Goal: Communication & Community: Answer question/provide support

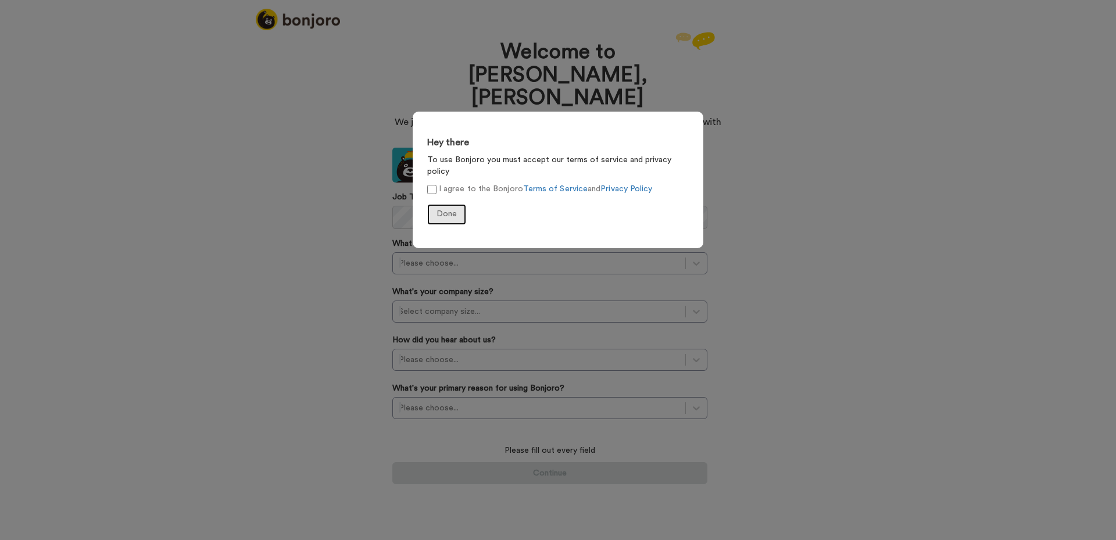
click at [451, 210] on span "Done" at bounding box center [446, 214] width 20 height 8
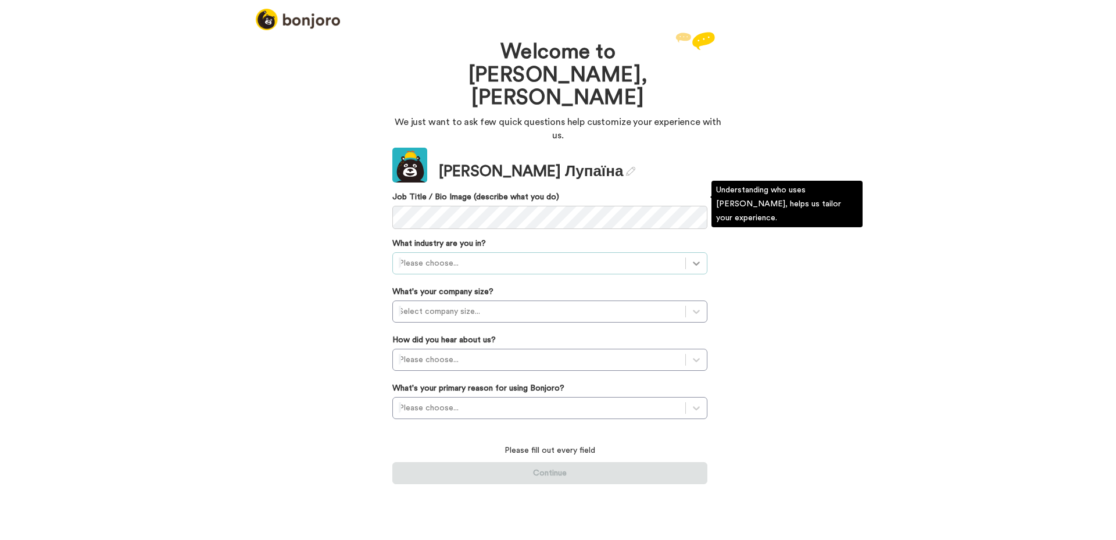
click at [697, 257] on icon at bounding box center [696, 263] width 12 height 12
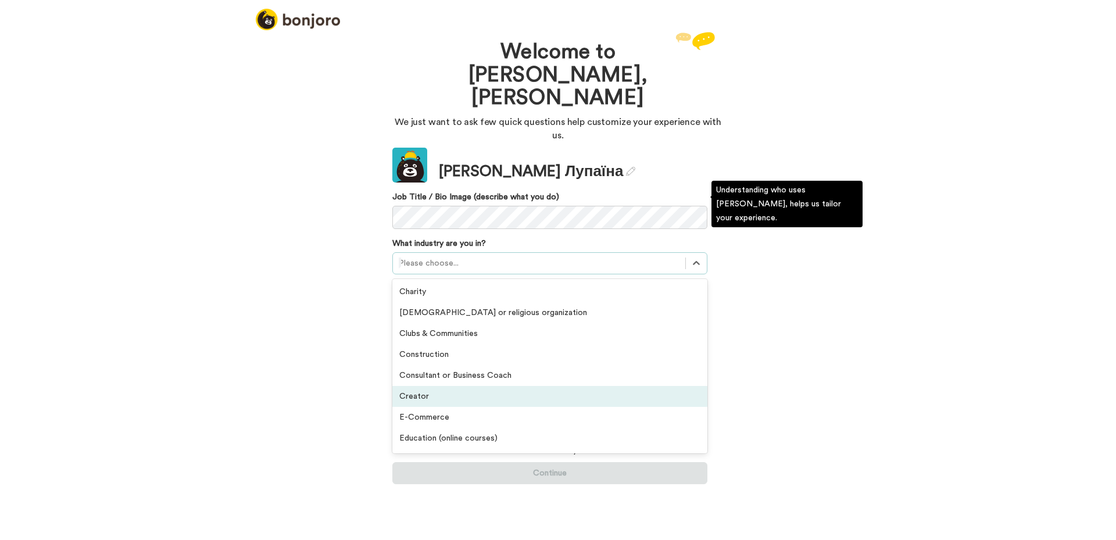
click at [413, 386] on div "Creator" at bounding box center [549, 396] width 315 height 21
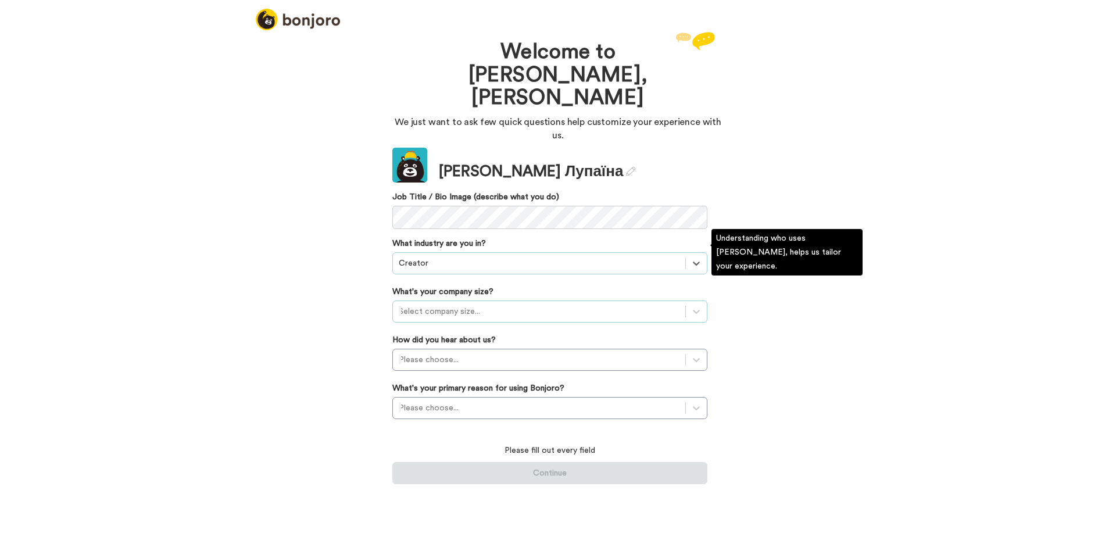
click at [523, 304] on div at bounding box center [539, 311] width 281 height 14
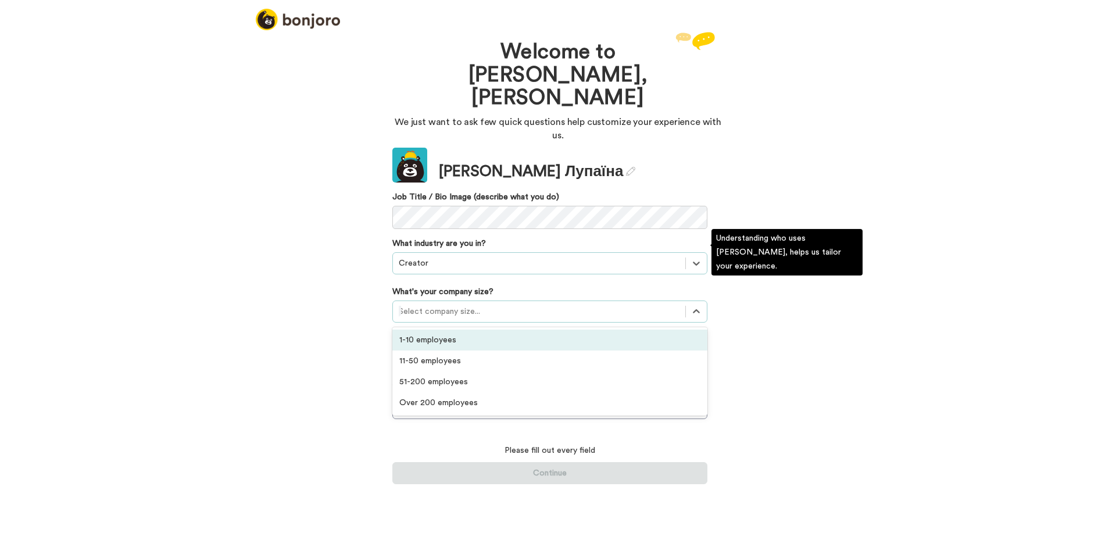
click at [473, 329] on div "1-10 employees" at bounding box center [549, 339] width 315 height 21
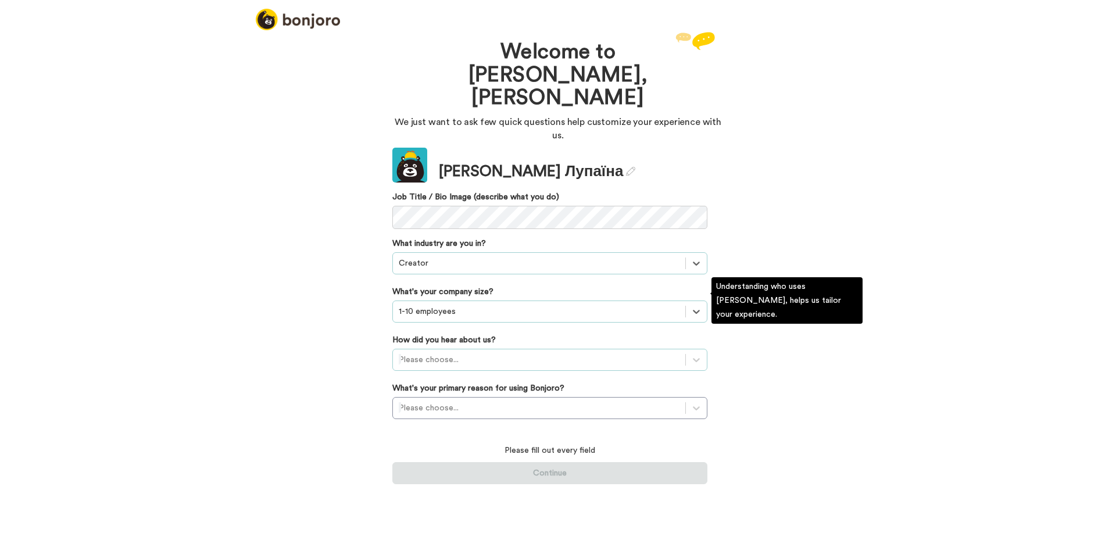
click at [476, 353] on div at bounding box center [539, 360] width 281 height 14
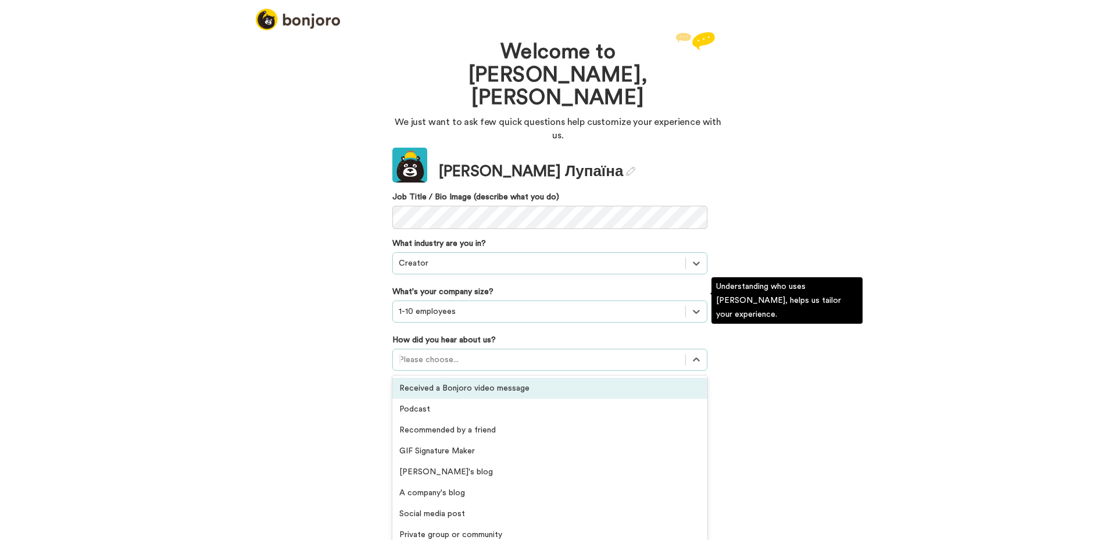
click at [461, 378] on div "Received a Bonjoro video message" at bounding box center [549, 388] width 315 height 21
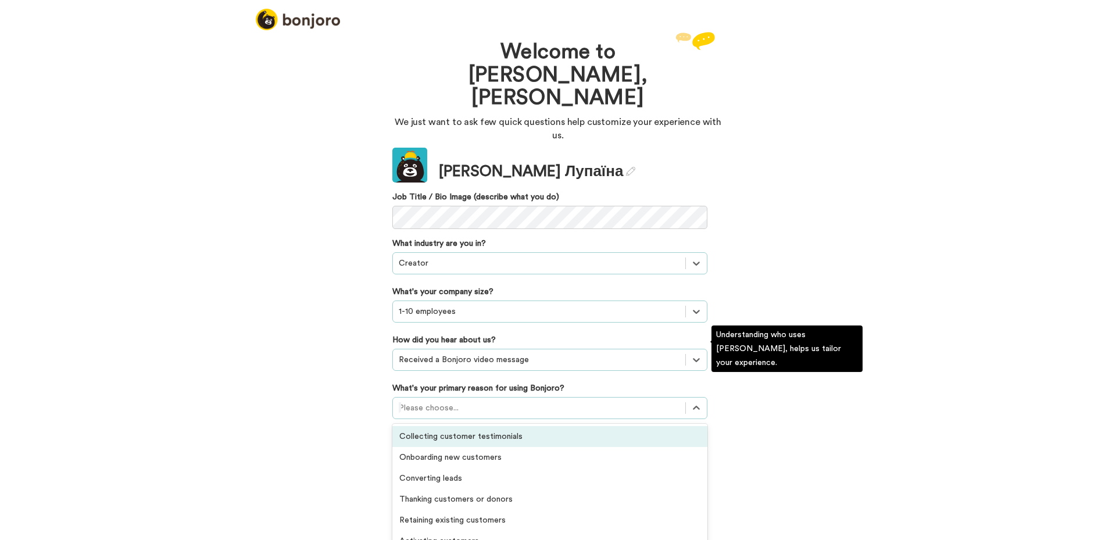
click at [474, 401] on div at bounding box center [539, 408] width 281 height 14
click at [461, 426] on div "Collecting customer testimonials" at bounding box center [549, 436] width 315 height 21
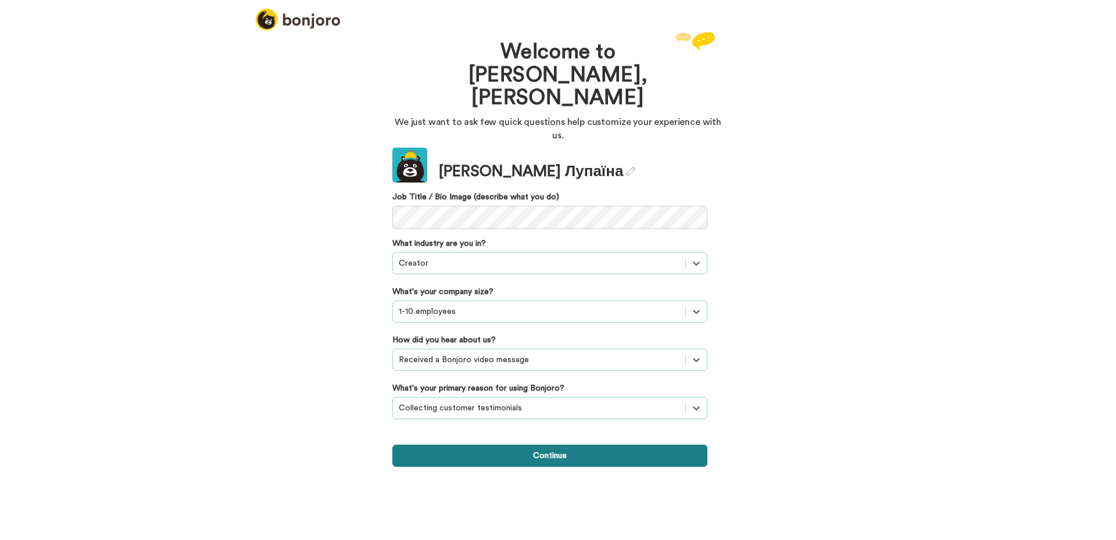
click at [548, 444] on button "Continue" at bounding box center [549, 455] width 315 height 22
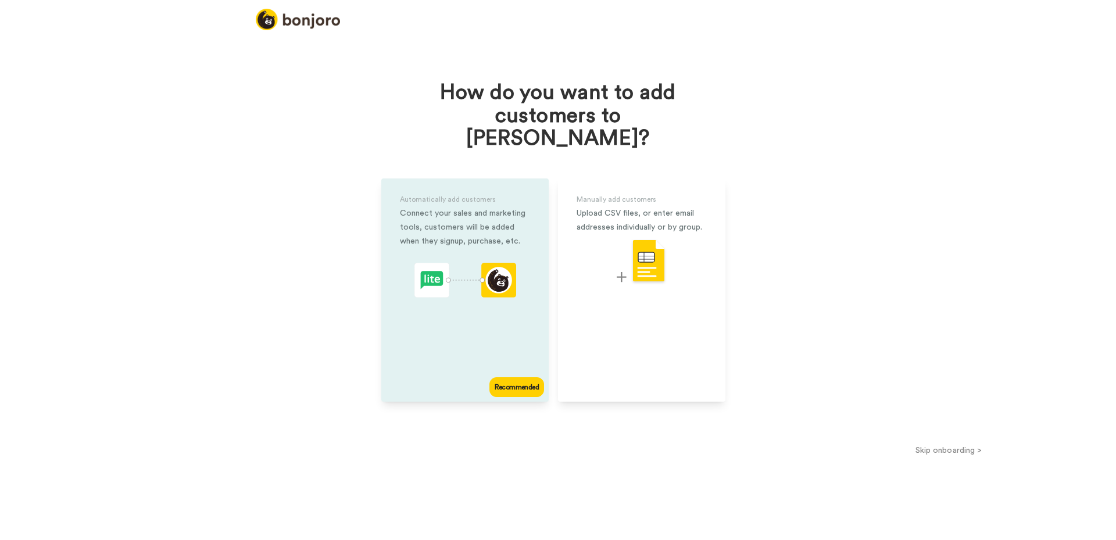
click at [517, 377] on div "Recommended" at bounding box center [516, 387] width 55 height 20
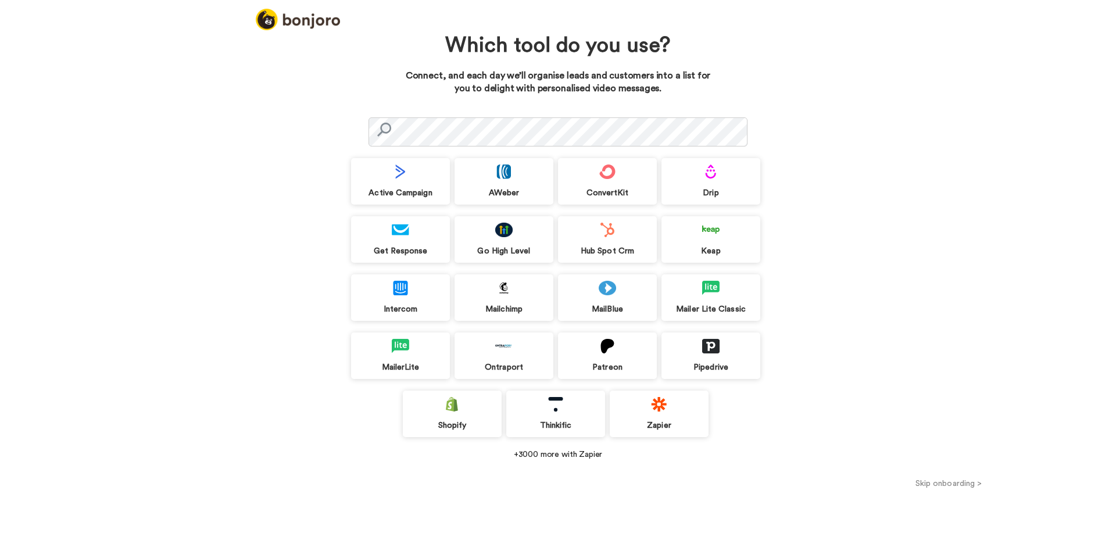
click at [611, 180] on div "ConvertKit" at bounding box center [607, 181] width 99 height 46
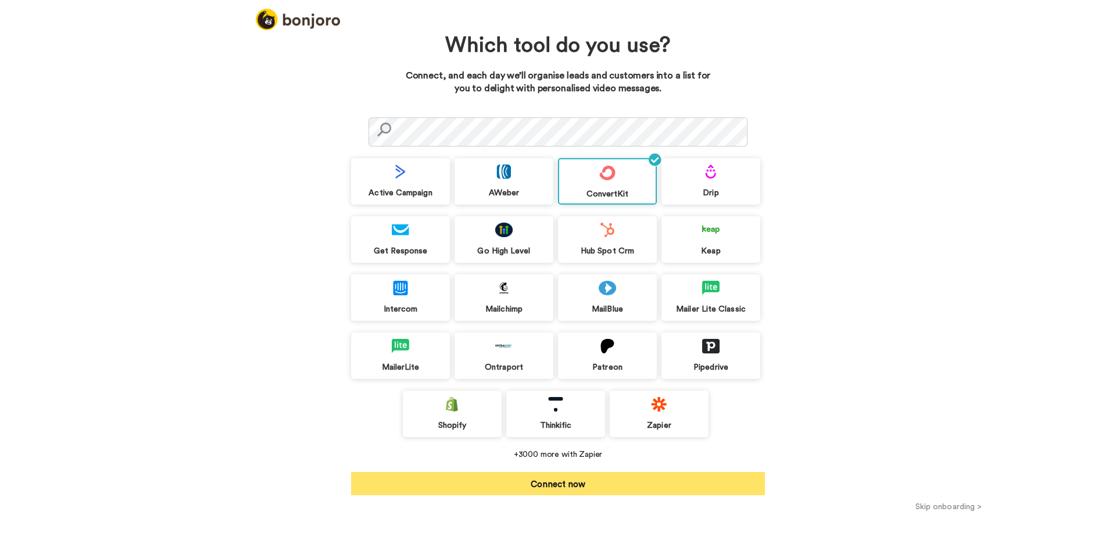
click at [558, 479] on button "Connect now" at bounding box center [558, 483] width 414 height 23
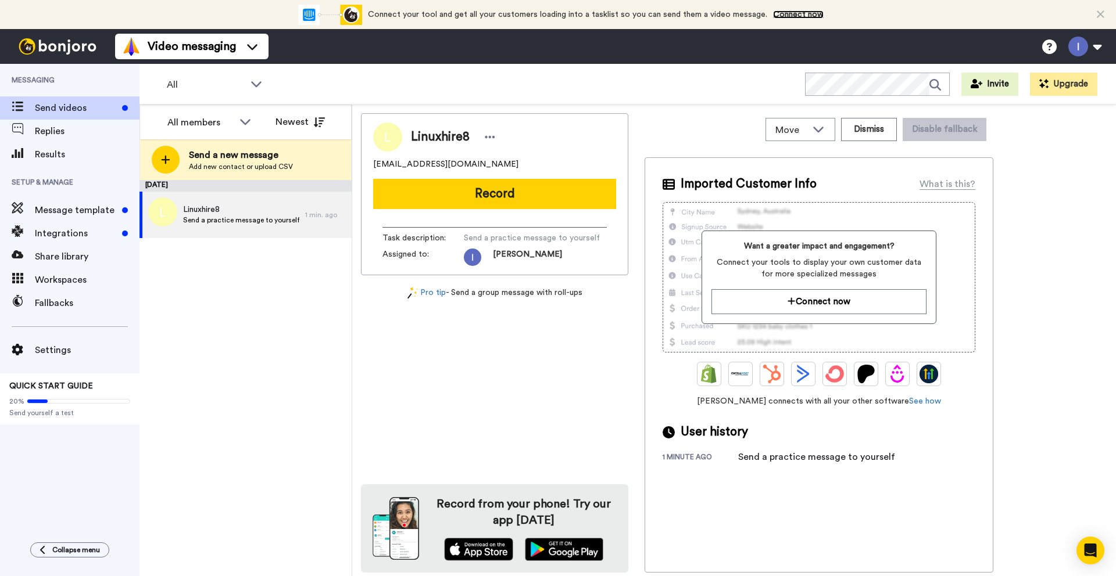
click at [464, 13] on link "Connect now" at bounding box center [798, 14] width 51 height 8
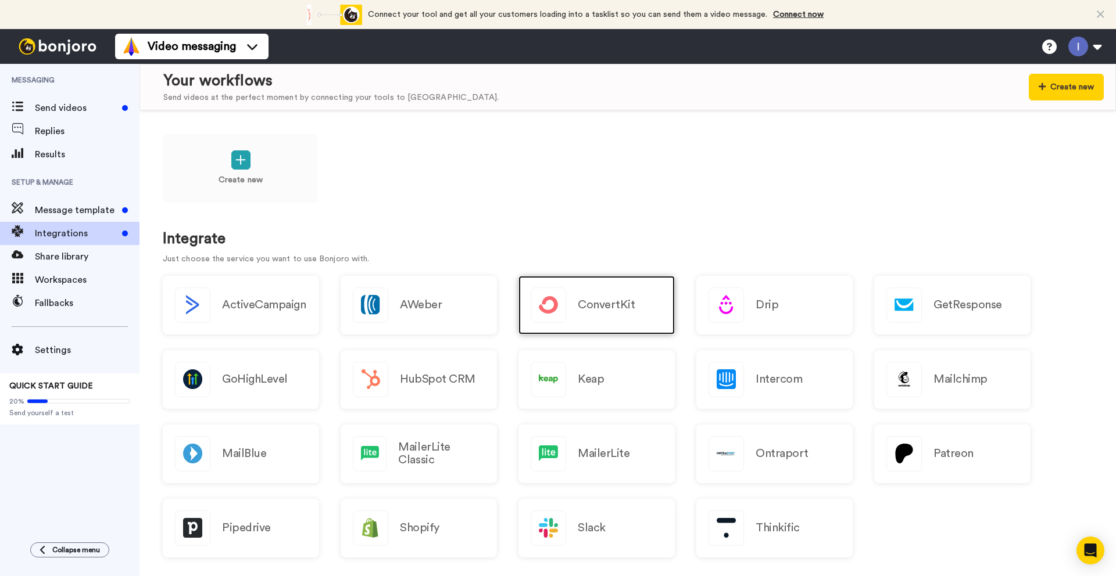
click at [602, 304] on h2 "ConvertKit" at bounding box center [606, 305] width 57 height 13
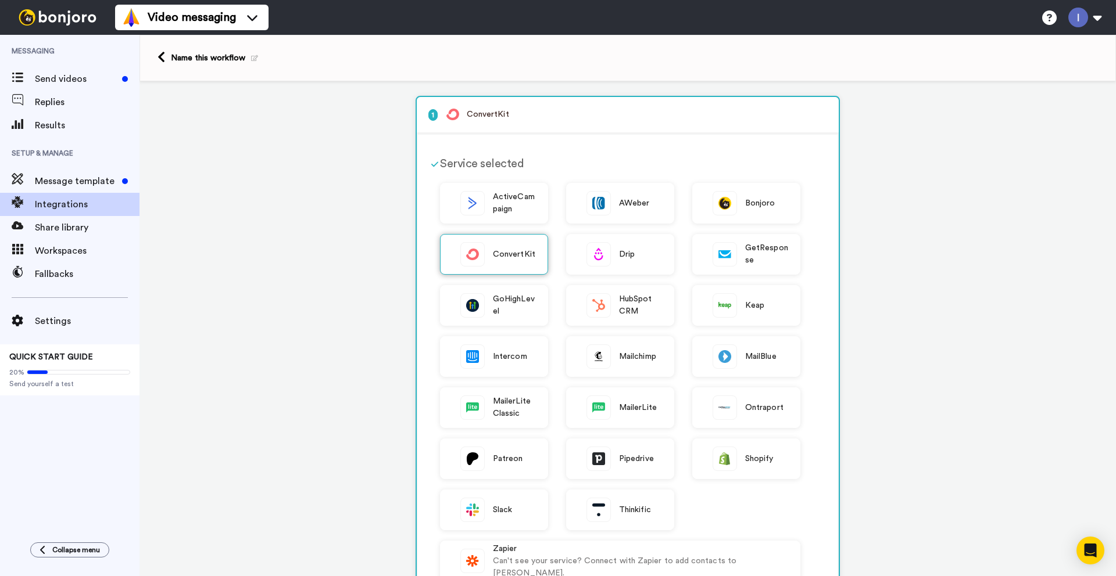
click at [485, 254] on div "ConvertKit" at bounding box center [494, 254] width 108 height 41
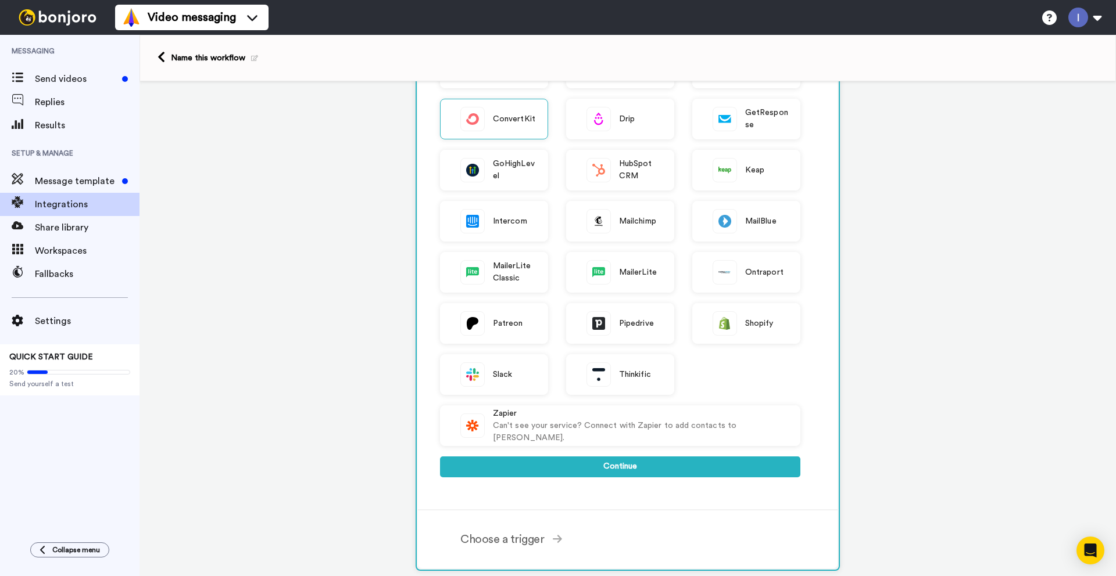
scroll to position [316, 0]
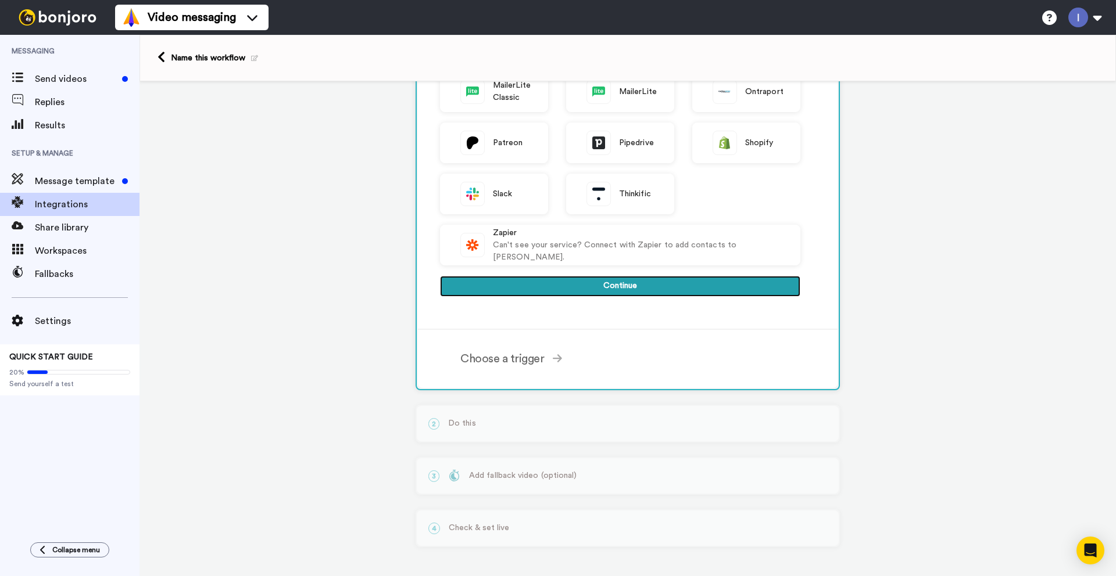
click at [641, 287] on button "Continue" at bounding box center [620, 286] width 360 height 21
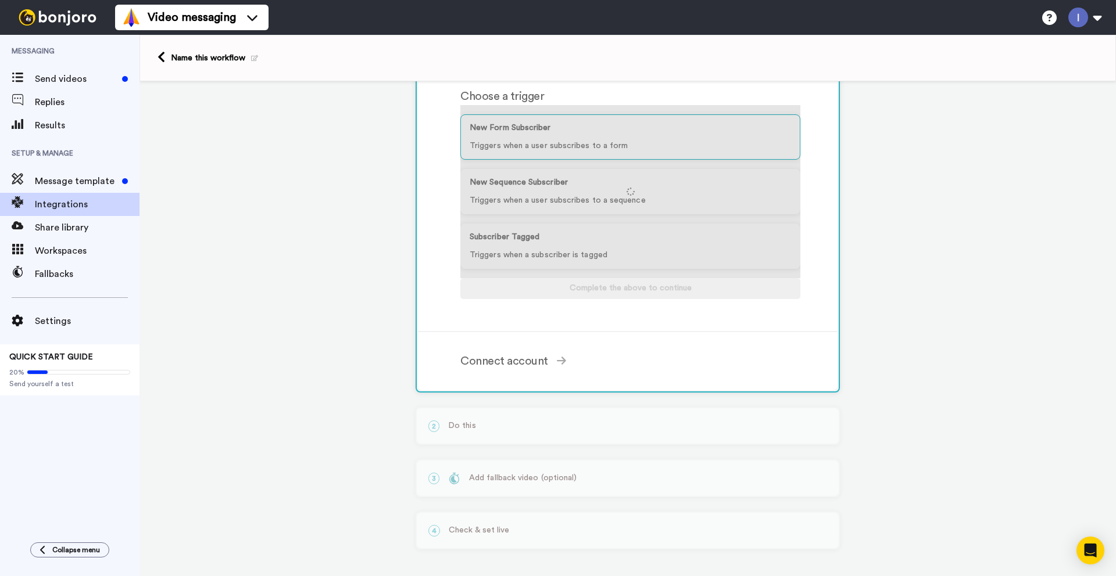
scroll to position [129, 0]
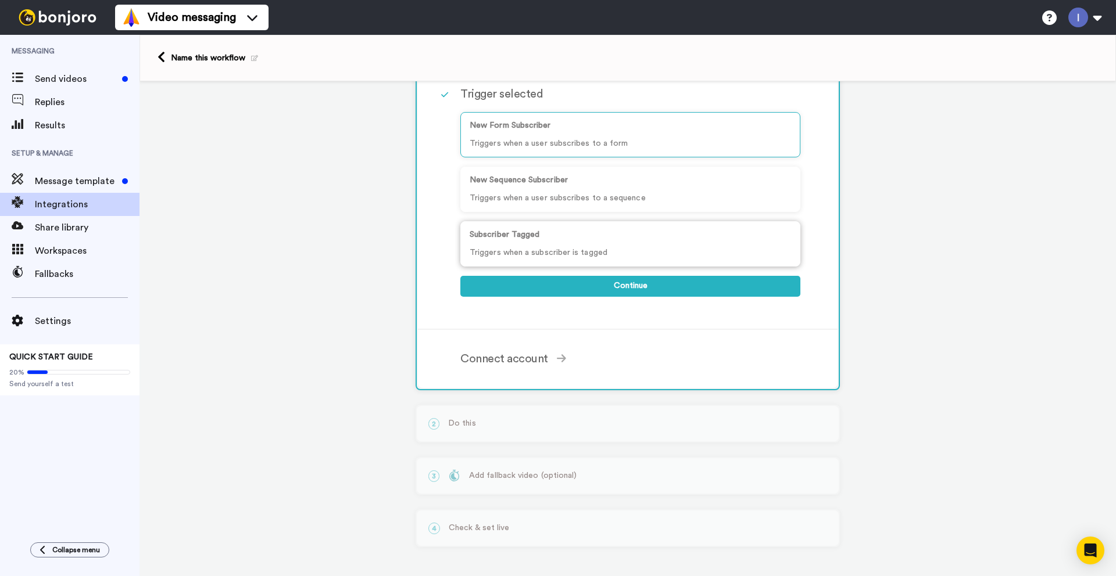
click at [562, 246] on div "Subscriber Tagged Triggers when a subscriber is tagged" at bounding box center [630, 243] width 340 height 45
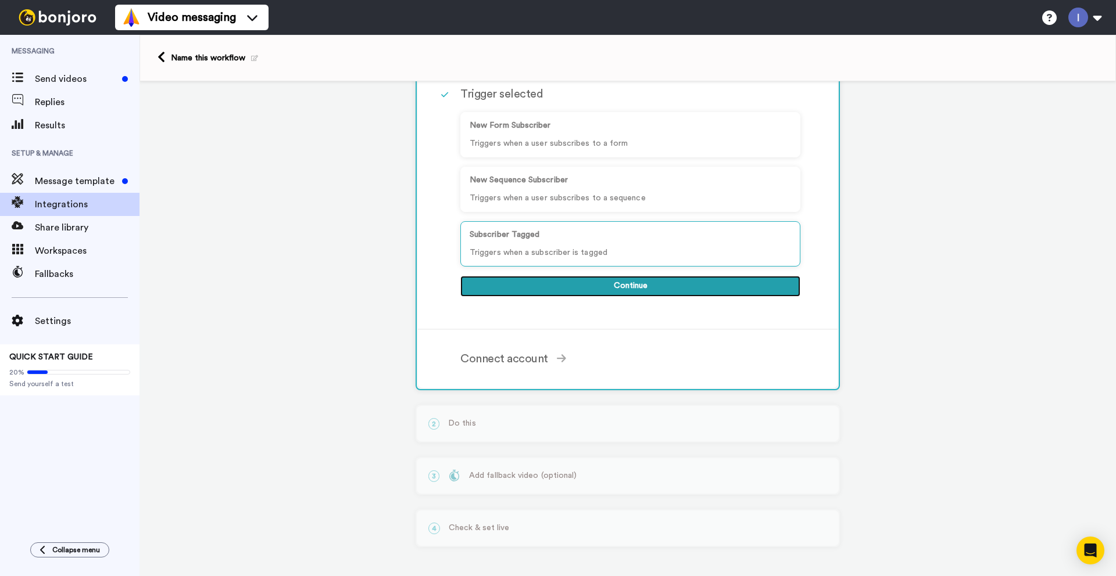
click at [632, 291] on button "Continue" at bounding box center [630, 286] width 340 height 21
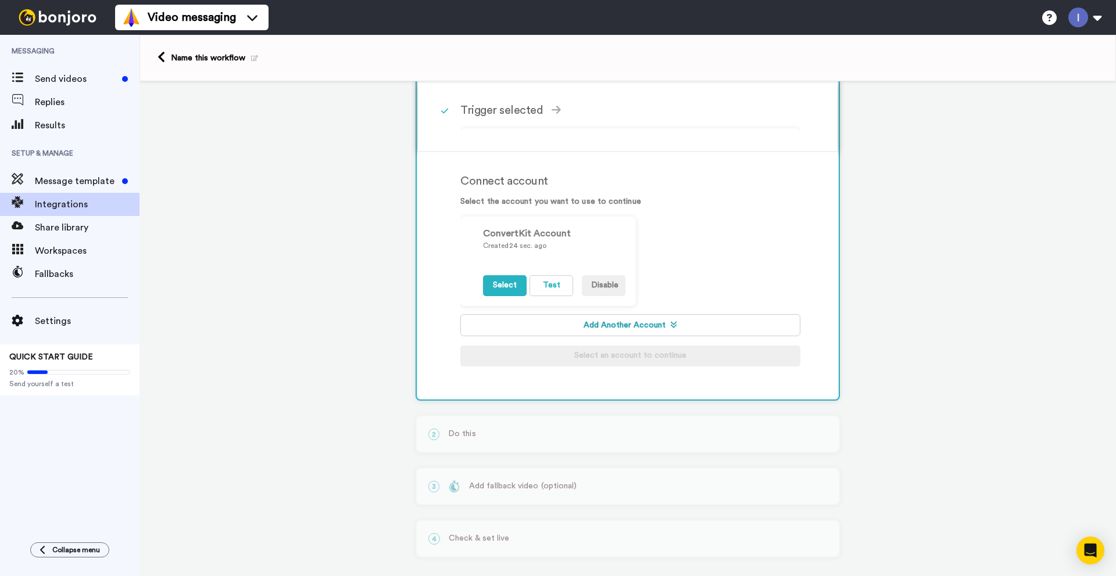
scroll to position [112, 0]
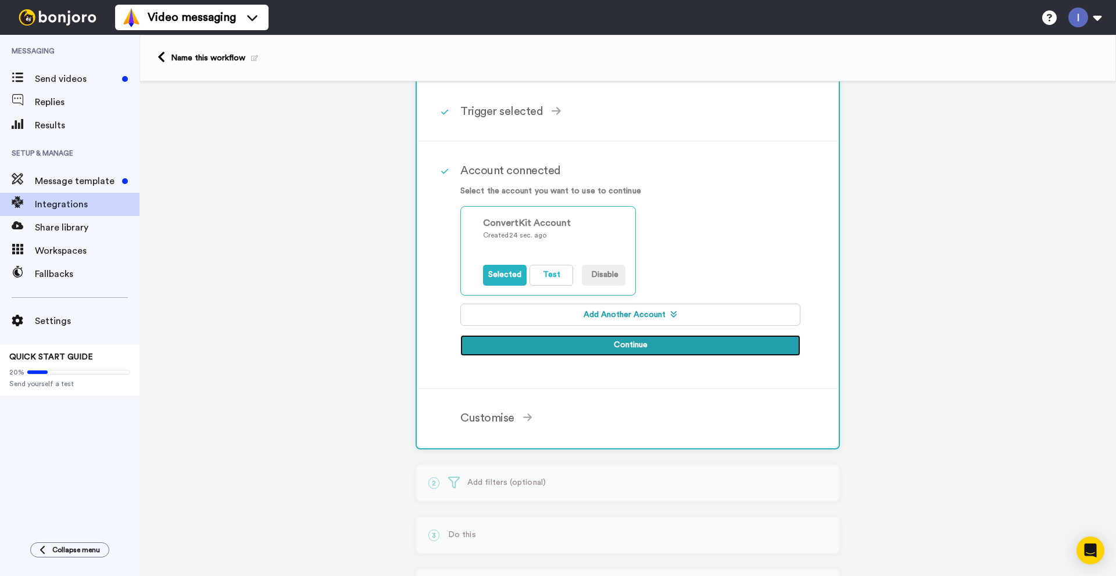
click at [635, 348] on button "Continue" at bounding box center [630, 345] width 340 height 21
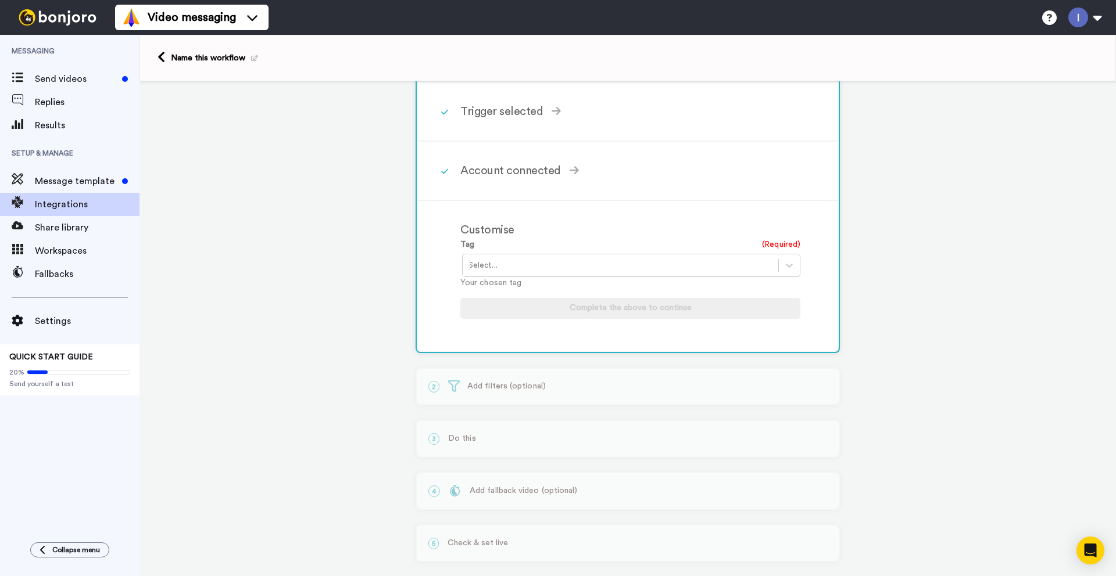
click at [680, 267] on div at bounding box center [620, 266] width 304 height 14
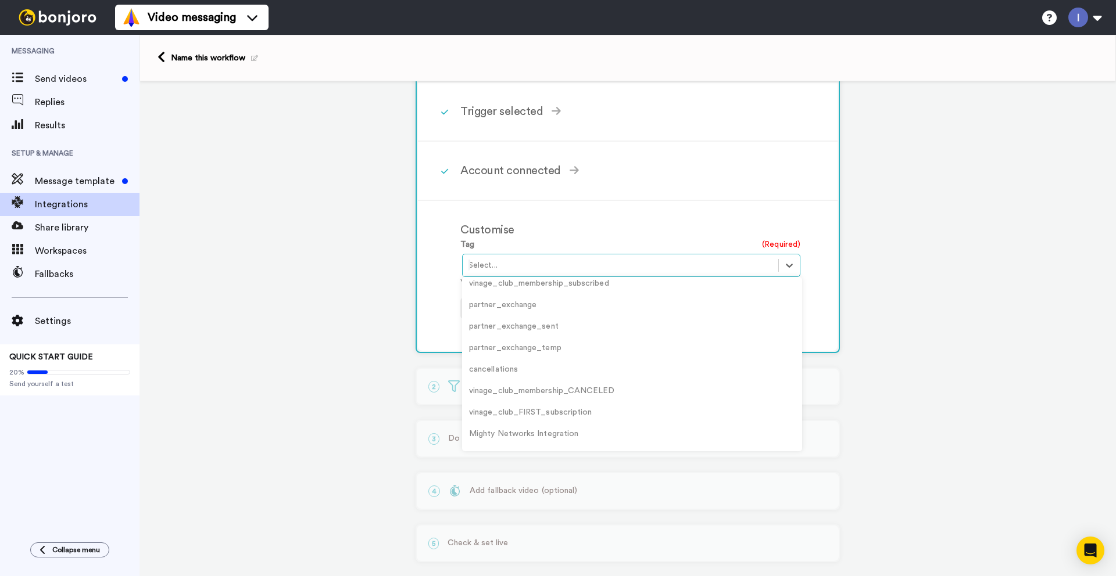
scroll to position [116, 0]
click at [525, 388] on div "vinage_club_FIRST_subscription" at bounding box center [632, 388] width 340 height 21
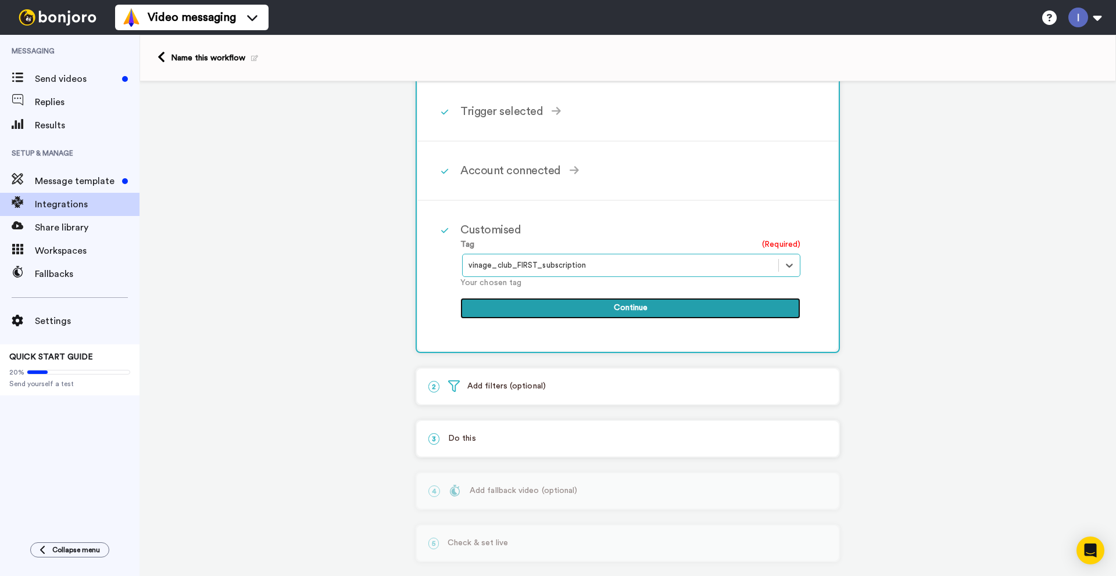
click at [647, 308] on button "Continue" at bounding box center [630, 308] width 340 height 21
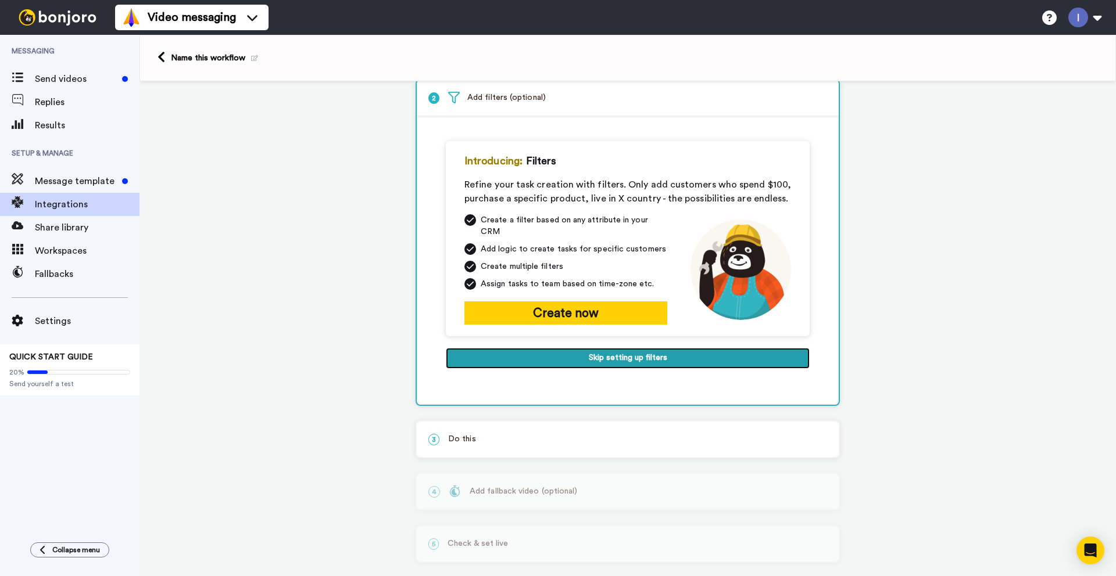
click at [637, 352] on button "Skip setting up filters" at bounding box center [628, 358] width 364 height 21
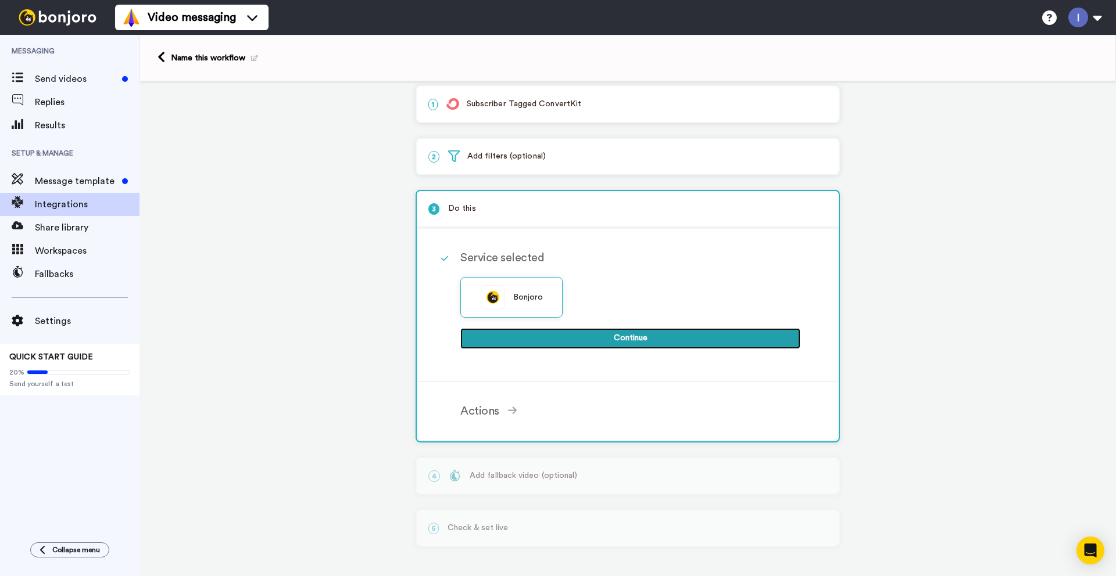
click at [633, 343] on button "Continue" at bounding box center [630, 338] width 340 height 21
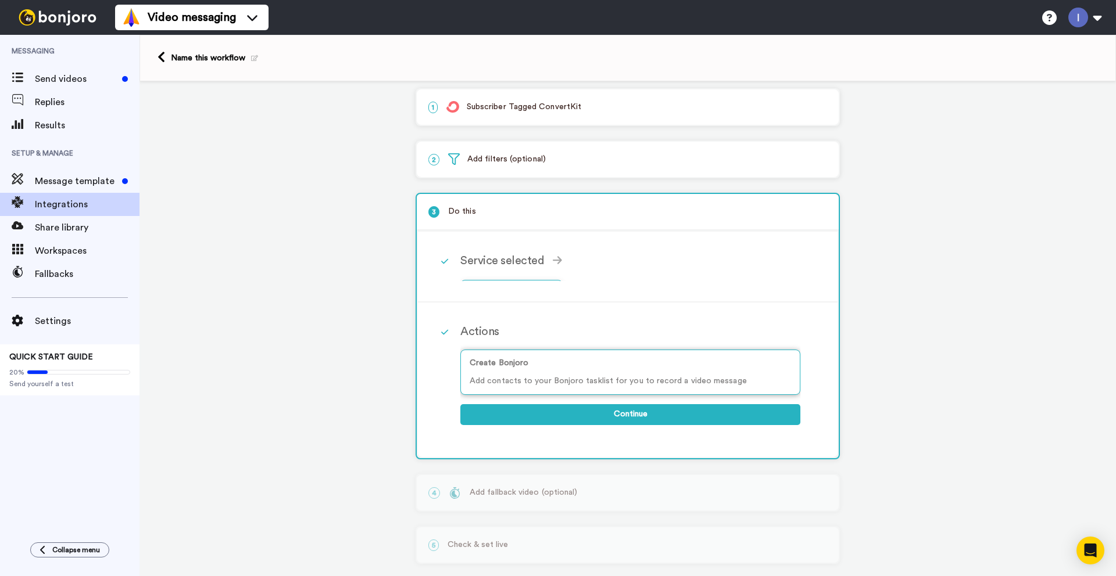
scroll to position [10, 0]
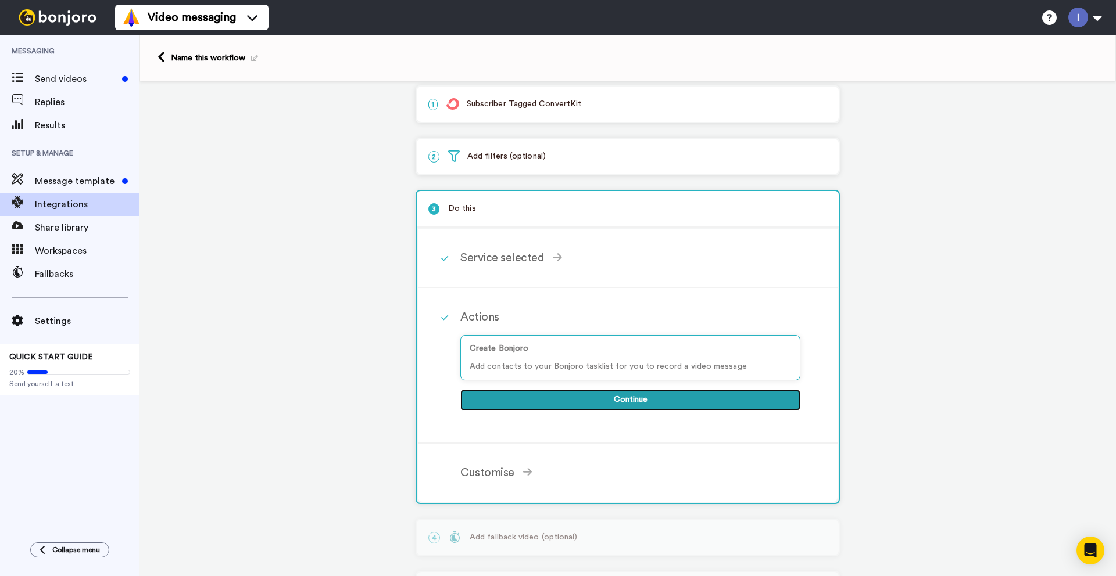
click at [634, 400] on button "Continue" at bounding box center [630, 400] width 340 height 21
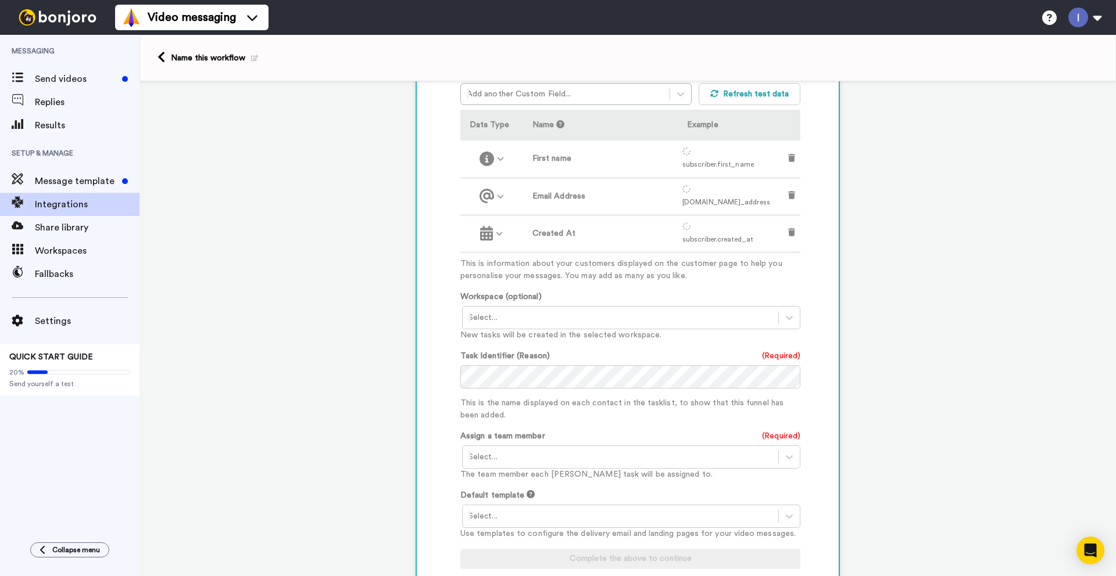
scroll to position [359, 0]
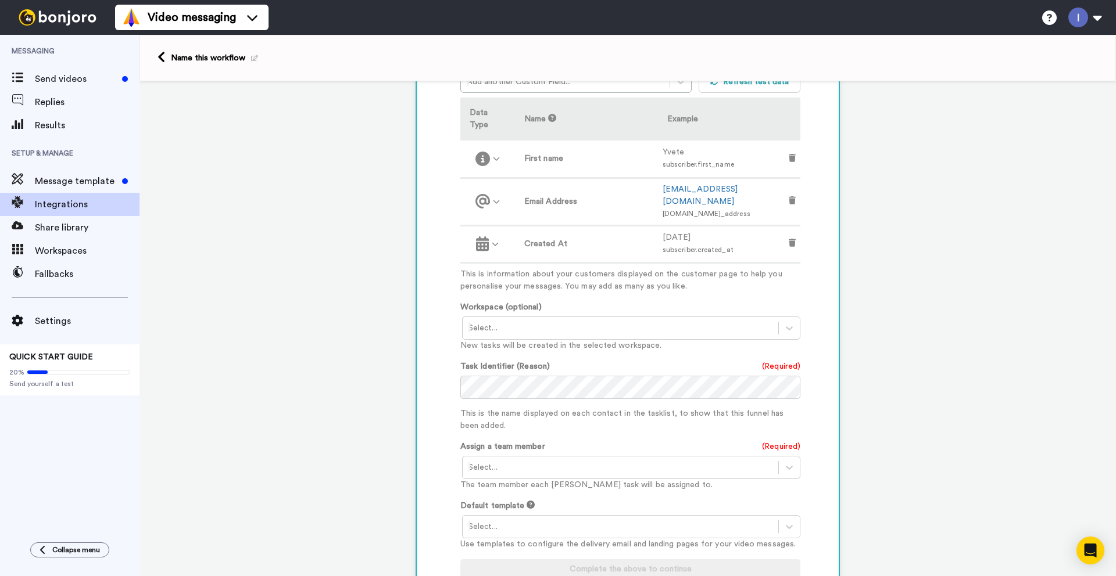
click at [620, 321] on div at bounding box center [620, 328] width 304 height 14
click at [493, 342] on div "Task List <Default>" at bounding box center [632, 352] width 340 height 21
click at [533, 461] on div at bounding box center [620, 468] width 304 height 14
click at [522, 482] on div "Ігор Лупаїна <linuxhire8@gmail.com>" at bounding box center [632, 492] width 340 height 21
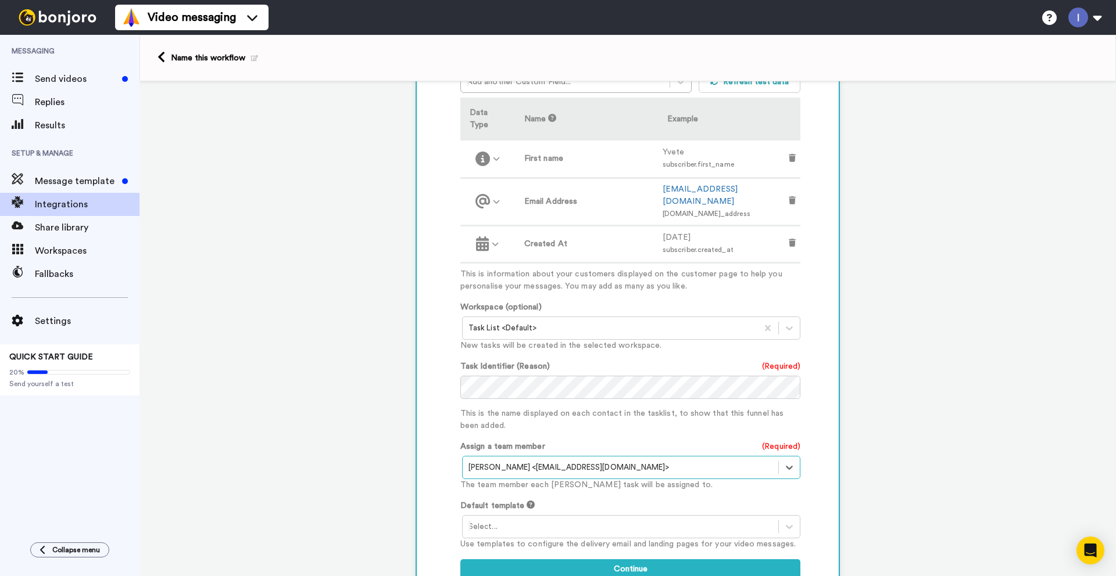
scroll to position [475, 0]
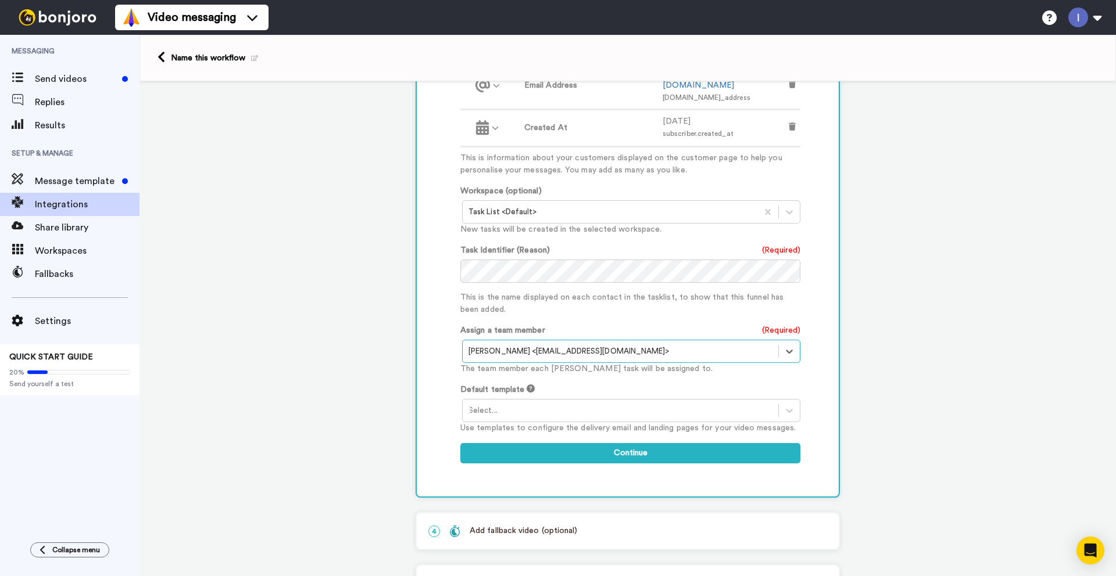
click at [506, 404] on div at bounding box center [620, 411] width 304 height 14
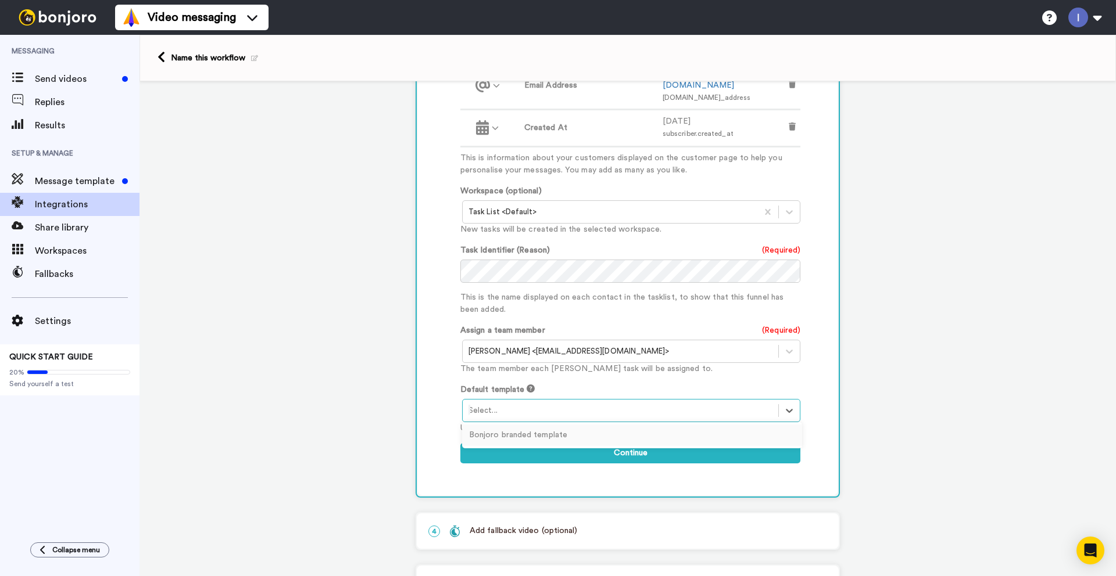
click at [505, 425] on div "Bonjoro branded template" at bounding box center [632, 435] width 340 height 21
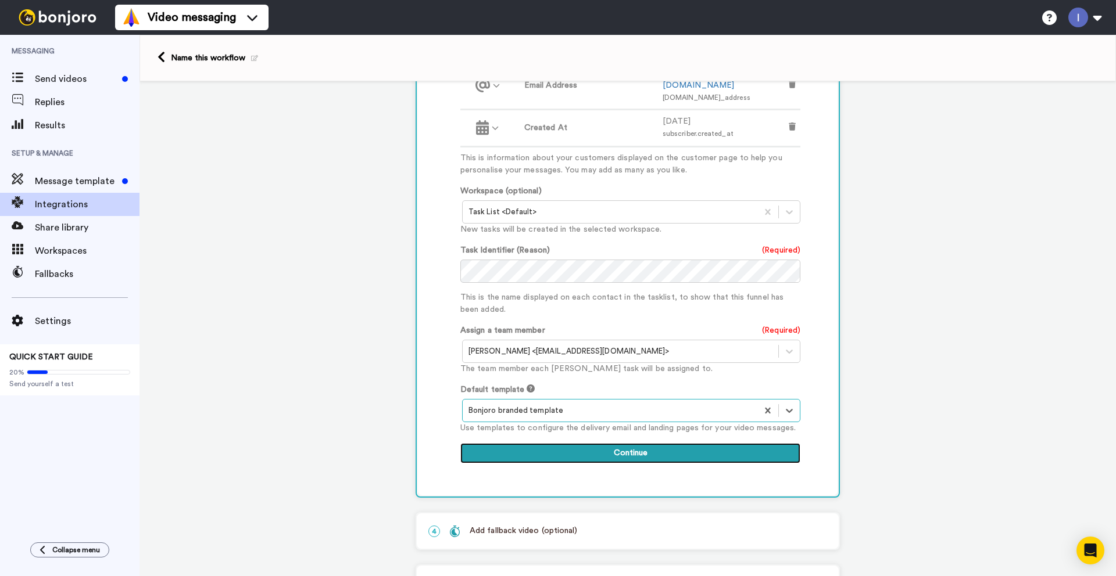
click at [616, 443] on button "Continue" at bounding box center [630, 453] width 340 height 21
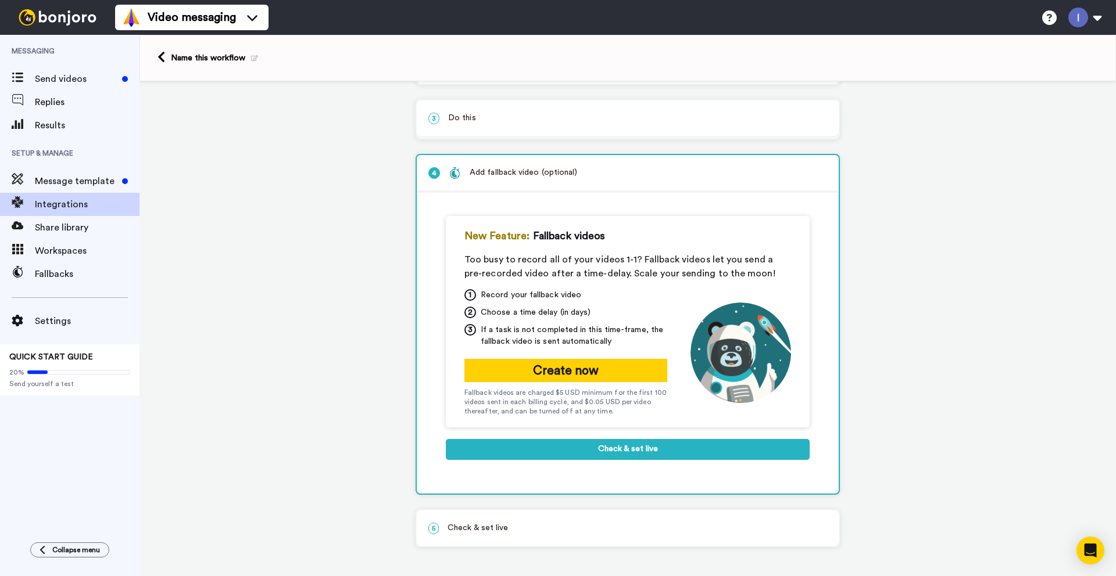
scroll to position [101, 0]
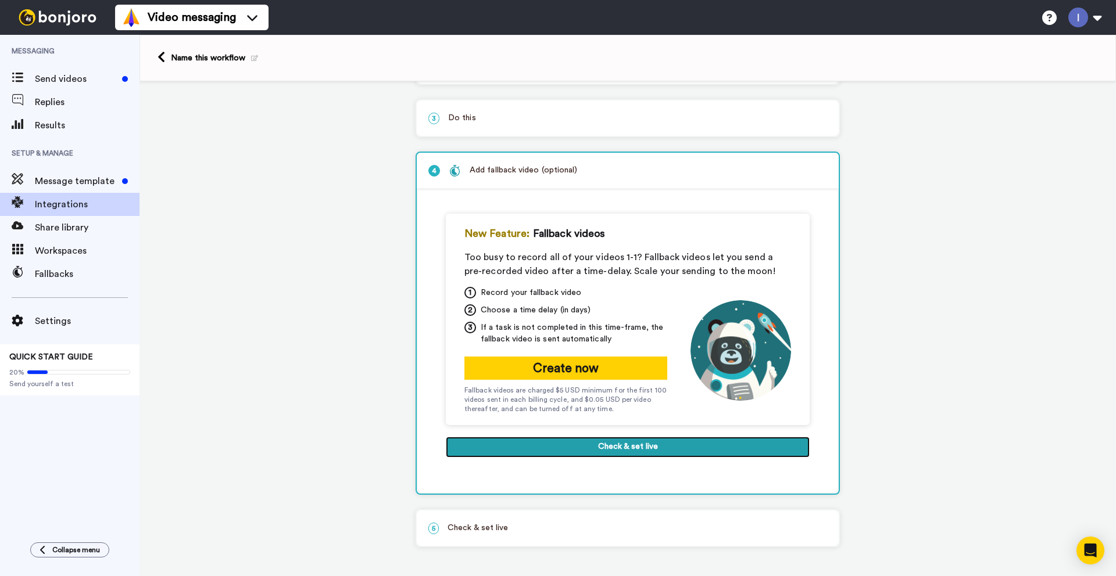
click at [607, 449] on button "Check & set live" at bounding box center [628, 447] width 364 height 21
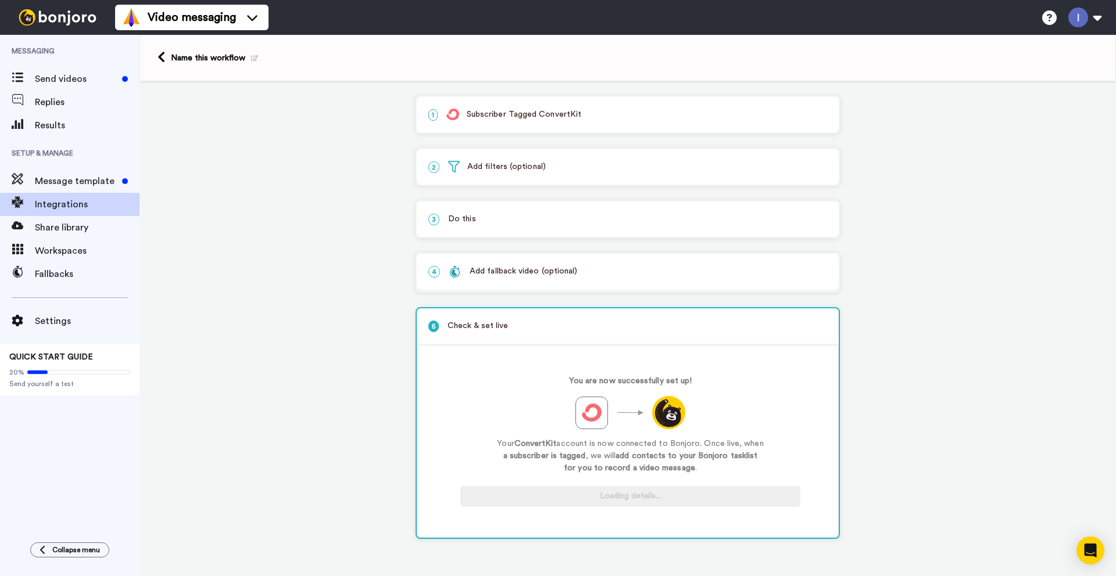
scroll to position [0, 0]
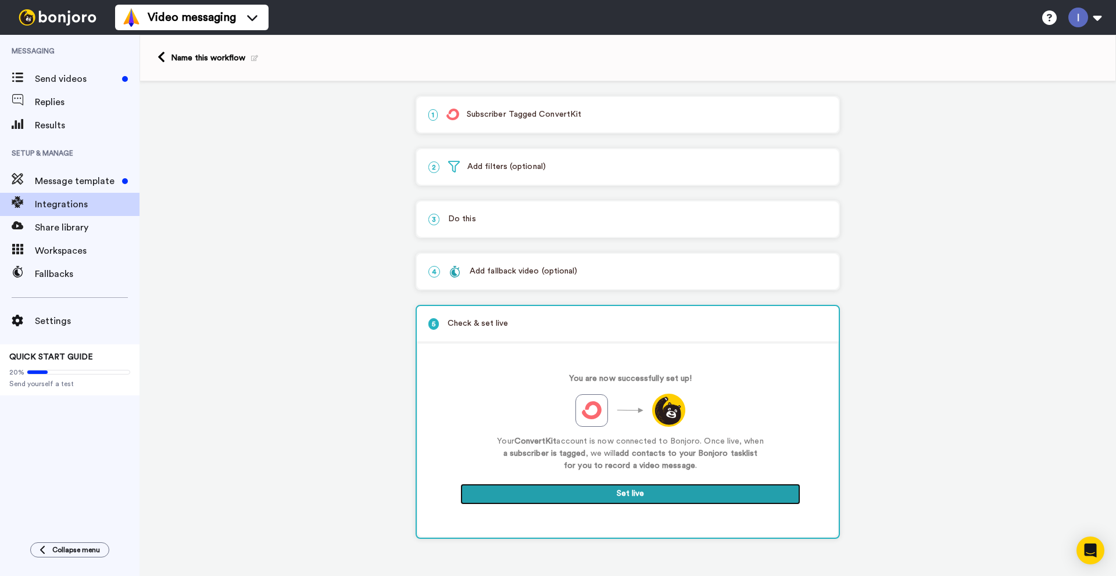
click at [639, 496] on button "Set live" at bounding box center [630, 494] width 340 height 21
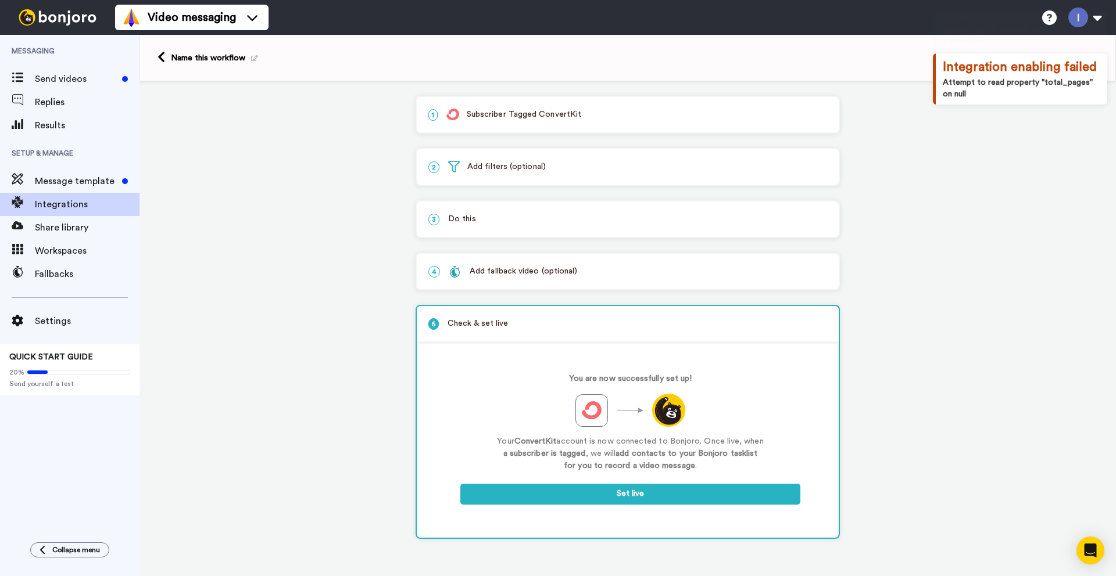
click at [325, 372] on div "1 Subscriber Tagged ConvertKit Service selected ActiveCampaign AWeber Bonjoro C…" at bounding box center [627, 324] width 976 height 487
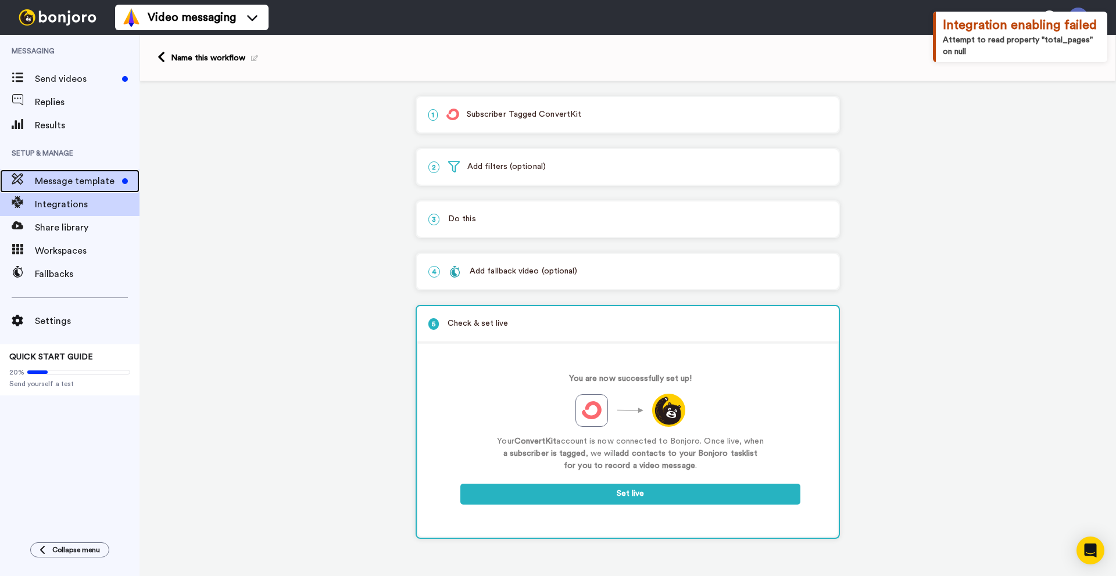
click at [85, 183] on span "Message template" at bounding box center [76, 181] width 83 height 14
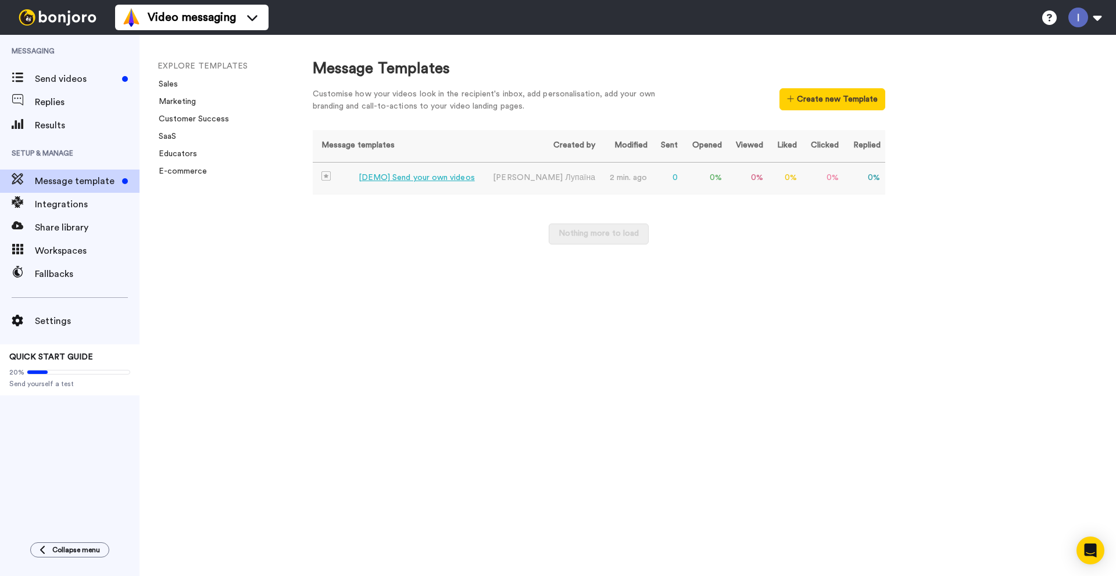
click at [406, 177] on div "[DEMO] Send your own videos" at bounding box center [416, 178] width 116 height 12
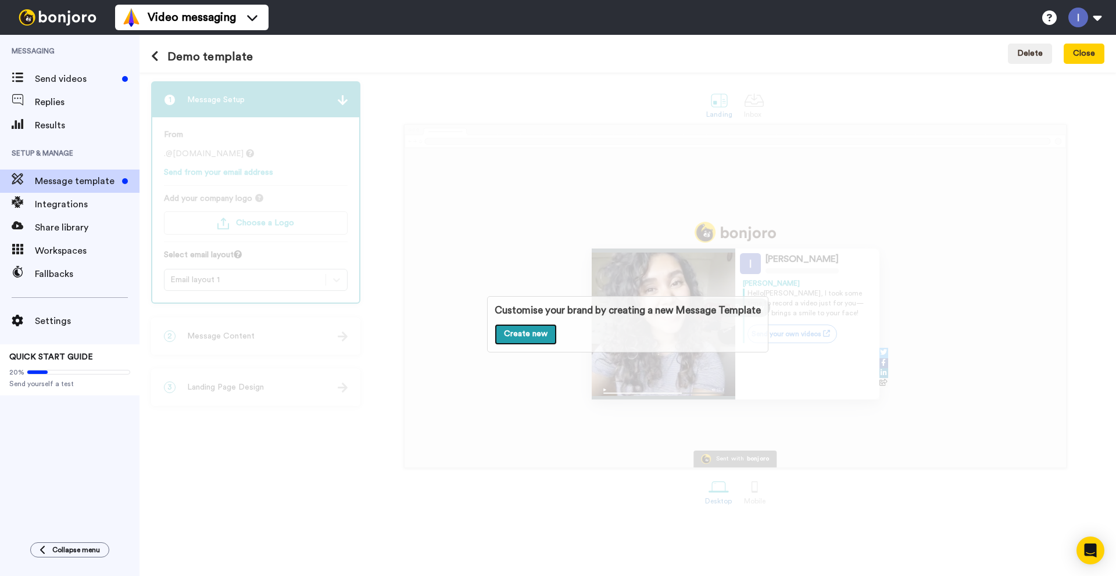
click at [525, 338] on link "Create new" at bounding box center [525, 334] width 62 height 21
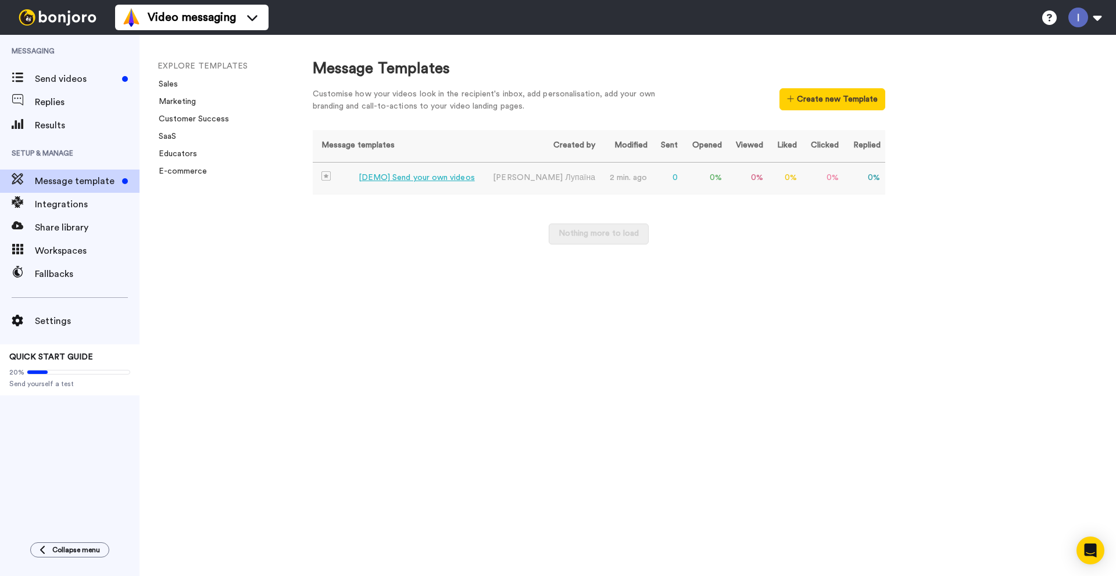
click at [418, 177] on div "[DEMO] Send your own videos" at bounding box center [416, 178] width 116 height 12
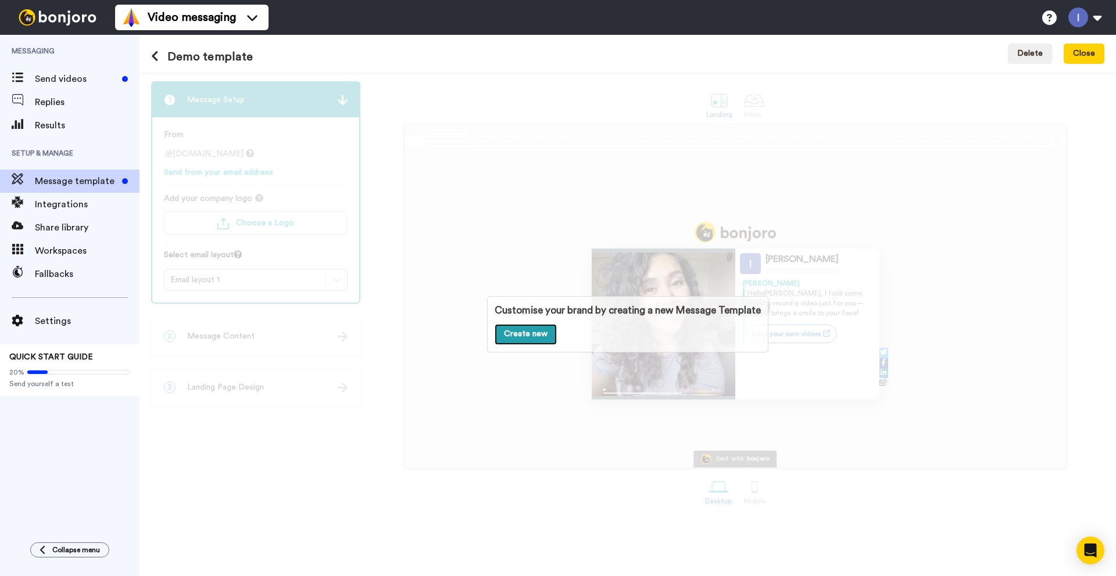
click at [535, 335] on link "Create new" at bounding box center [525, 334] width 62 height 21
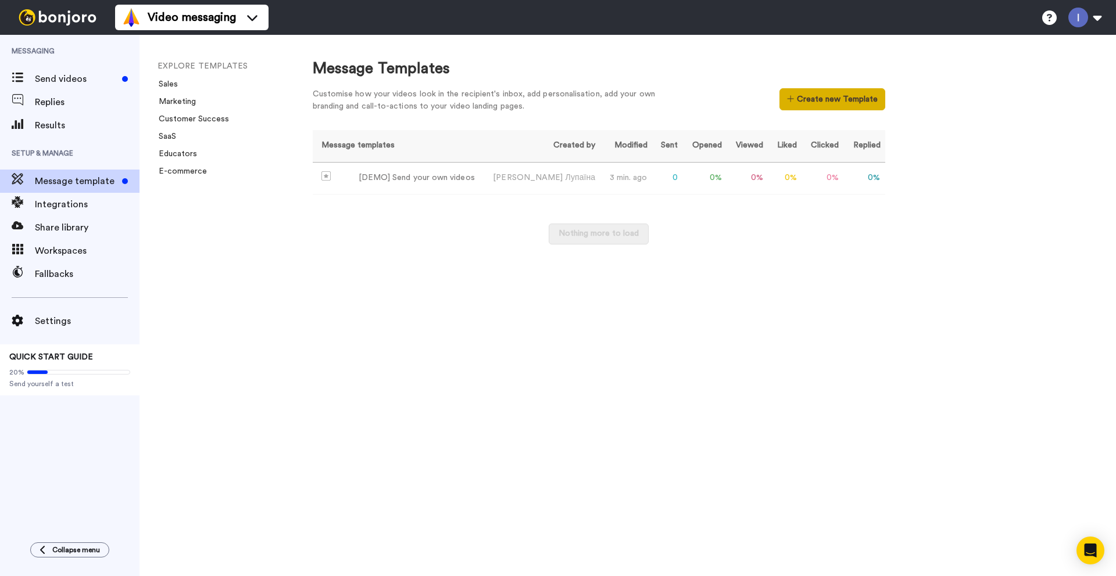
click at [822, 90] on button "Create new Template" at bounding box center [831, 99] width 105 height 22
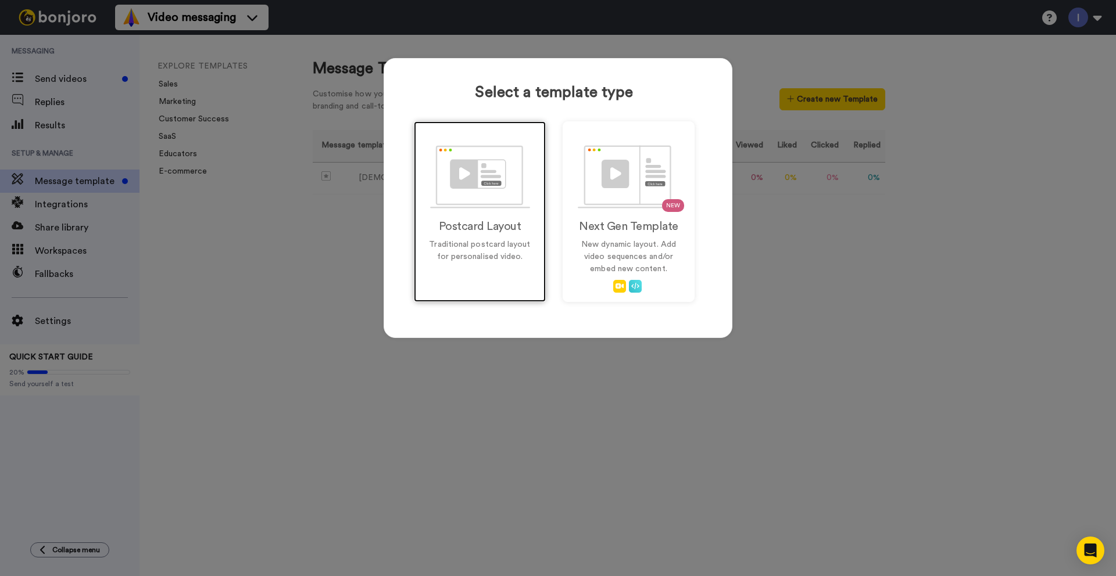
click at [488, 209] on div "Postcard Layout Traditional postcard layout for personalised video." at bounding box center [480, 211] width 132 height 181
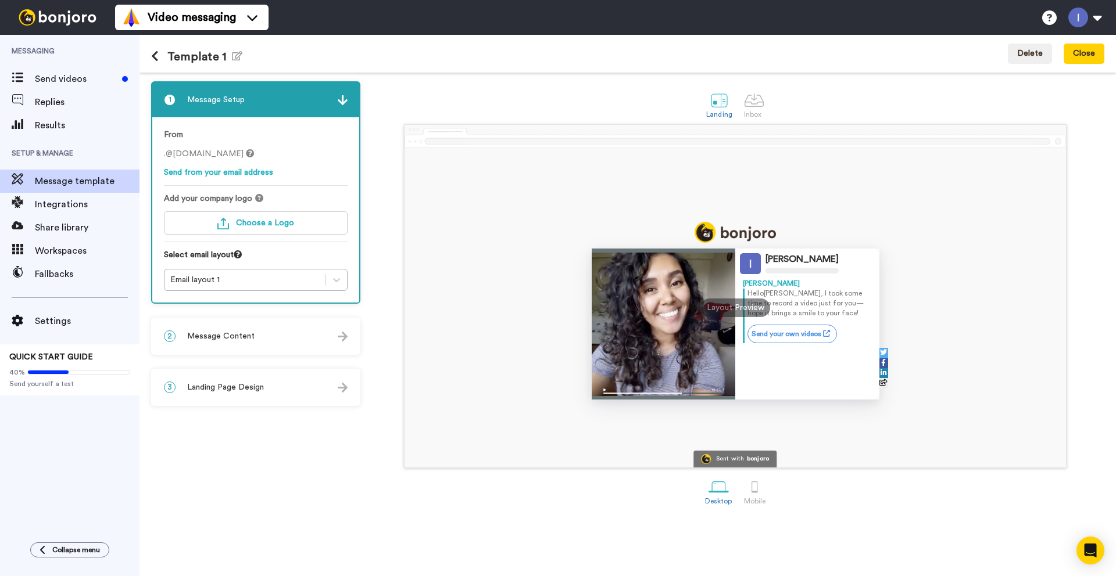
click at [224, 153] on span ".@[DOMAIN_NAME]" at bounding box center [209, 154] width 90 height 8
click at [233, 170] on link "Send from your email address" at bounding box center [218, 172] width 109 height 8
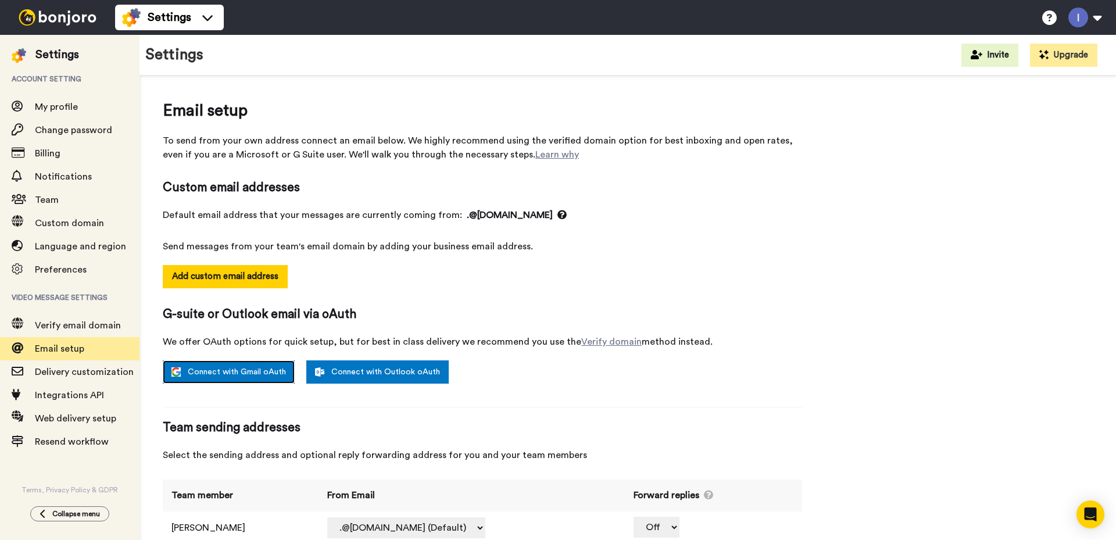
click at [247, 371] on link "Connect with Gmail oAuth" at bounding box center [229, 371] width 132 height 23
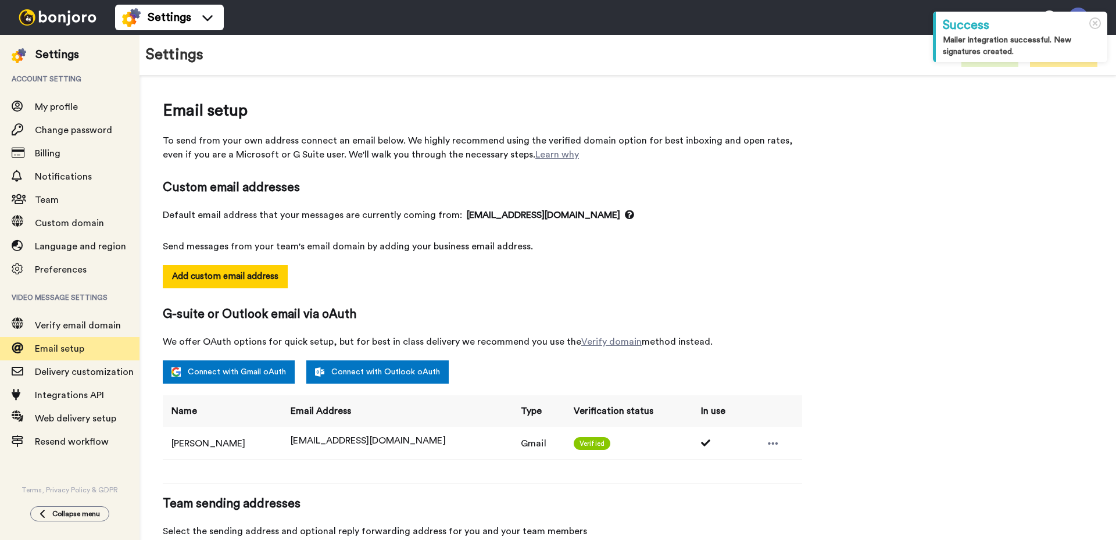
select select "164195"
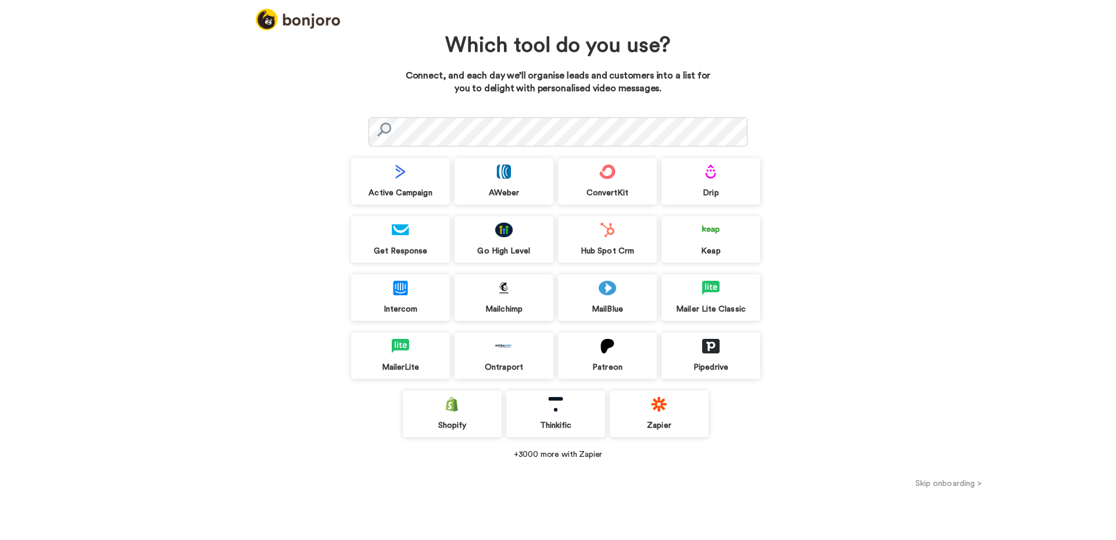
click at [615, 170] on img at bounding box center [606, 171] width 17 height 15
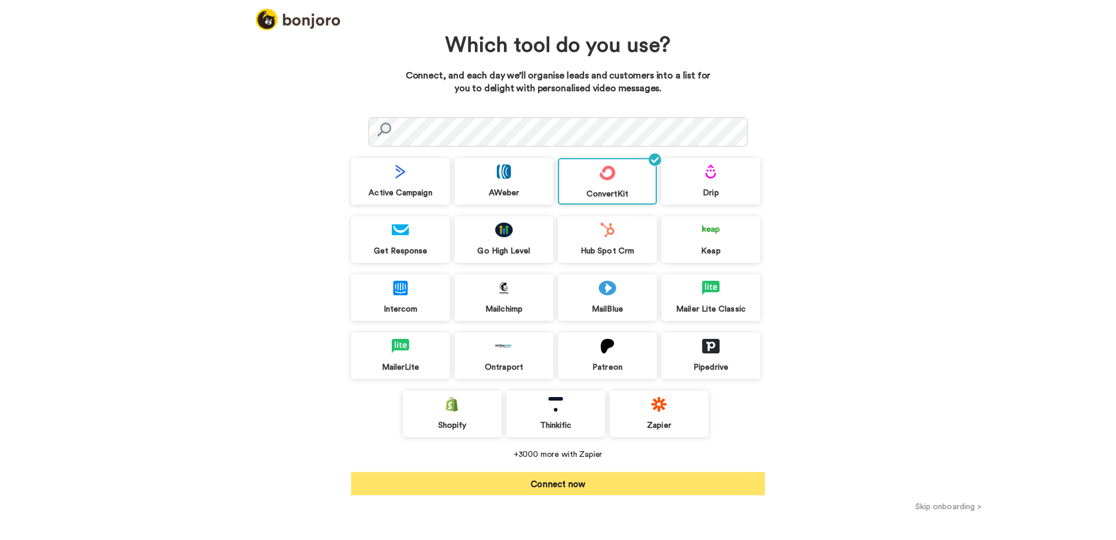
click at [557, 485] on button "Connect now" at bounding box center [558, 483] width 414 height 23
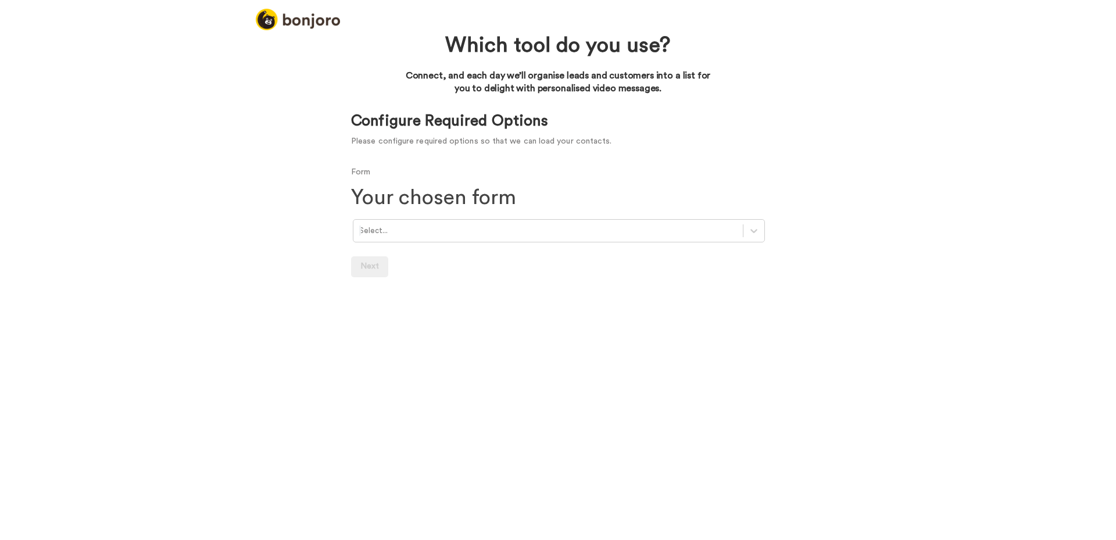
click at [485, 233] on div at bounding box center [548, 230] width 378 height 13
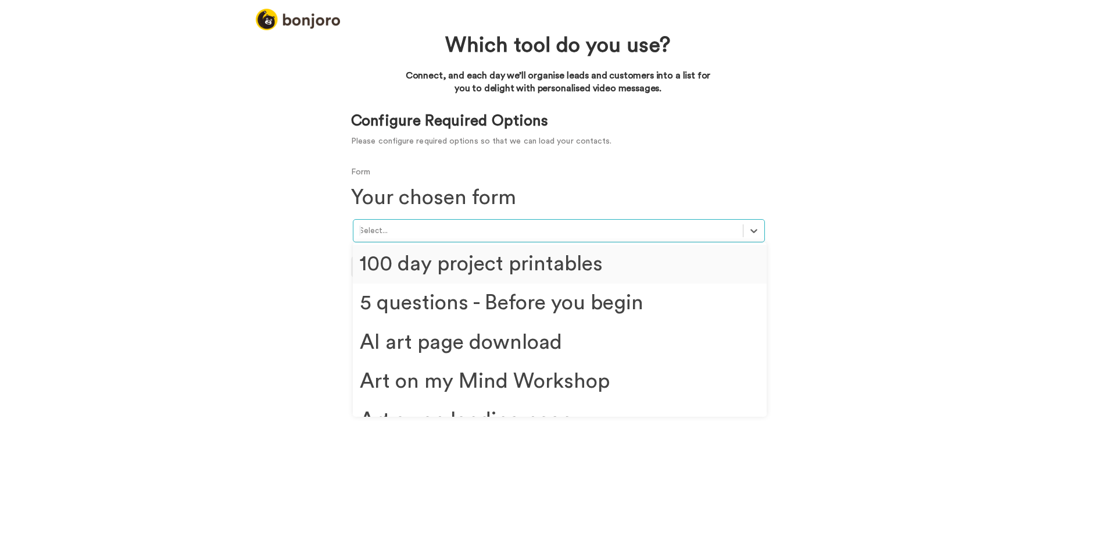
click at [150, 108] on div "Which tool do you use? Connect, and each day we’ll organise leads and customers…" at bounding box center [558, 284] width 1116 height 511
click at [421, 229] on div at bounding box center [548, 230] width 378 height 13
click at [456, 262] on div "100 day project printables" at bounding box center [560, 264] width 414 height 39
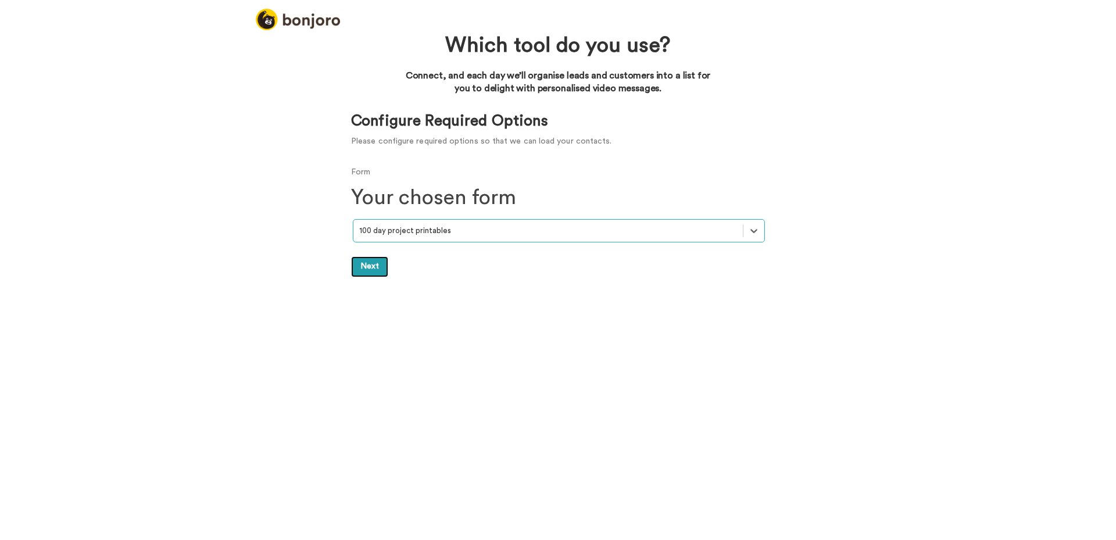
click at [374, 264] on link "Next" at bounding box center [369, 266] width 37 height 21
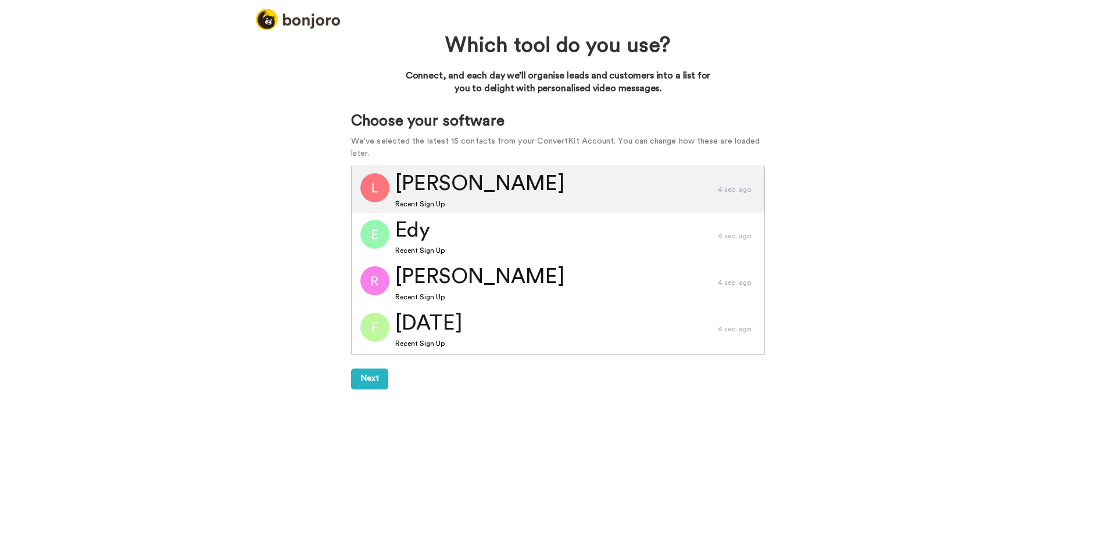
click at [425, 192] on span "Lisa" at bounding box center [480, 184] width 170 height 30
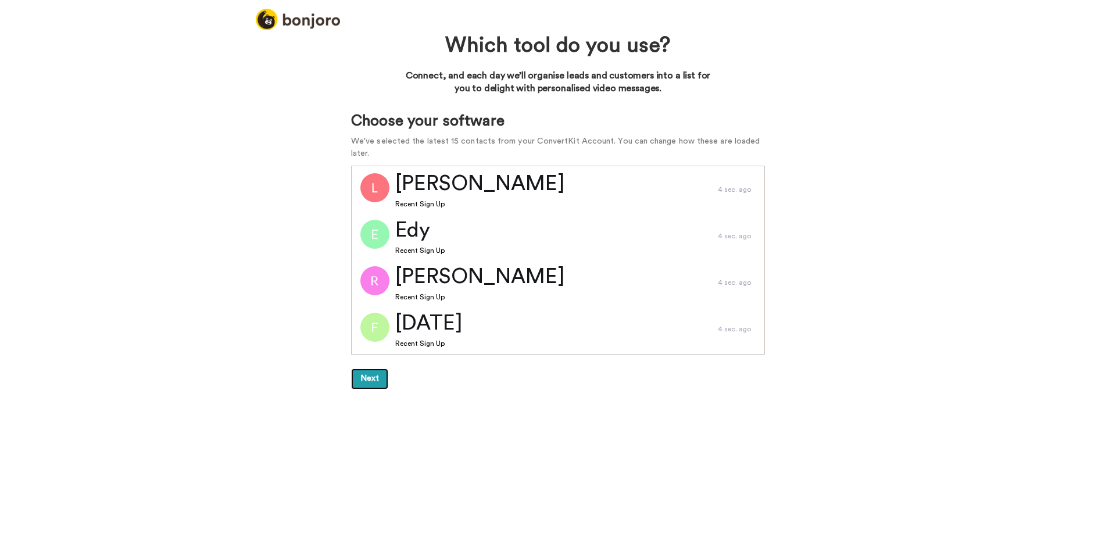
click at [372, 379] on button "Next" at bounding box center [369, 378] width 37 height 21
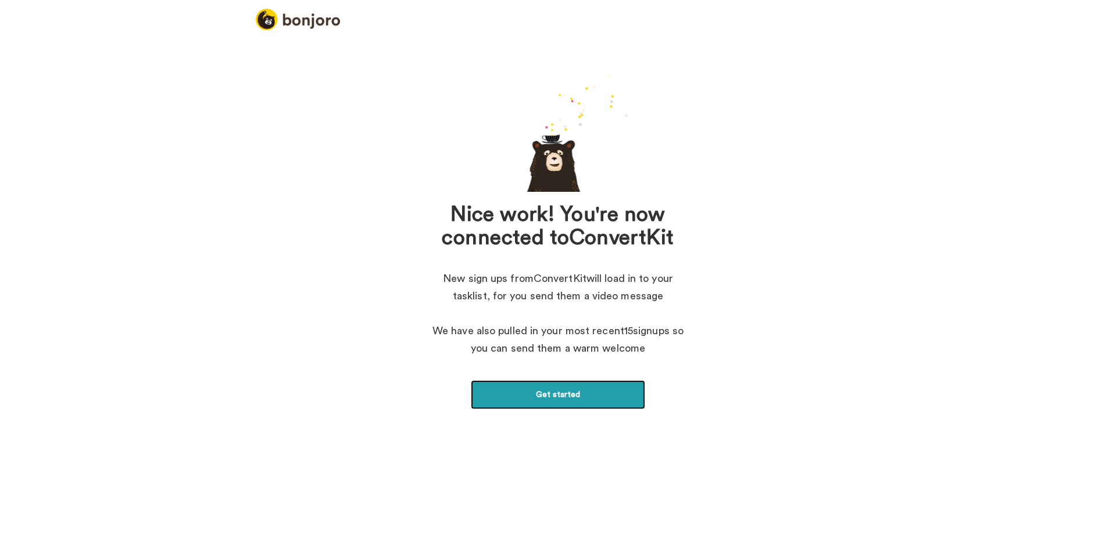
click at [567, 397] on link "Get started" at bounding box center [558, 394] width 174 height 29
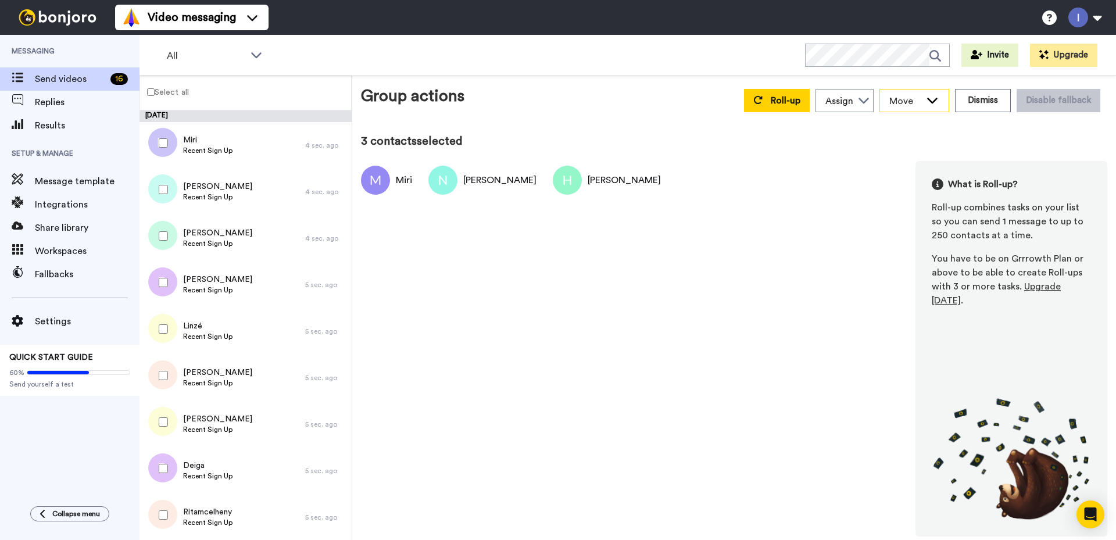
click at [939, 99] on icon at bounding box center [932, 100] width 14 height 12
click at [997, 99] on button "Dismiss" at bounding box center [983, 100] width 56 height 23
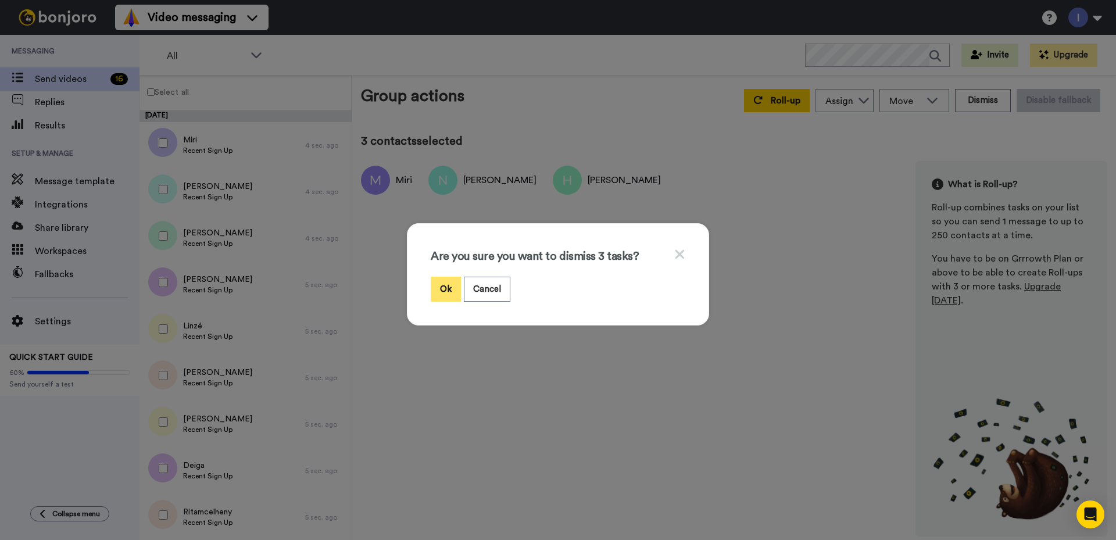
click at [440, 287] on button "Ok" at bounding box center [446, 289] width 30 height 25
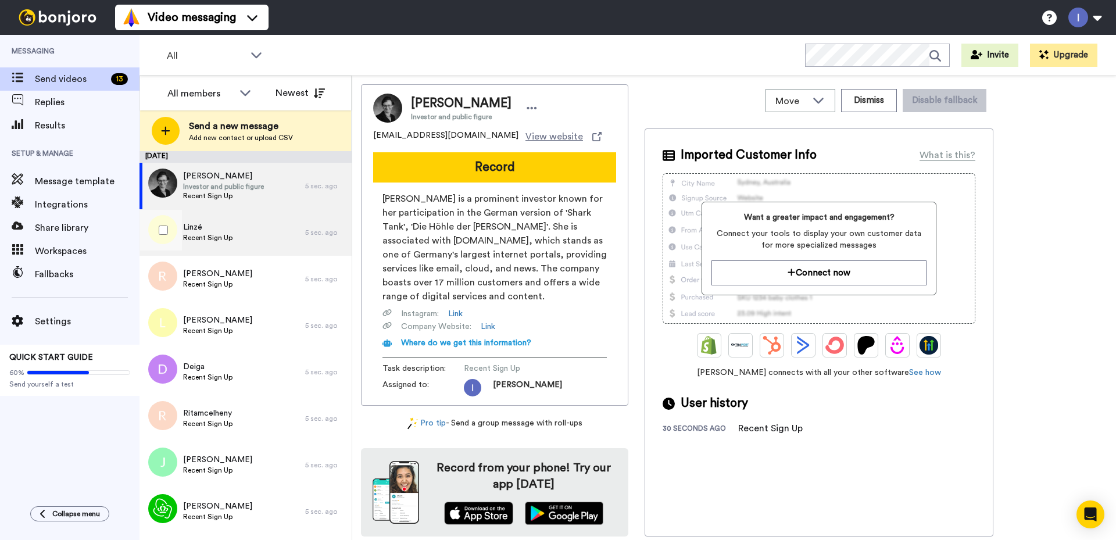
click at [205, 230] on span "Linzé" at bounding box center [207, 227] width 49 height 12
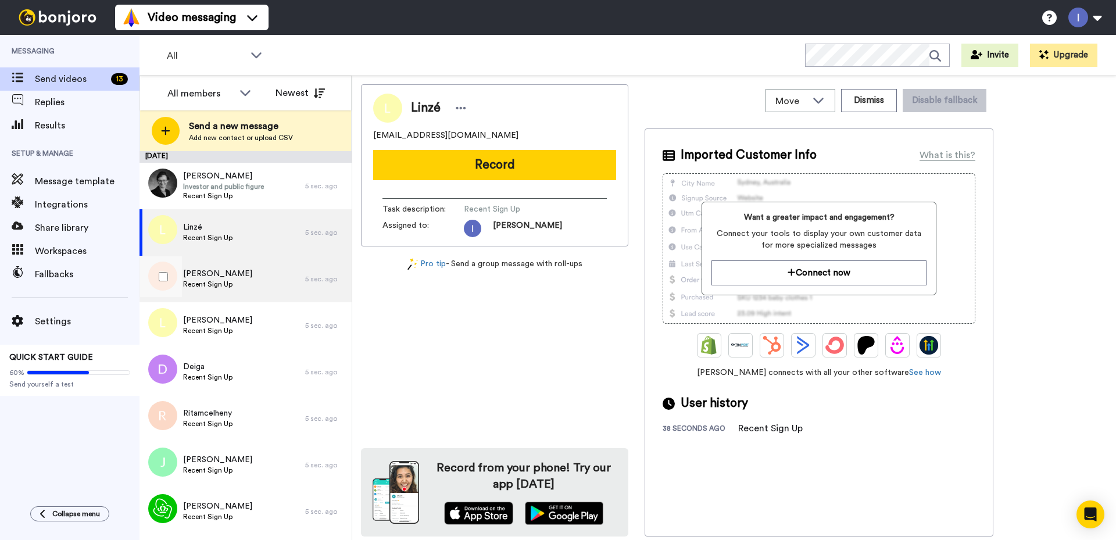
click at [210, 277] on span "[PERSON_NAME]" at bounding box center [217, 274] width 69 height 12
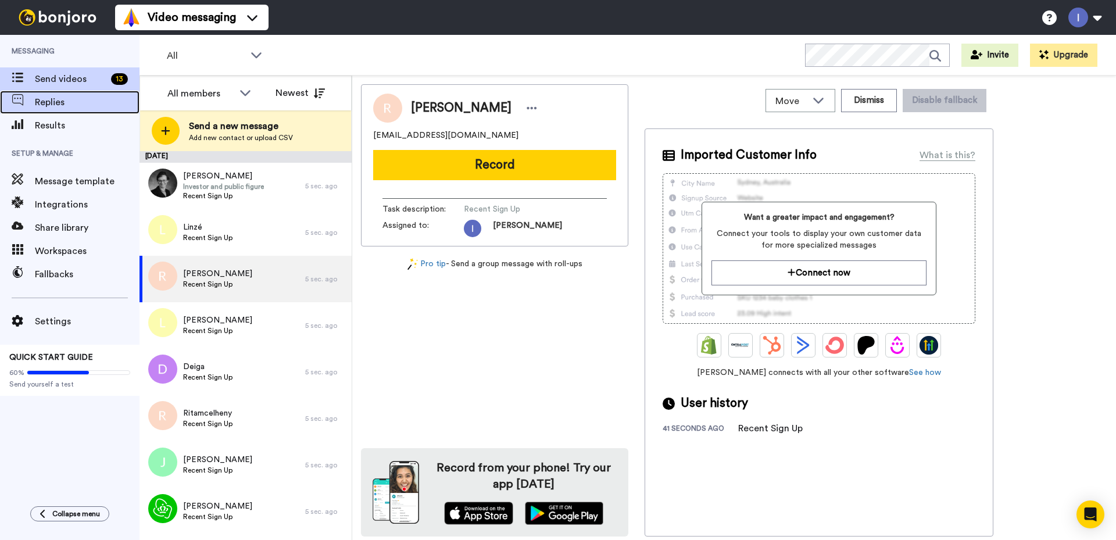
click at [44, 103] on span "Replies" at bounding box center [87, 102] width 105 height 14
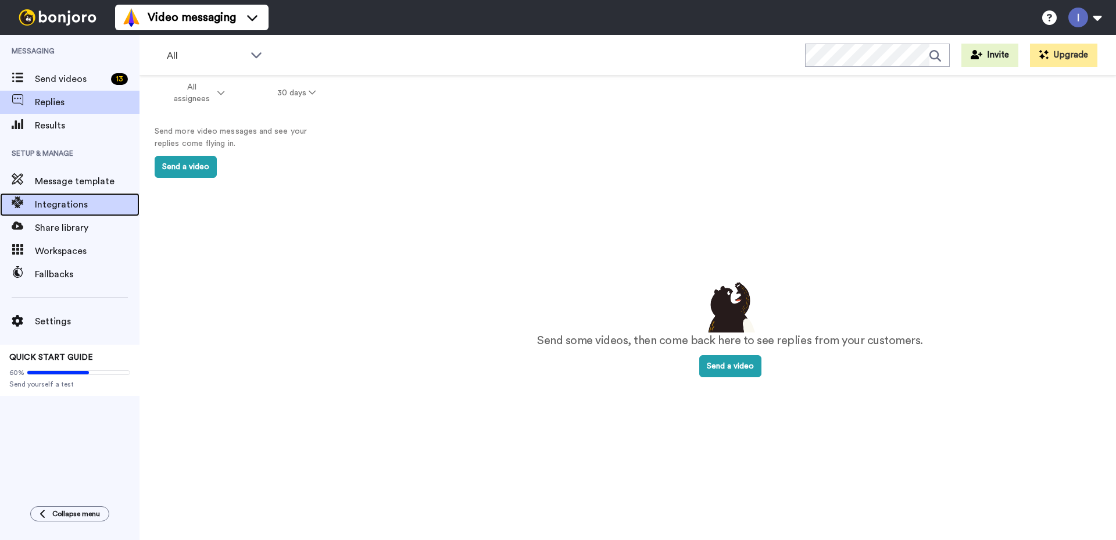
click at [56, 204] on span "Integrations" at bounding box center [87, 205] width 105 height 14
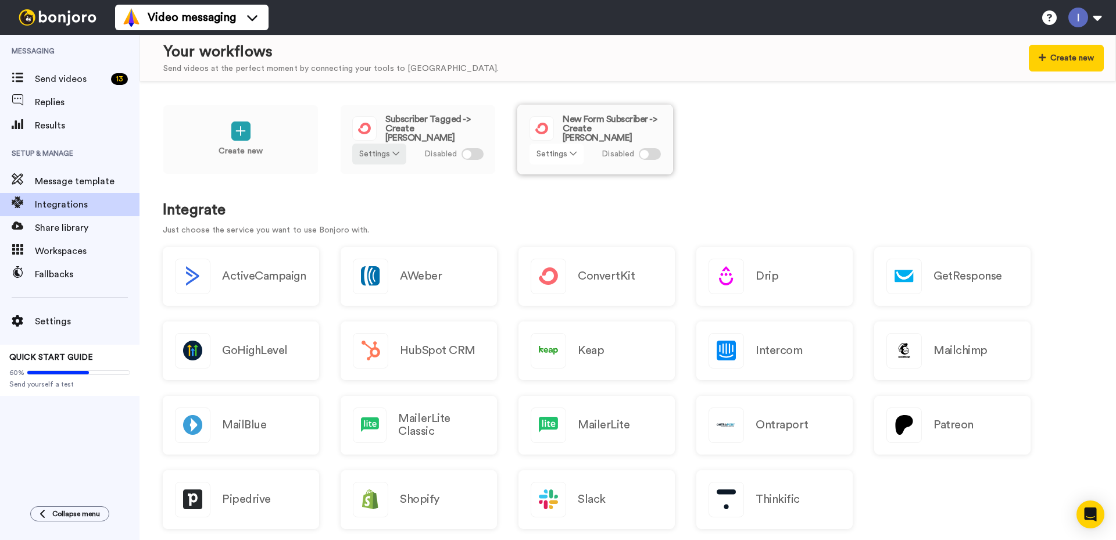
click at [575, 152] on icon at bounding box center [572, 153] width 7 height 8
click at [558, 217] on span "Remove" at bounding box center [557, 219] width 34 height 9
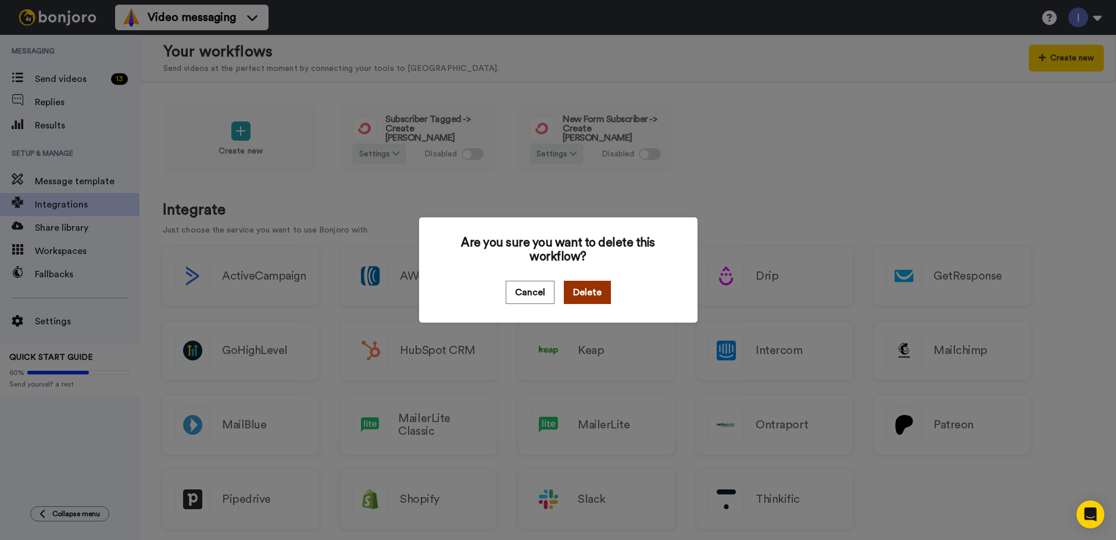
click at [591, 293] on button "Delete" at bounding box center [587, 292] width 47 height 23
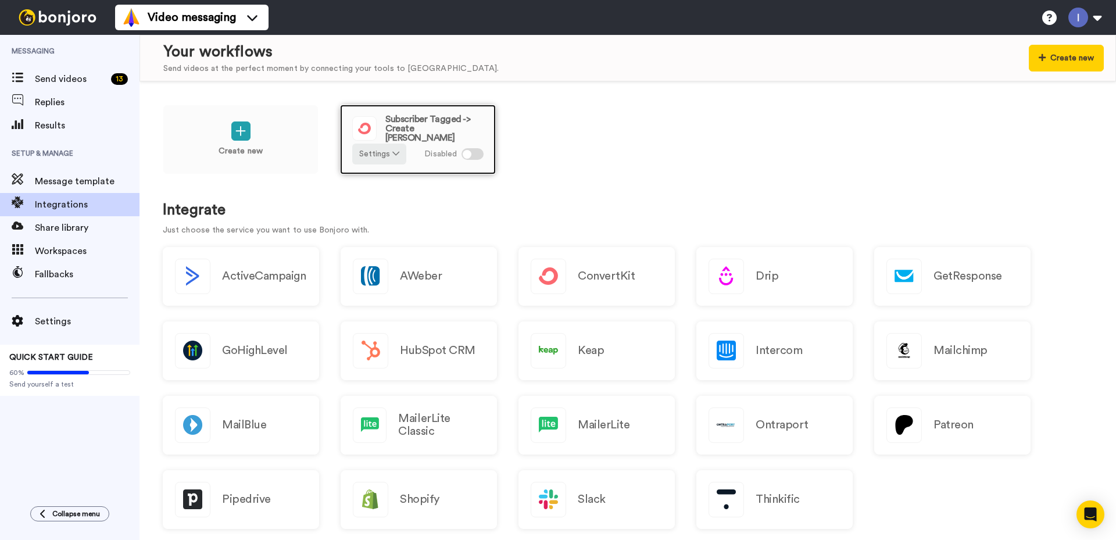
click at [428, 125] on span "Subscriber Tagged -> Create [PERSON_NAME]" at bounding box center [434, 128] width 98 height 28
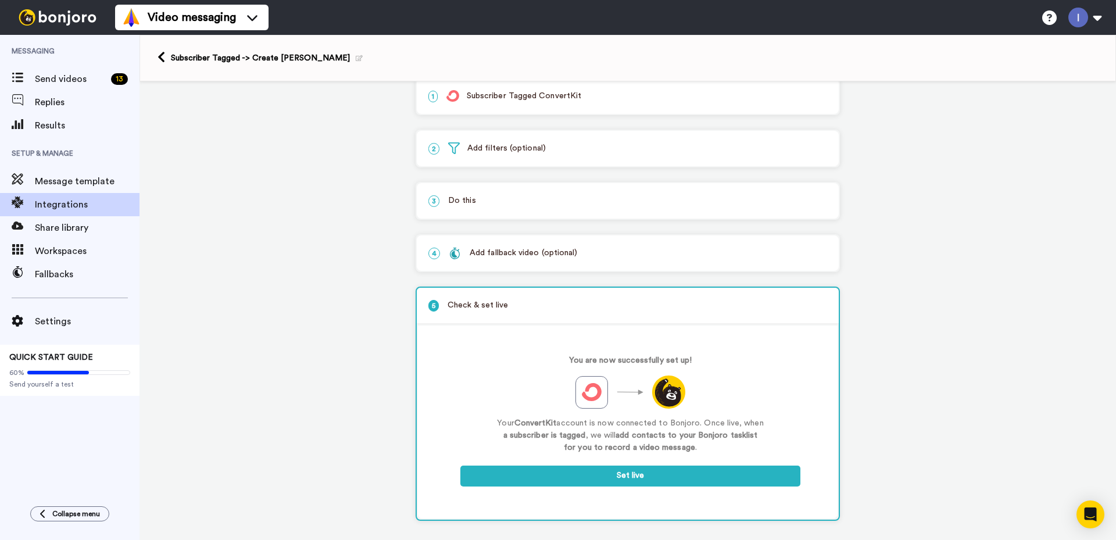
scroll to position [28, 0]
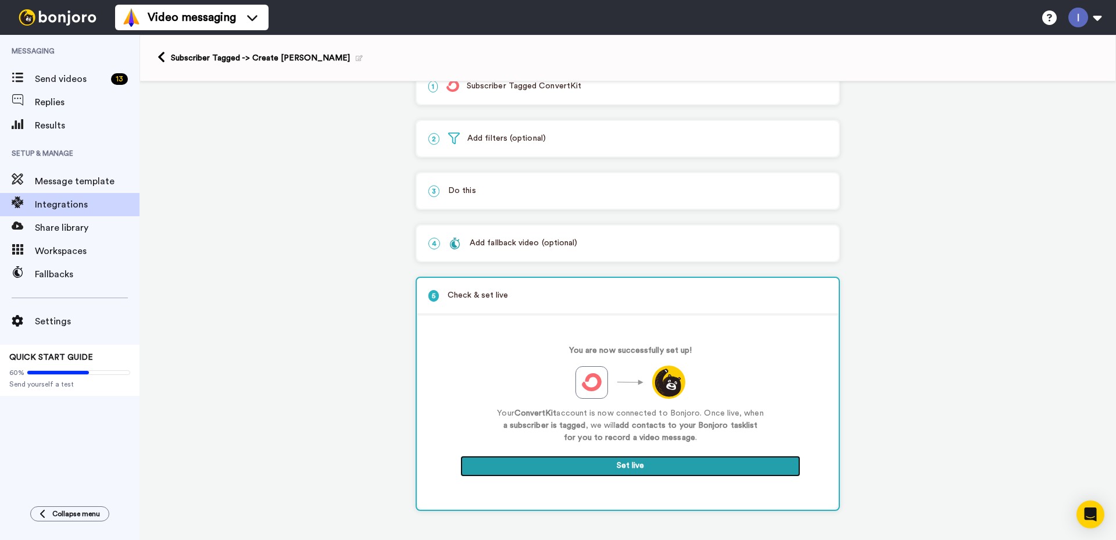
click at [624, 468] on button "Set live" at bounding box center [630, 466] width 340 height 21
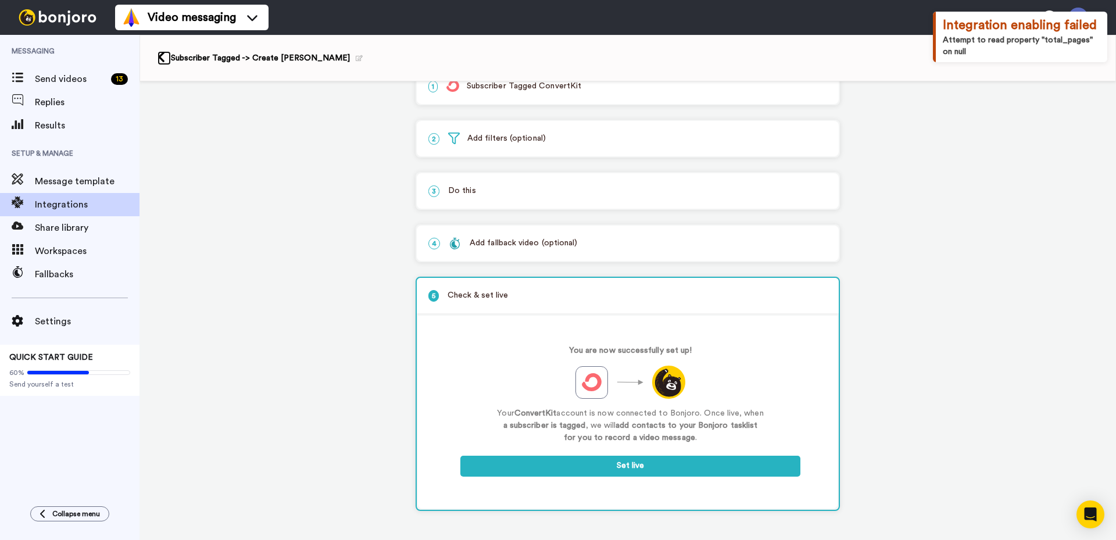
click at [160, 56] on icon at bounding box center [161, 57] width 8 height 12
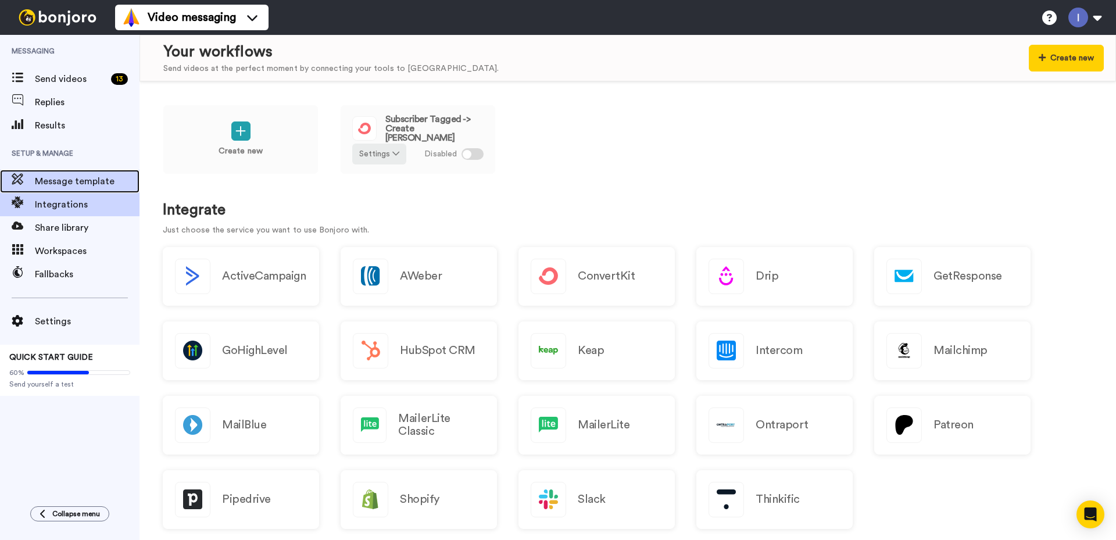
click at [74, 182] on span "Message template" at bounding box center [87, 181] width 105 height 14
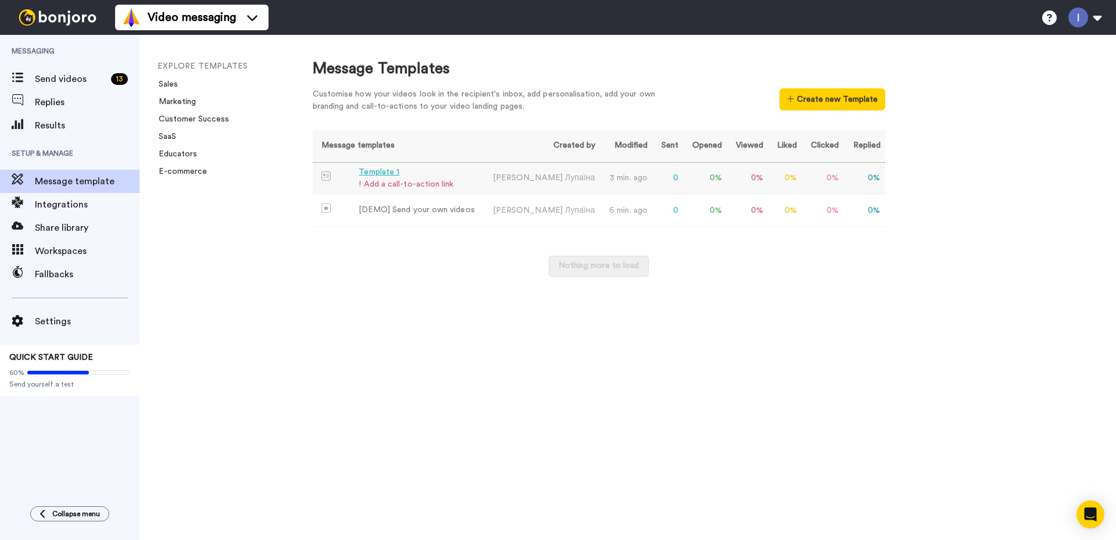
click at [411, 182] on div "! Add a call-to-action link" at bounding box center [405, 184] width 95 height 12
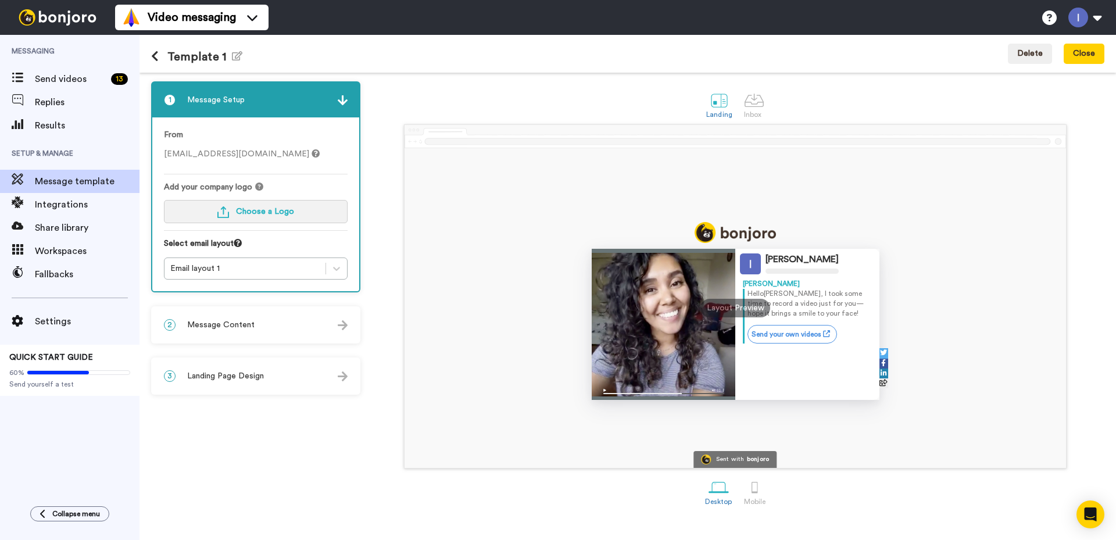
click at [256, 210] on span "Choose a Logo" at bounding box center [265, 211] width 58 height 8
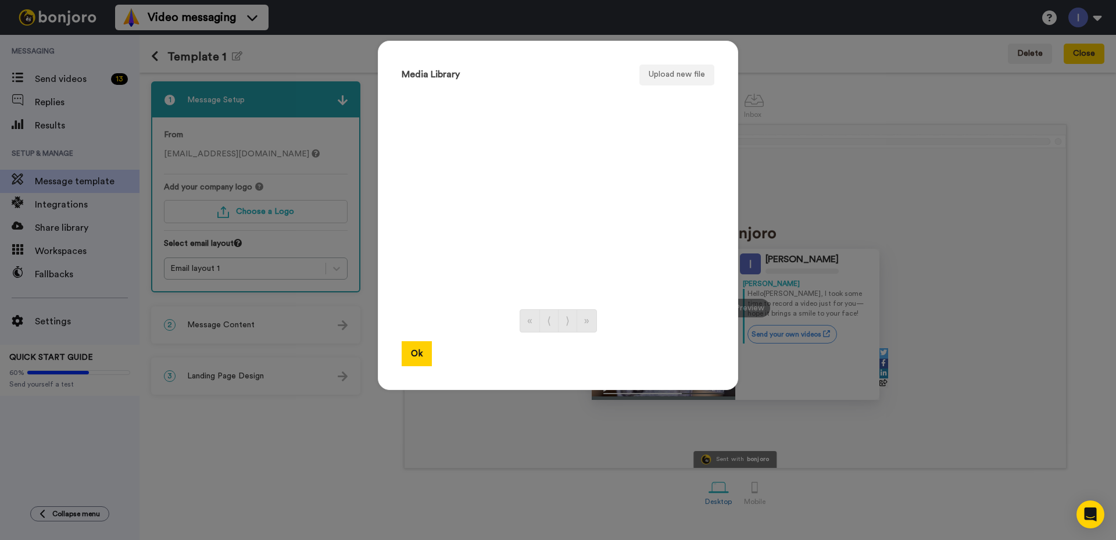
drag, startPoint x: 426, startPoint y: 92, endPoint x: 522, endPoint y: 106, distance: 96.9
click at [461, 98] on ul at bounding box center [557, 194] width 313 height 206
drag, startPoint x: 625, startPoint y: 155, endPoint x: 573, endPoint y: 175, distance: 56.3
click at [621, 158] on ul at bounding box center [557, 194] width 313 height 206
drag, startPoint x: 542, startPoint y: 178, endPoint x: 547, endPoint y: 160, distance: 18.8
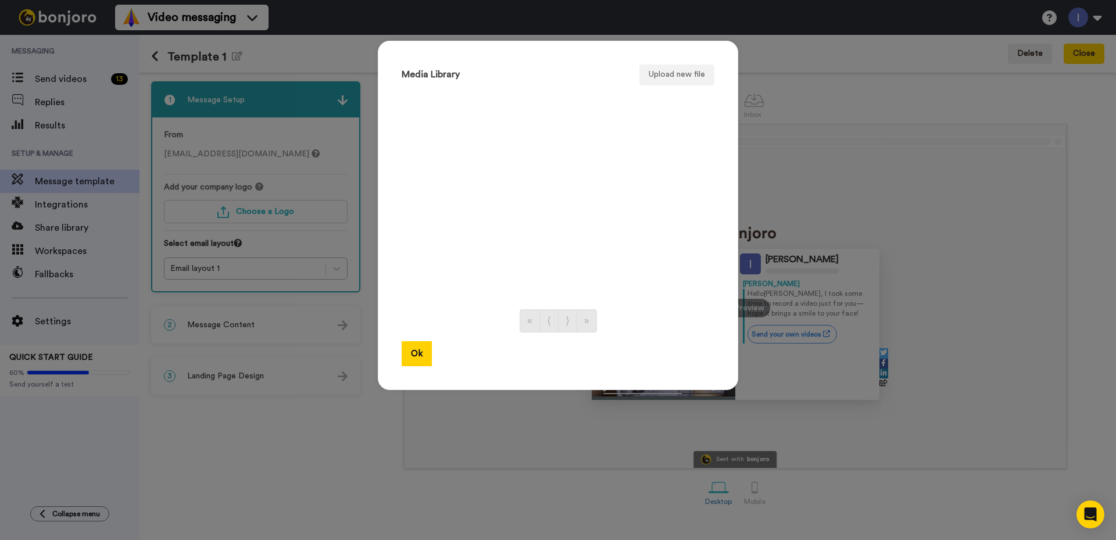
click at [547, 160] on ul at bounding box center [557, 194] width 313 height 206
click at [699, 69] on button "Upload new file" at bounding box center [676, 74] width 75 height 21
click at [410, 353] on button "Ok" at bounding box center [416, 353] width 30 height 25
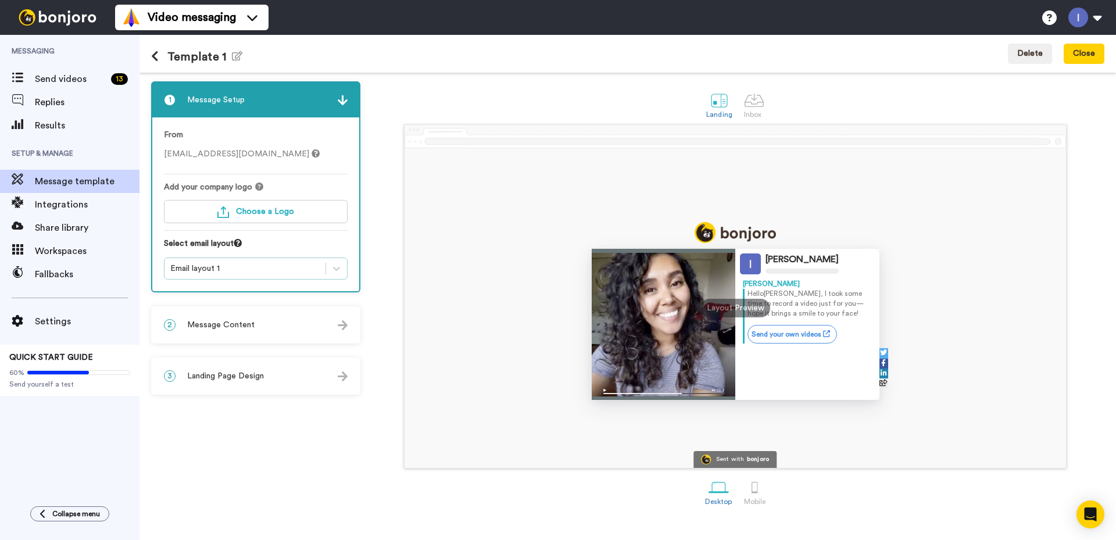
click at [248, 268] on div "Email layout 1" at bounding box center [244, 269] width 149 height 12
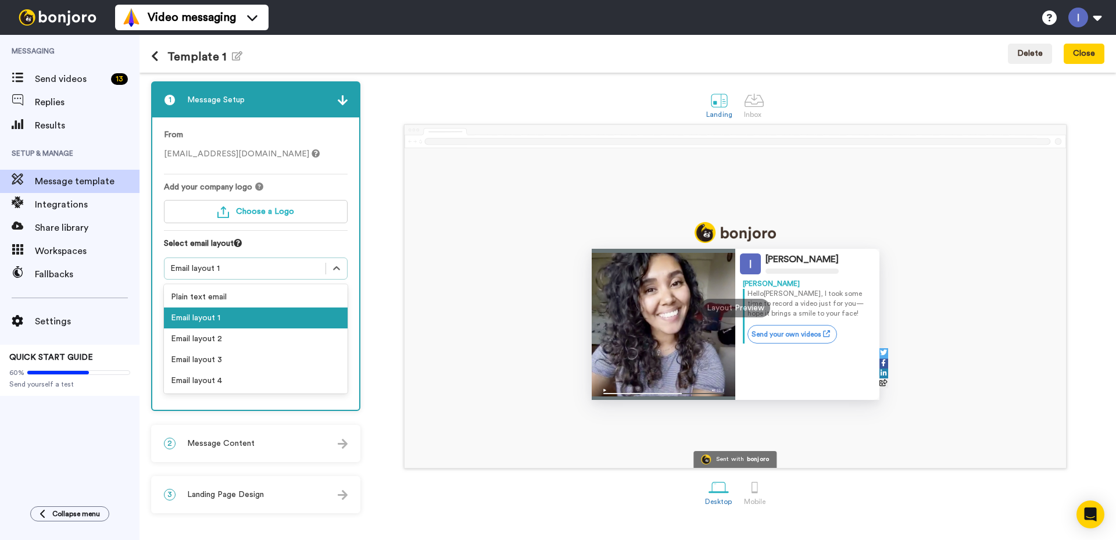
click at [218, 316] on div "Email layout 1" at bounding box center [256, 317] width 184 height 21
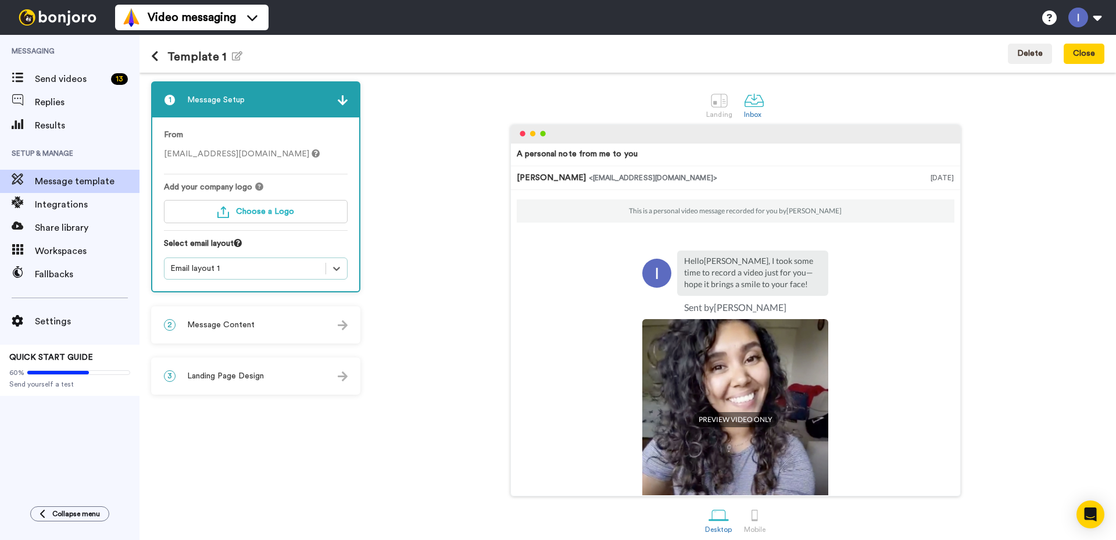
click at [297, 324] on div "2 Message Content" at bounding box center [255, 324] width 207 height 35
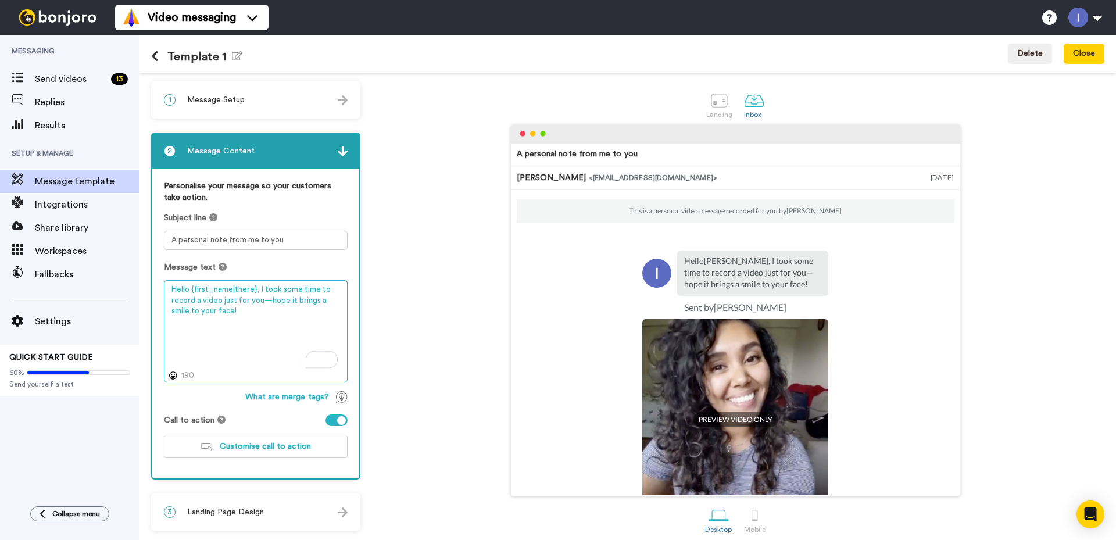
drag, startPoint x: 253, startPoint y: 293, endPoint x: 257, endPoint y: 285, distance: 9.1
click at [257, 285] on textarea "Hello {first_name|there}, I took some time to record a video just for you—hope …" at bounding box center [256, 331] width 184 height 102
click at [348, 265] on div "Personalise your message so your customers take action. Subject line A personal…" at bounding box center [255, 323] width 207 height 310
click at [344, 152] on img at bounding box center [343, 151] width 10 height 10
click at [340, 146] on div at bounding box center [343, 151] width 10 height 12
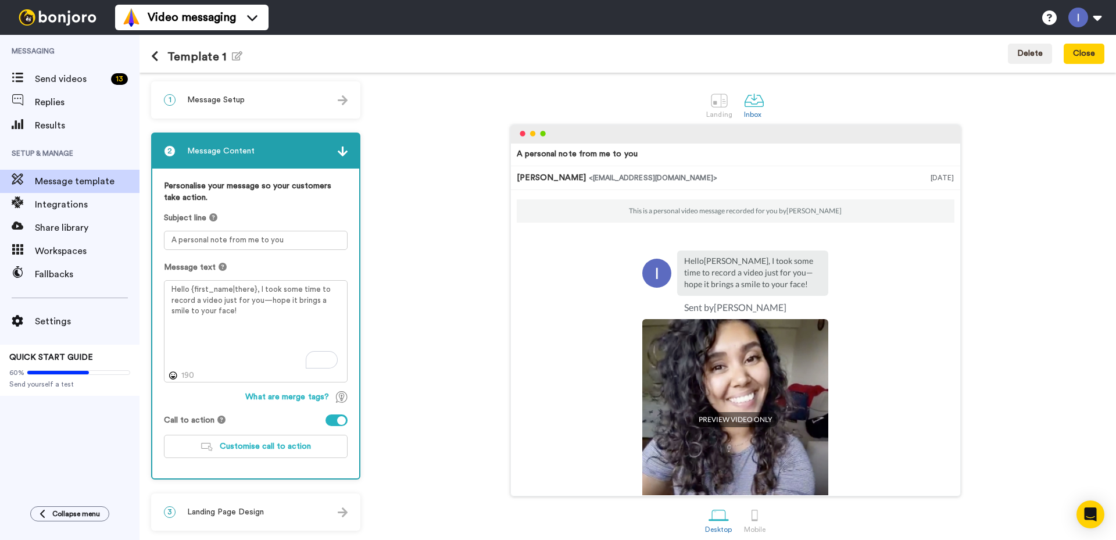
scroll to position [8, 0]
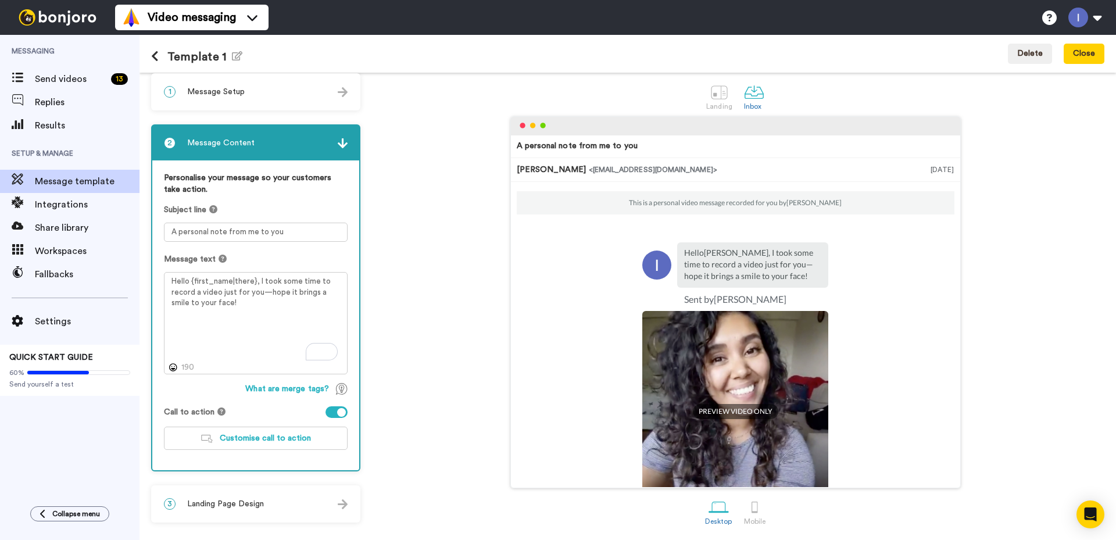
click at [331, 503] on div "3 Landing Page Design" at bounding box center [255, 503] width 207 height 35
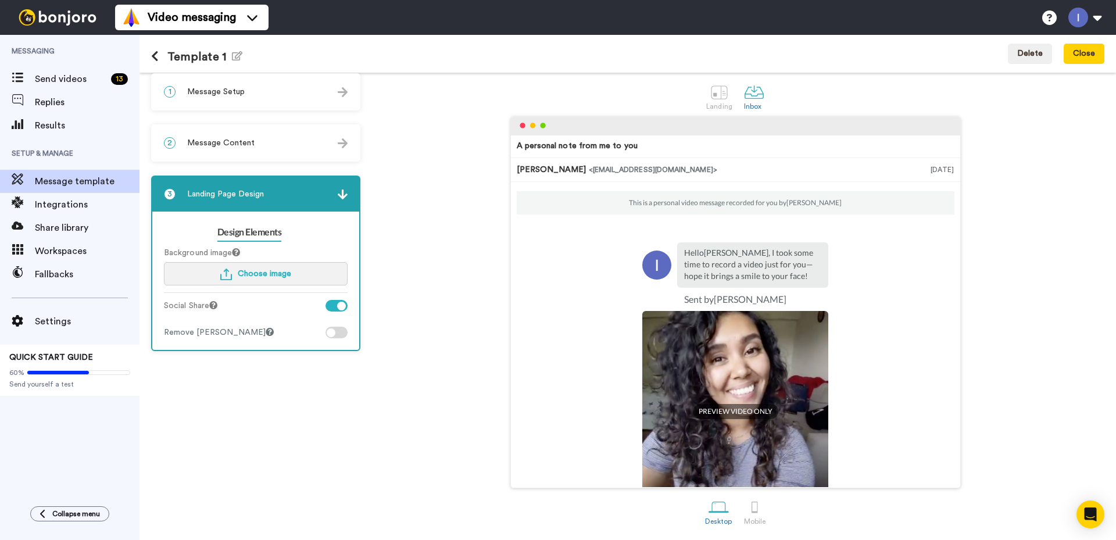
click at [241, 271] on span "Choose image" at bounding box center [264, 274] width 53 height 8
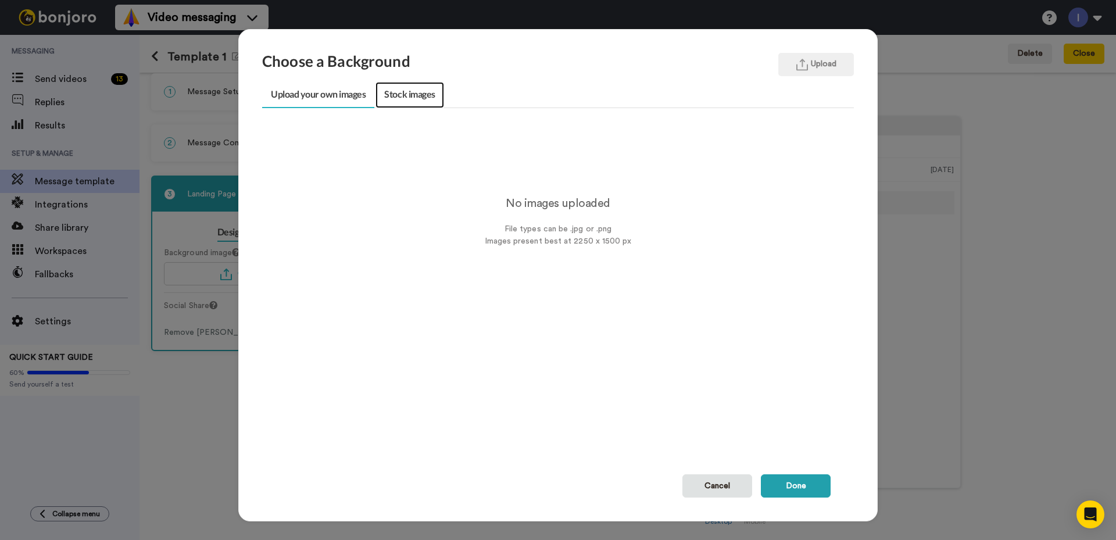
click at [408, 99] on link "Stock images" at bounding box center [409, 95] width 68 height 26
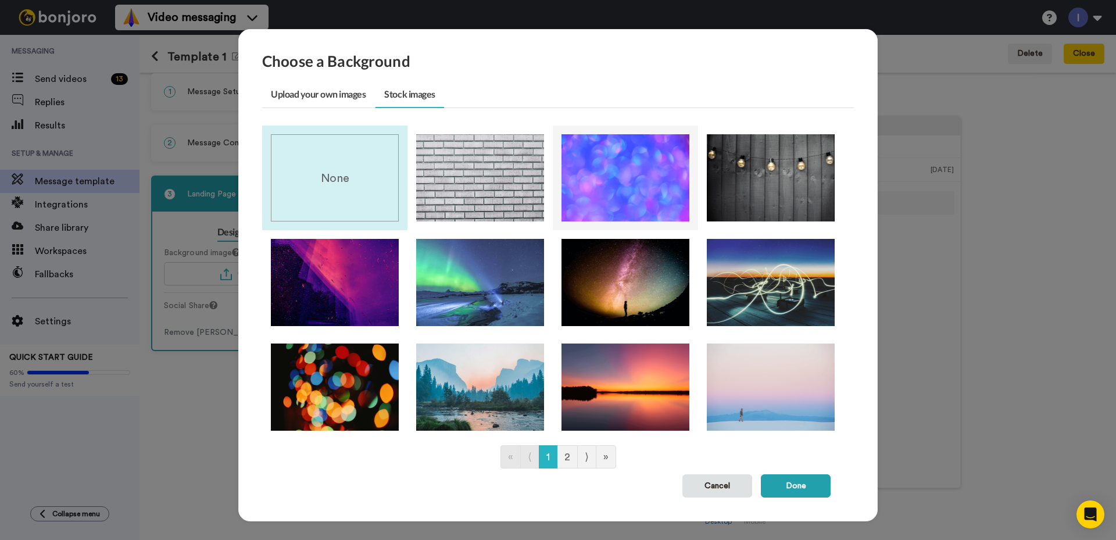
click at [613, 166] on img at bounding box center [625, 177] width 128 height 87
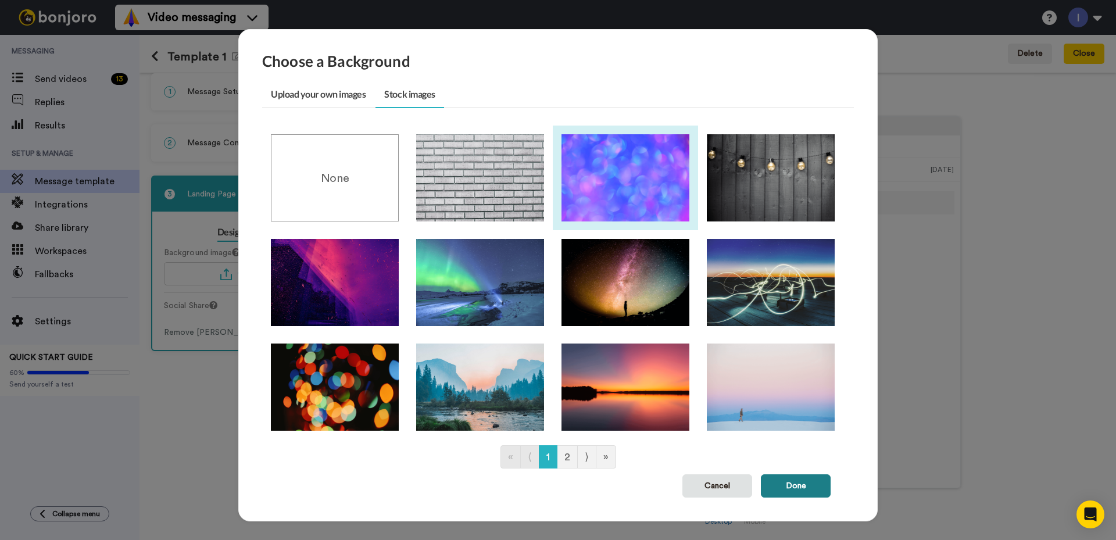
click at [793, 485] on button "Done" at bounding box center [796, 485] width 70 height 23
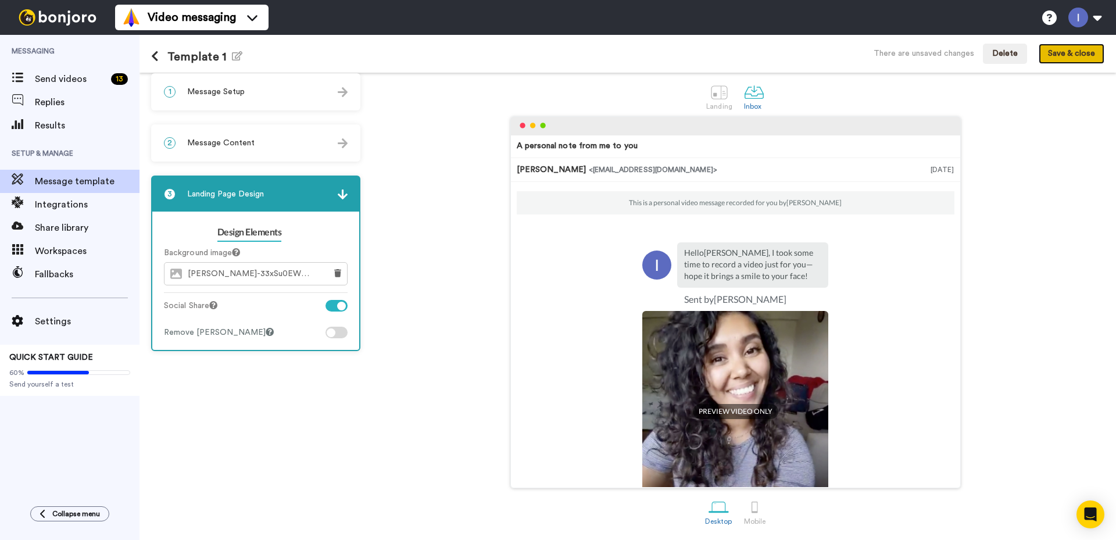
click at [1060, 55] on button "Save & close" at bounding box center [1071, 54] width 66 height 21
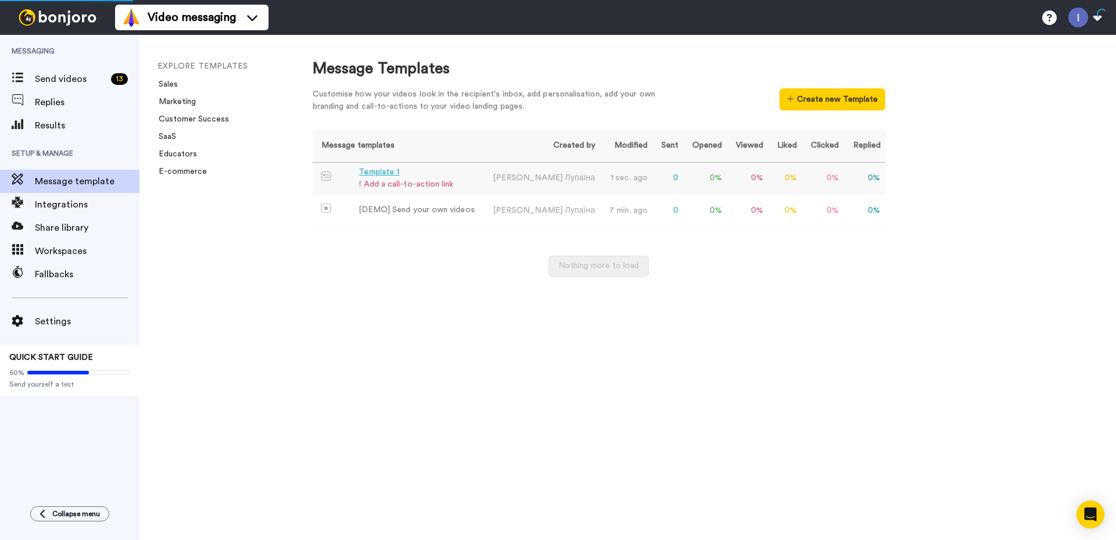
click at [383, 182] on div "! Add a call-to-action link" at bounding box center [405, 184] width 95 height 12
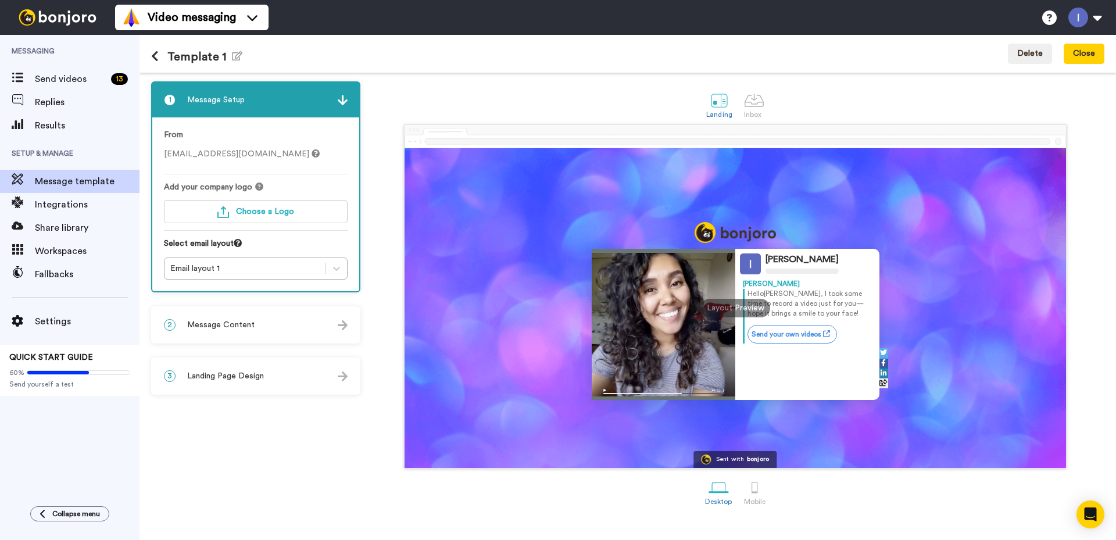
click at [740, 306] on div "Layout Preview" at bounding box center [735, 308] width 70 height 19
click at [760, 253] on div at bounding box center [751, 264] width 27 height 24
click at [756, 489] on div at bounding box center [754, 487] width 20 height 20
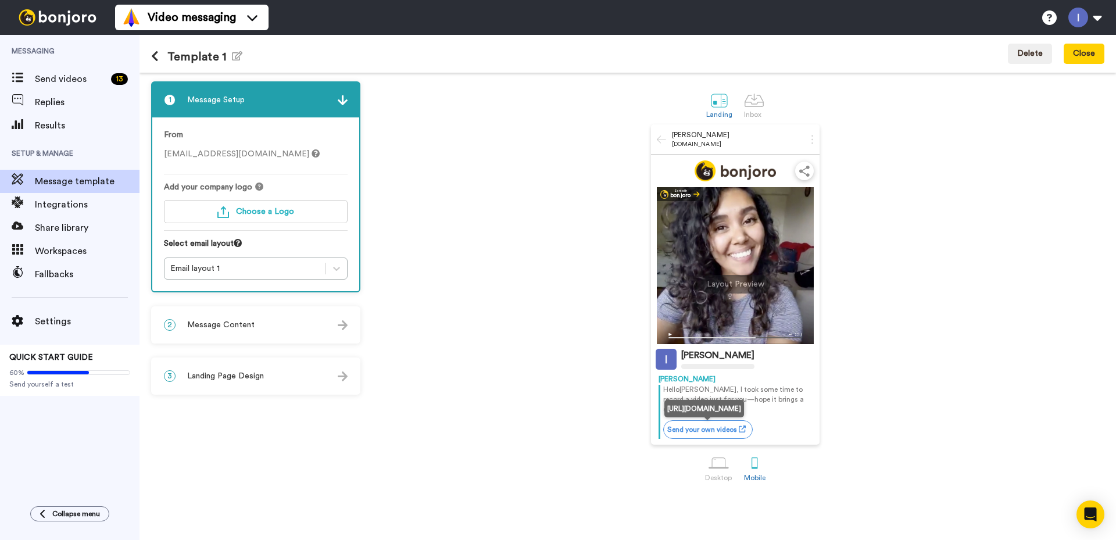
click at [708, 429] on link "Send your own videos" at bounding box center [707, 429] width 89 height 19
click at [712, 425] on link "Send your own videos" at bounding box center [707, 429] width 89 height 19
click at [291, 327] on div "2 Message Content" at bounding box center [255, 324] width 207 height 35
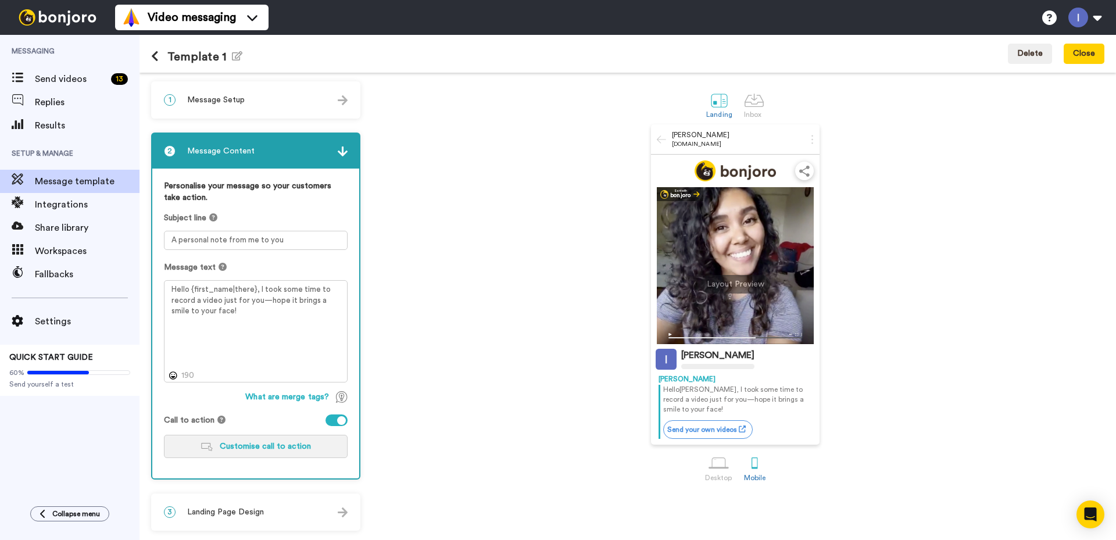
click at [242, 449] on span "Customise call to action" at bounding box center [265, 446] width 91 height 8
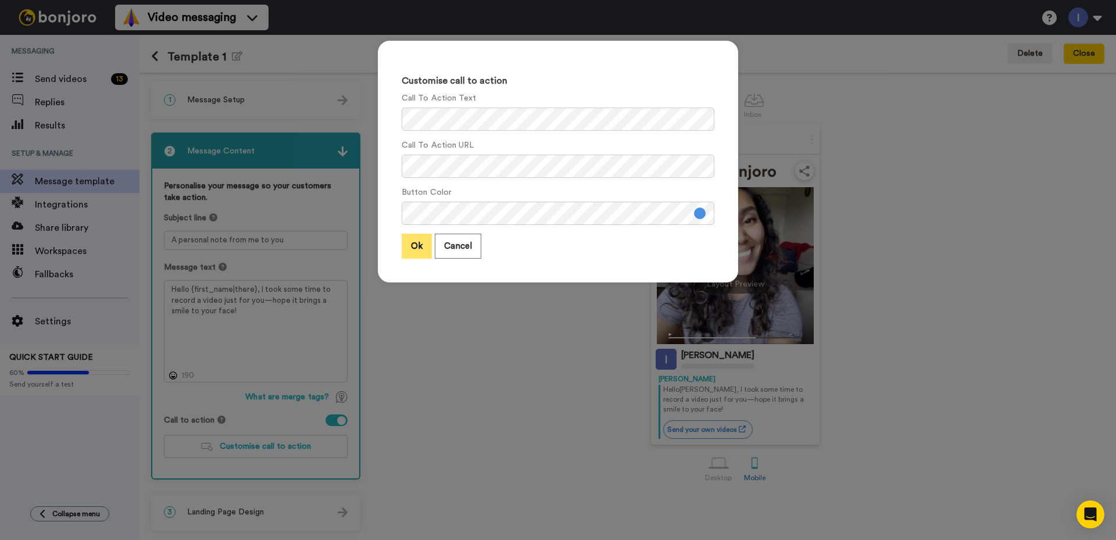
click at [413, 242] on button "Ok" at bounding box center [416, 246] width 30 height 25
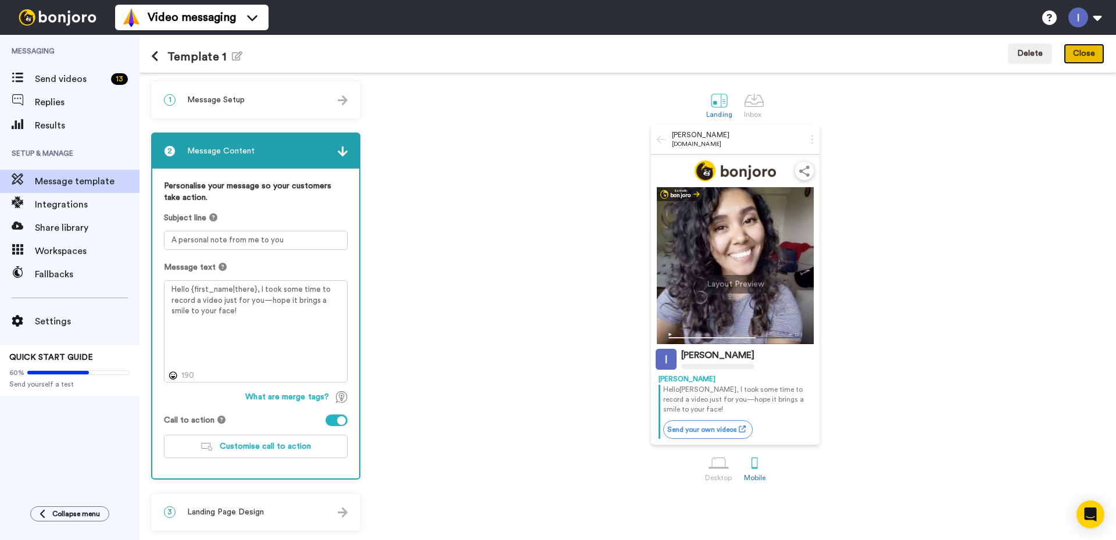
click at [1085, 55] on button "Close" at bounding box center [1083, 54] width 41 height 21
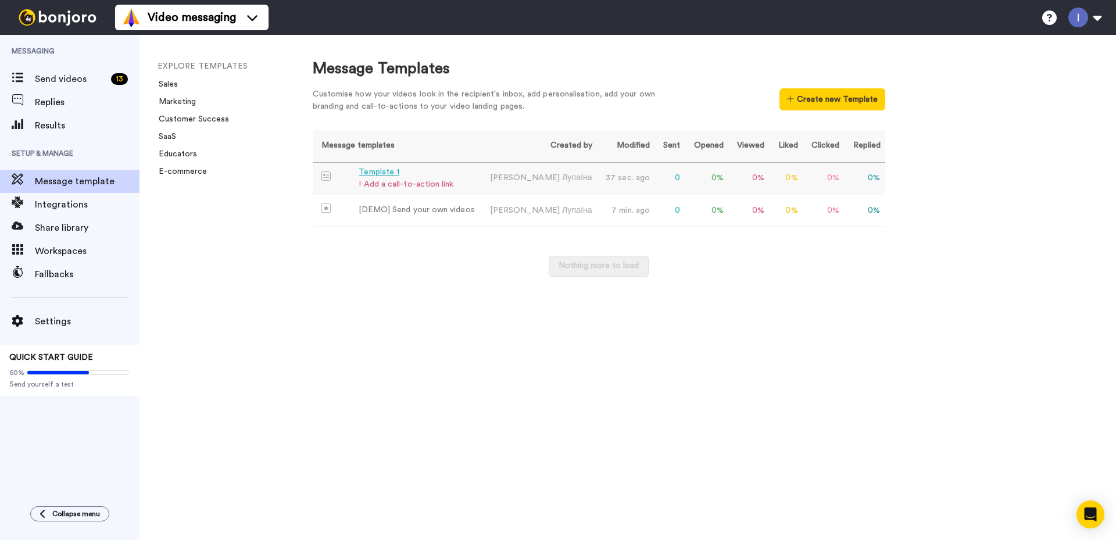
click at [374, 173] on div "Template 1" at bounding box center [405, 172] width 95 height 12
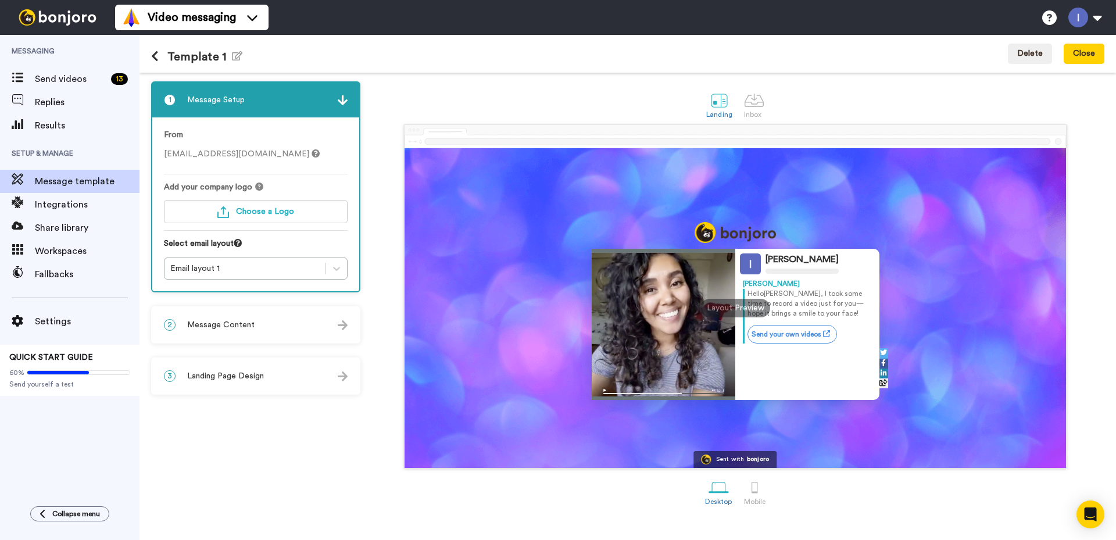
click at [344, 376] on img at bounding box center [343, 376] width 10 height 10
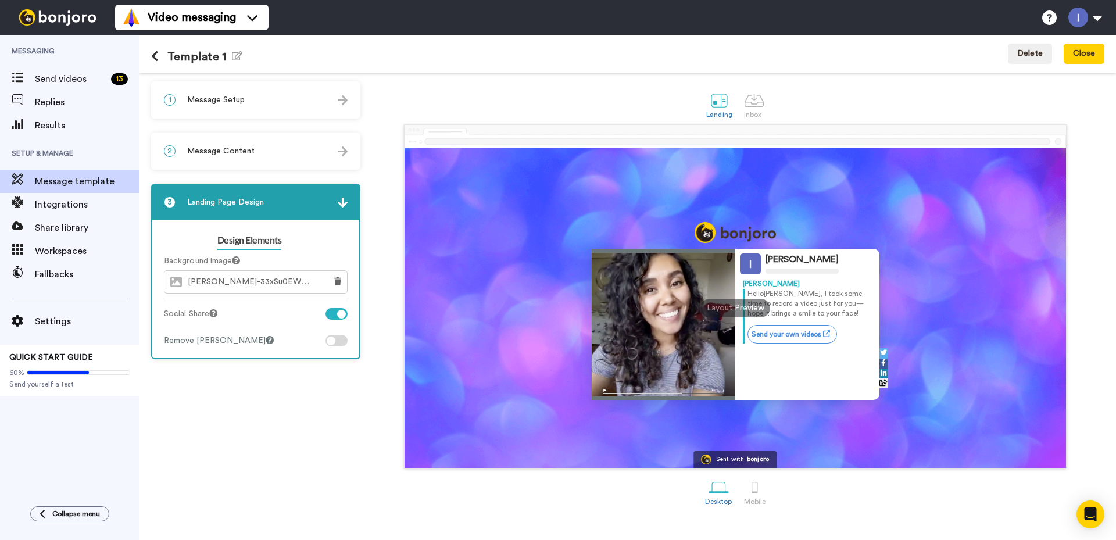
click at [329, 152] on div "2 Message Content" at bounding box center [255, 151] width 207 height 35
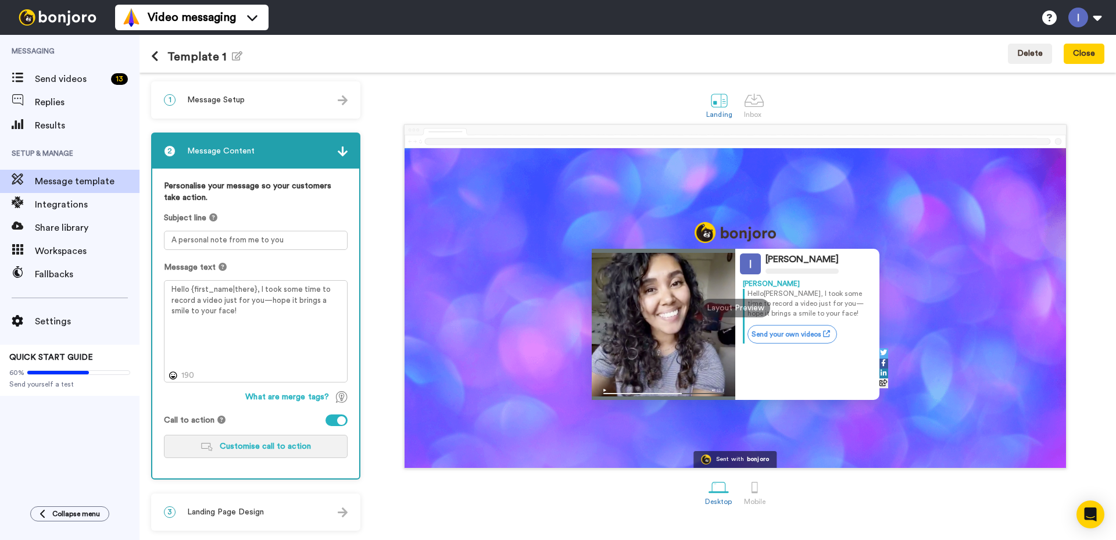
click at [234, 448] on span "Customise call to action" at bounding box center [265, 446] width 91 height 8
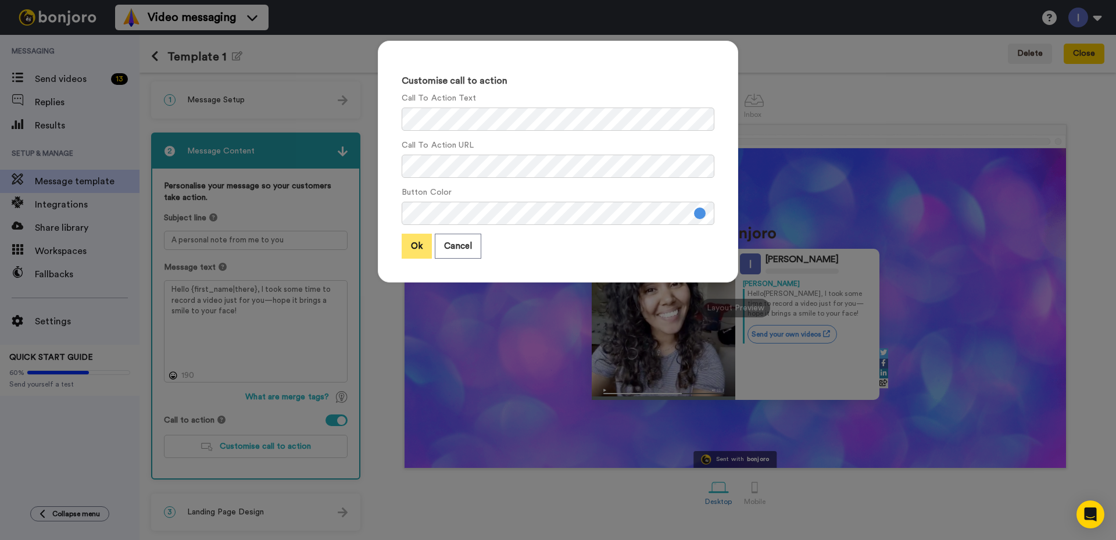
click at [407, 247] on button "Ok" at bounding box center [416, 246] width 30 height 25
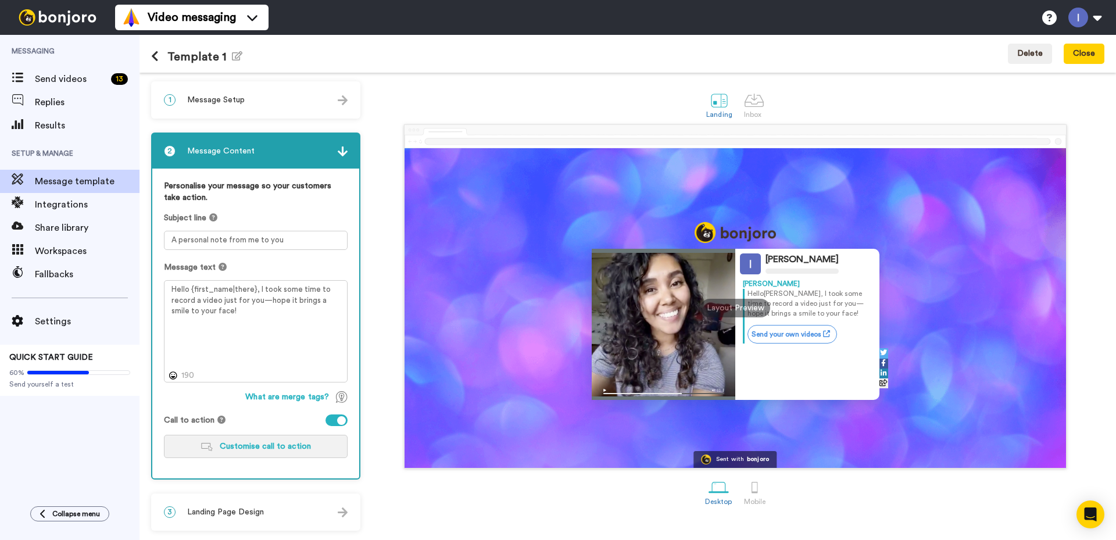
click at [246, 439] on button "Customise call to action" at bounding box center [256, 446] width 184 height 23
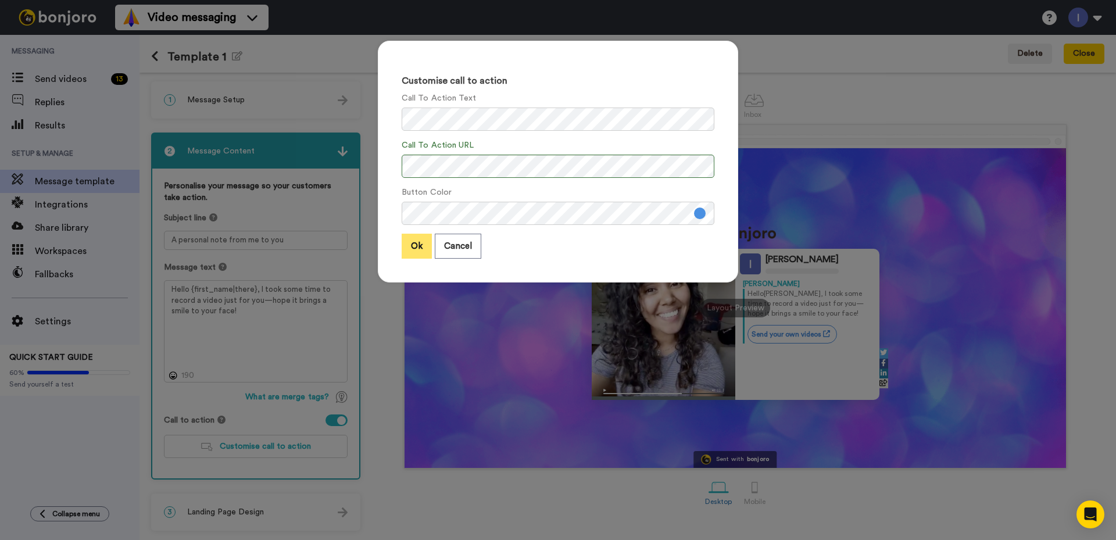
click at [408, 246] on button "Ok" at bounding box center [416, 246] width 30 height 25
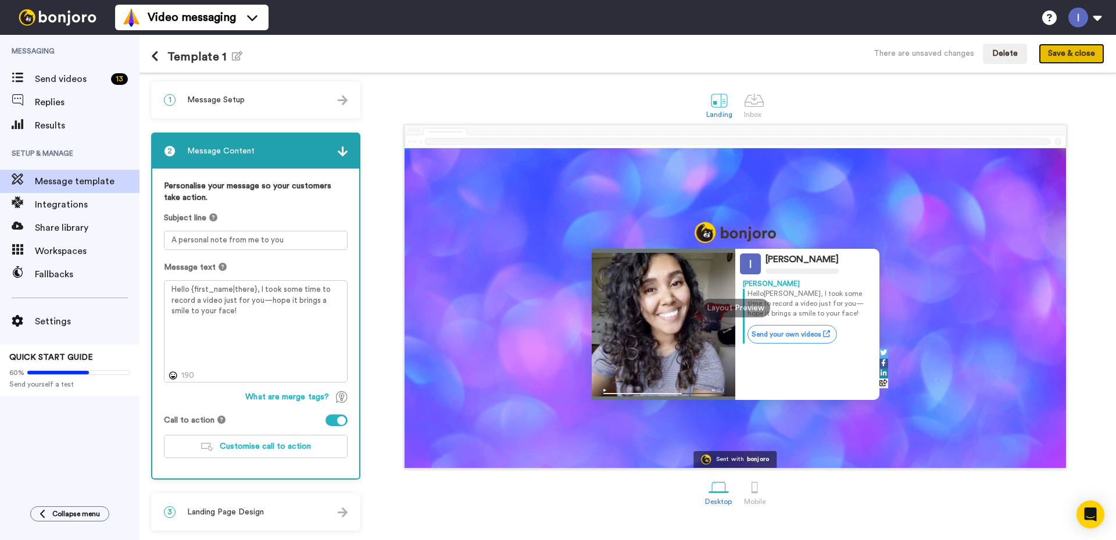
click at [1063, 53] on button "Save & close" at bounding box center [1071, 54] width 66 height 21
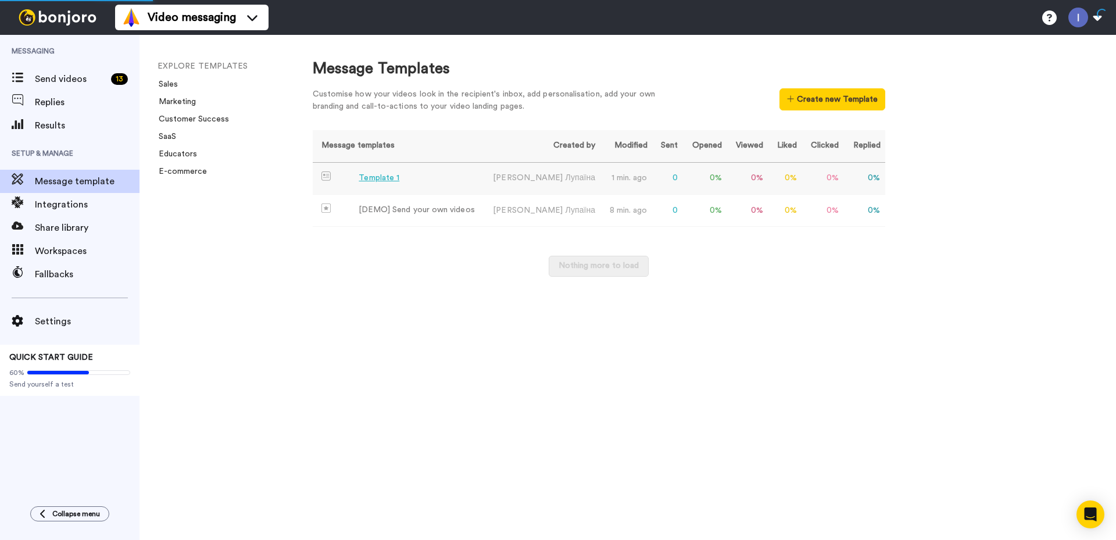
click at [382, 179] on div "Template 1" at bounding box center [378, 178] width 41 height 12
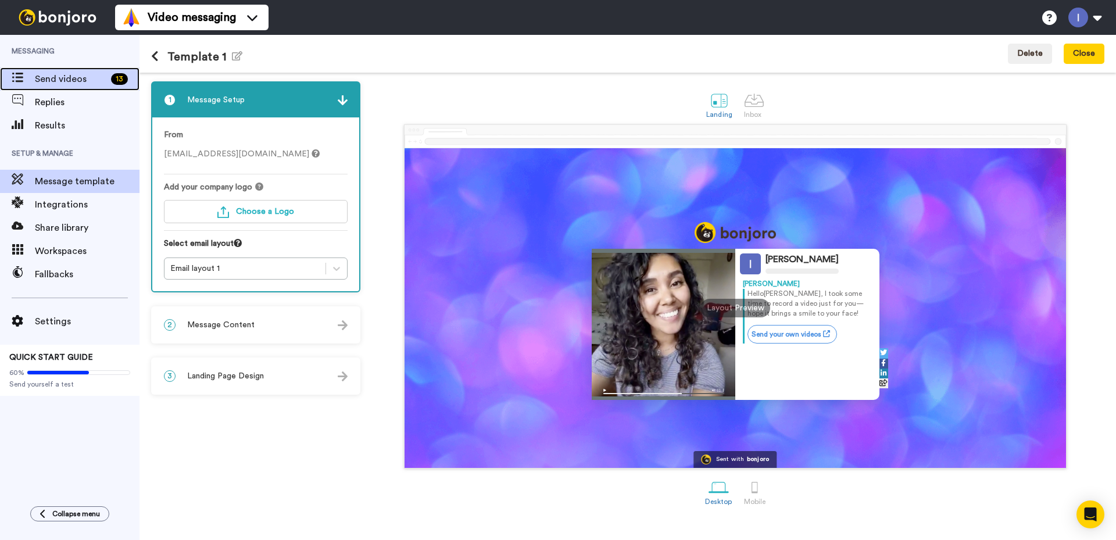
click at [63, 79] on span "Send videos" at bounding box center [70, 79] width 71 height 14
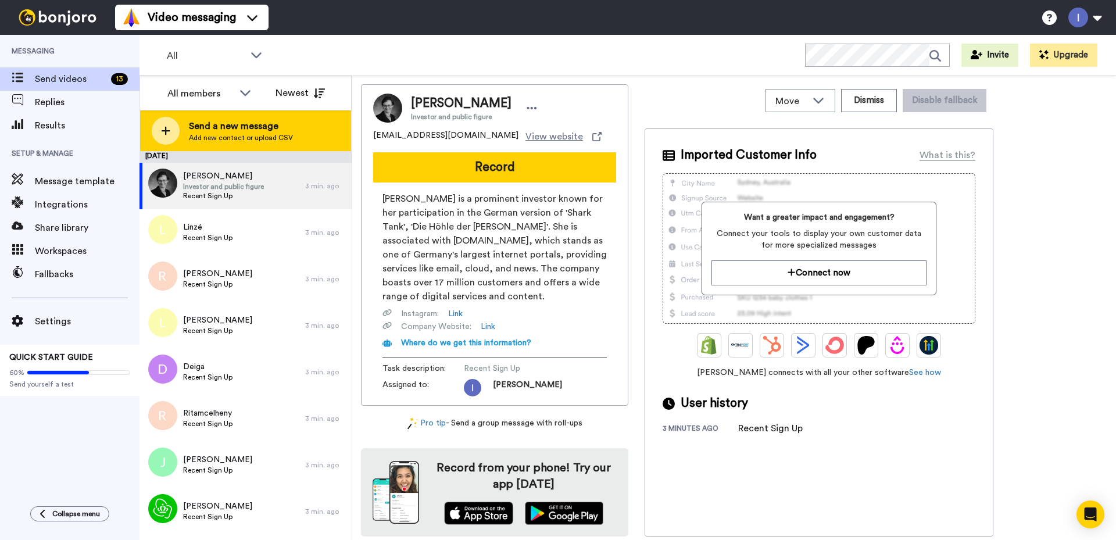
click at [170, 130] on icon at bounding box center [165, 130] width 9 height 10
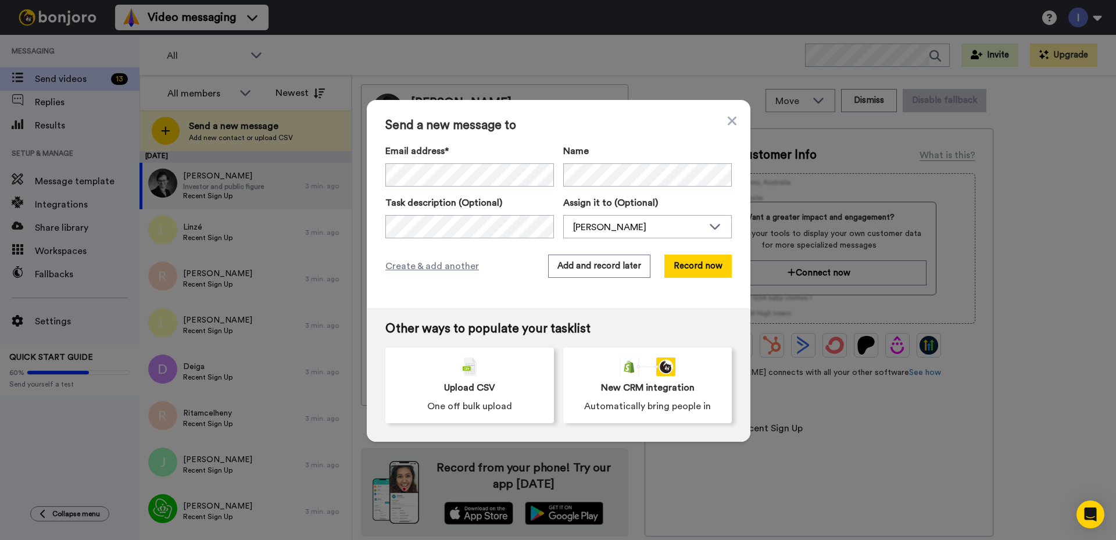
click at [544, 114] on div "Send a new message to Email address* Carrie <cvanness05@gmail.com> Lorrie <lorr…" at bounding box center [558, 204] width 383 height 208
click at [472, 211] on h2 "No search result for ‘ beauty.linsale@gmail.com ’" at bounding box center [469, 205] width 168 height 28
click at [694, 263] on button "Record now" at bounding box center [697, 265] width 67 height 23
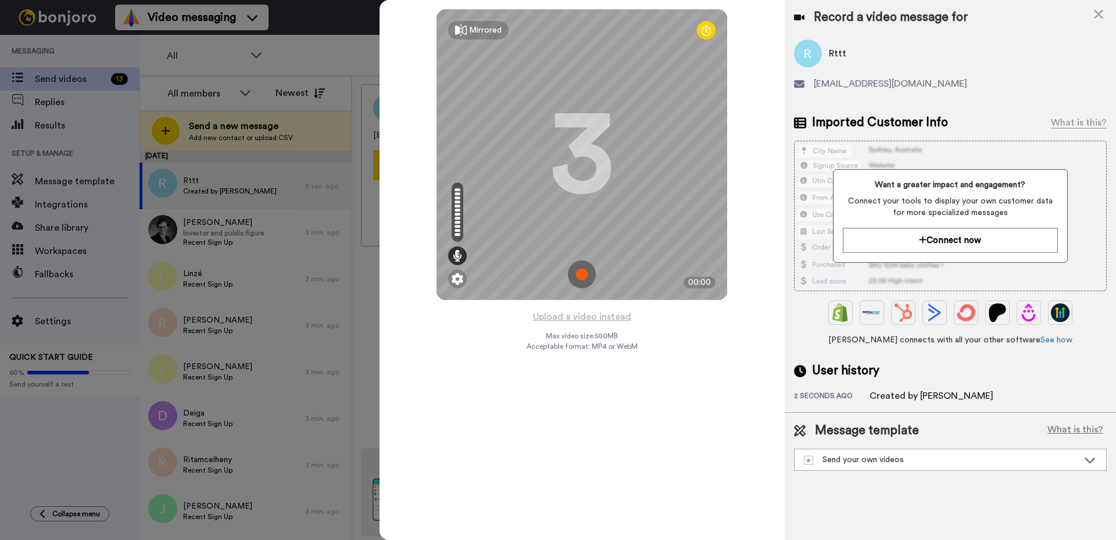
click at [582, 272] on img at bounding box center [582, 274] width 28 height 28
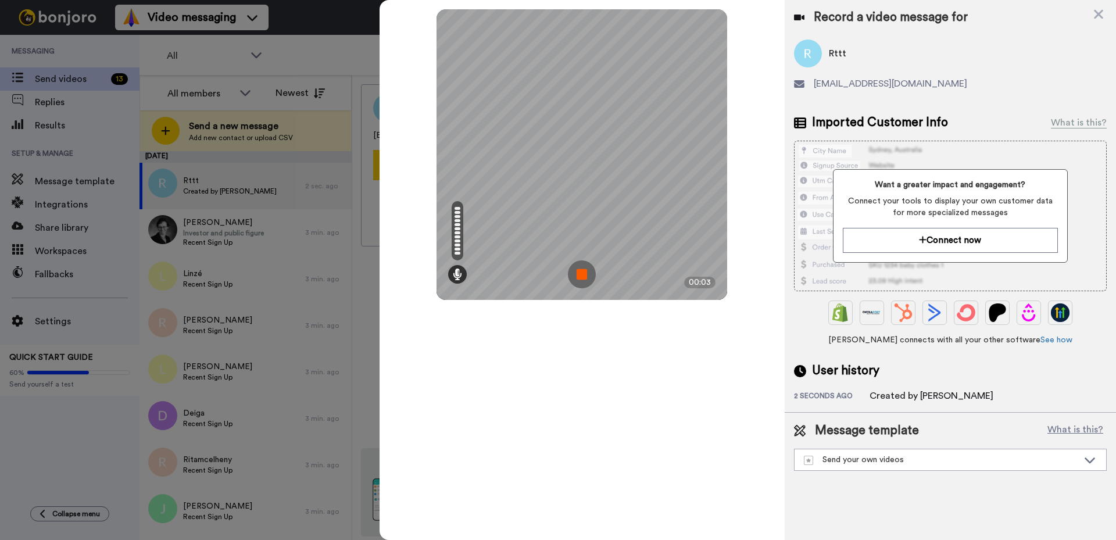
click at [582, 273] on img at bounding box center [582, 274] width 28 height 28
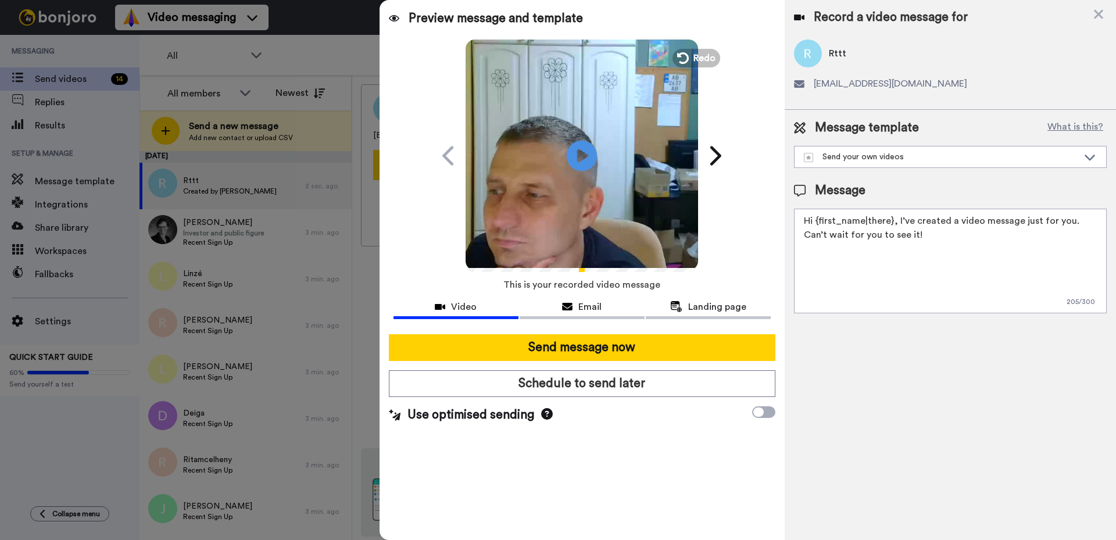
click at [585, 152] on icon at bounding box center [581, 155] width 31 height 31
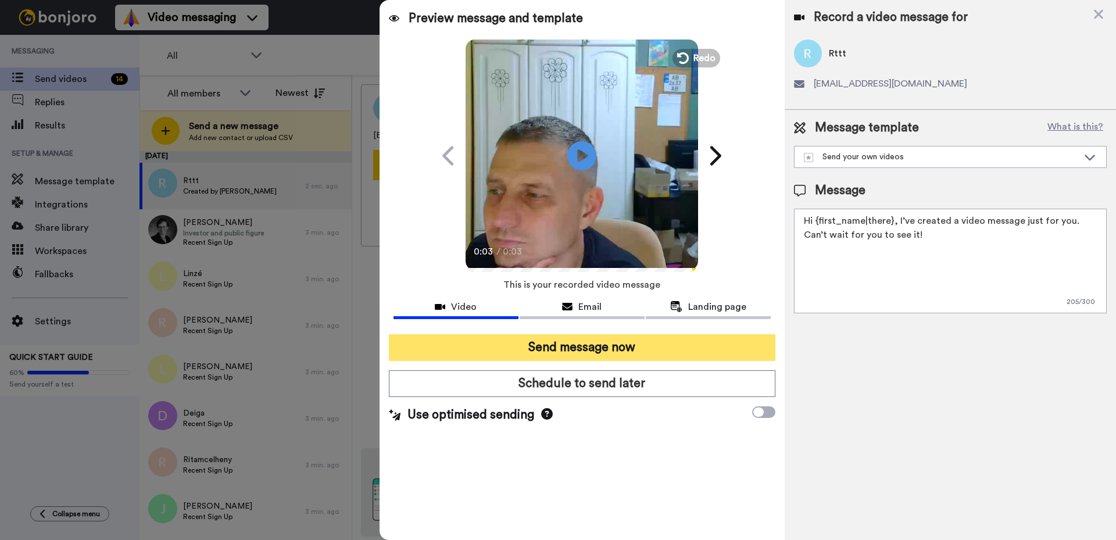
click at [580, 343] on button "Send message now" at bounding box center [582, 347] width 386 height 27
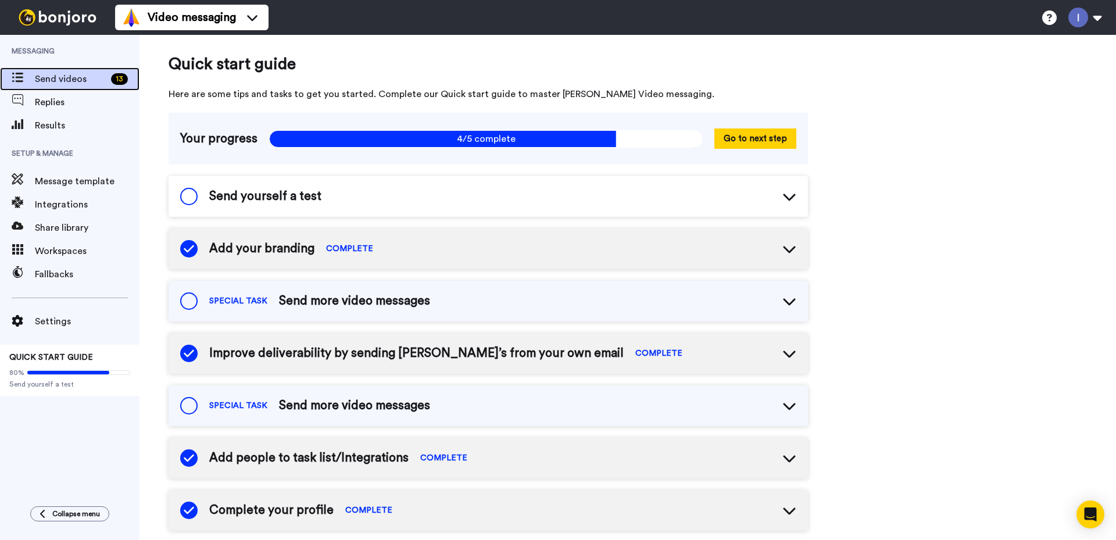
click at [64, 72] on span "Send videos" at bounding box center [70, 79] width 71 height 14
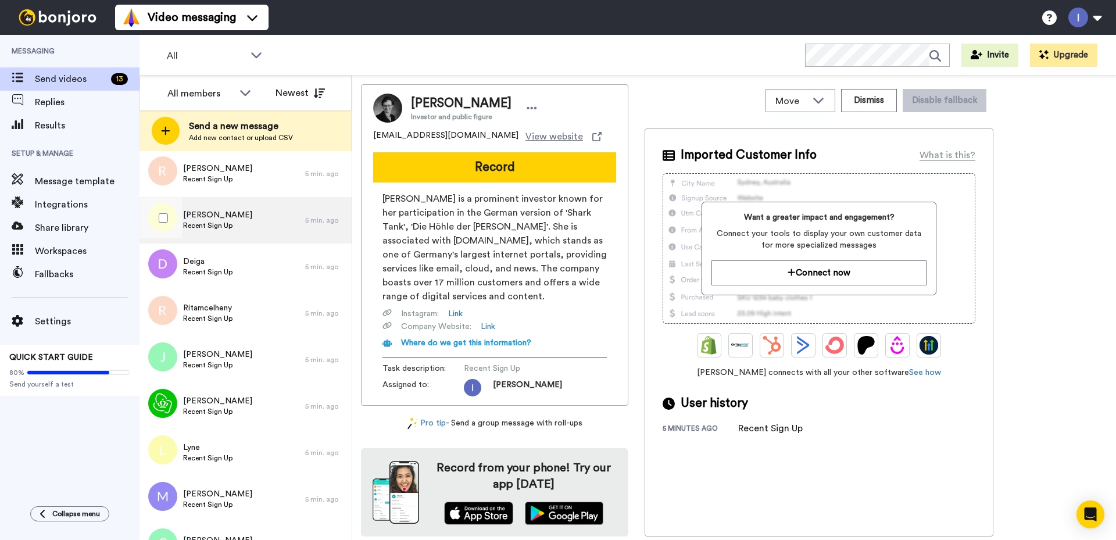
scroll to position [227, 0]
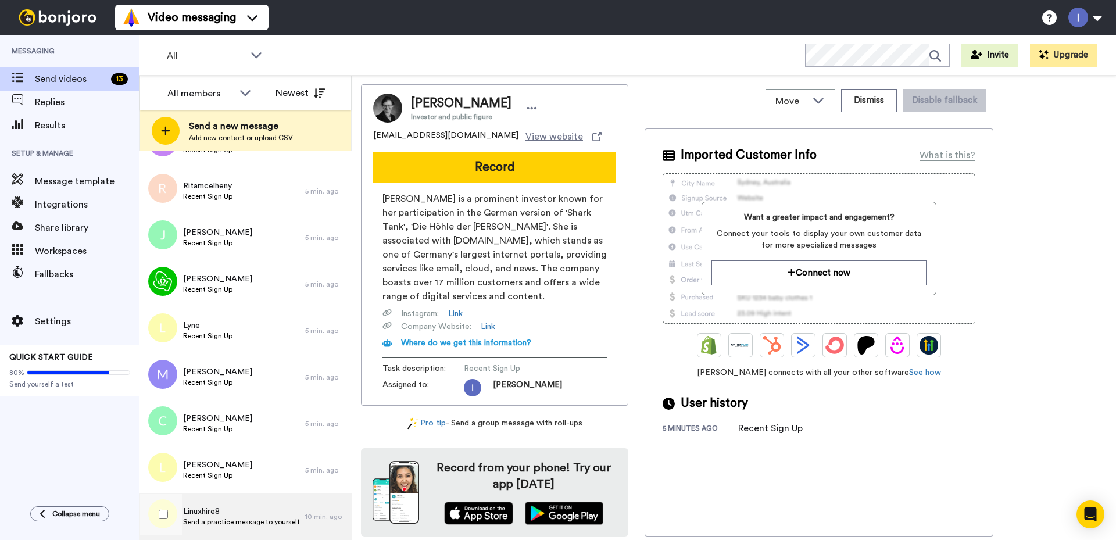
click at [224, 519] on span "Send a practice message to yourself" at bounding box center [241, 521] width 116 height 9
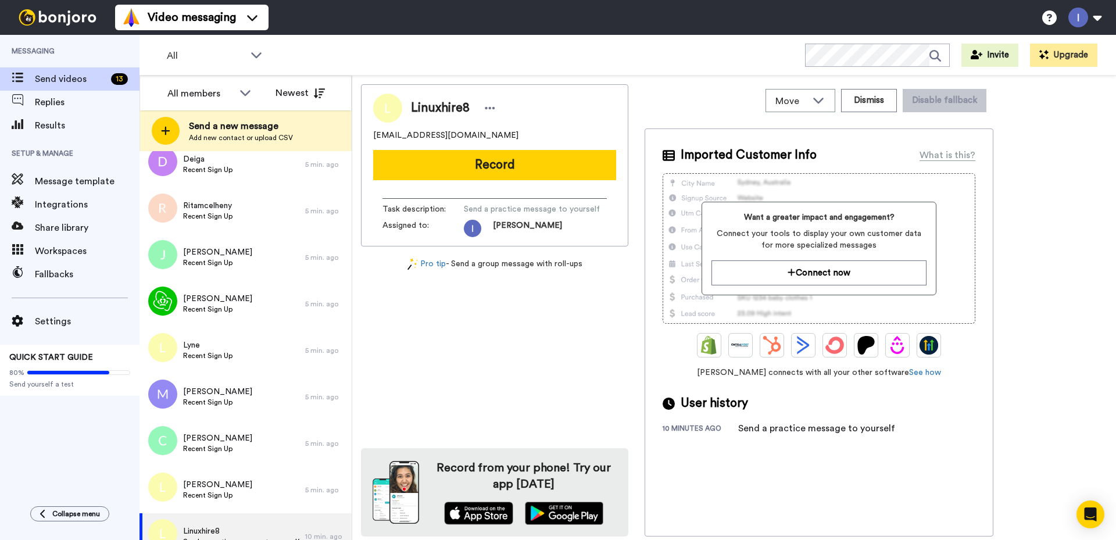
scroll to position [227, 0]
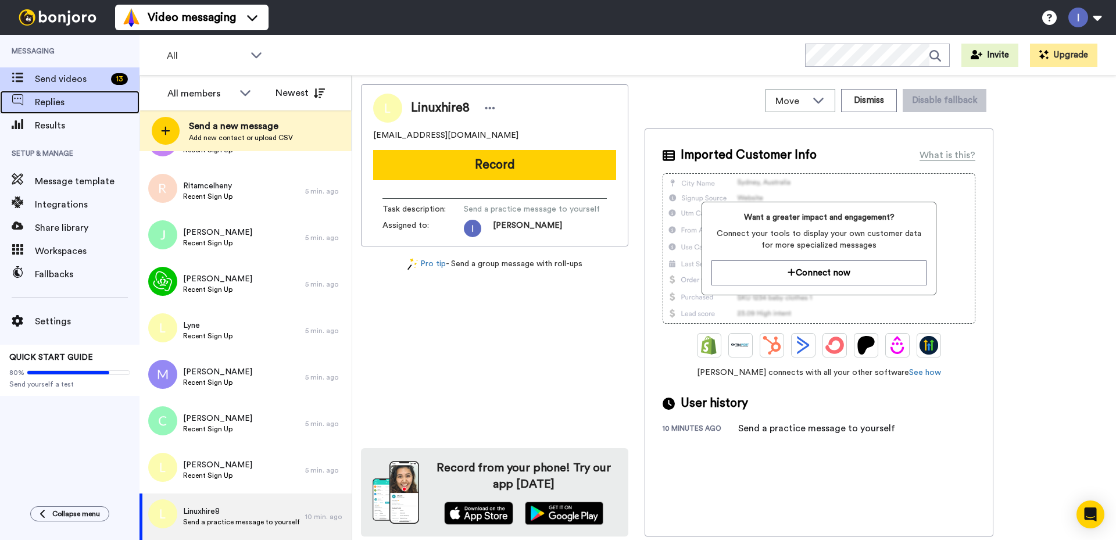
click at [52, 105] on span "Replies" at bounding box center [87, 102] width 105 height 14
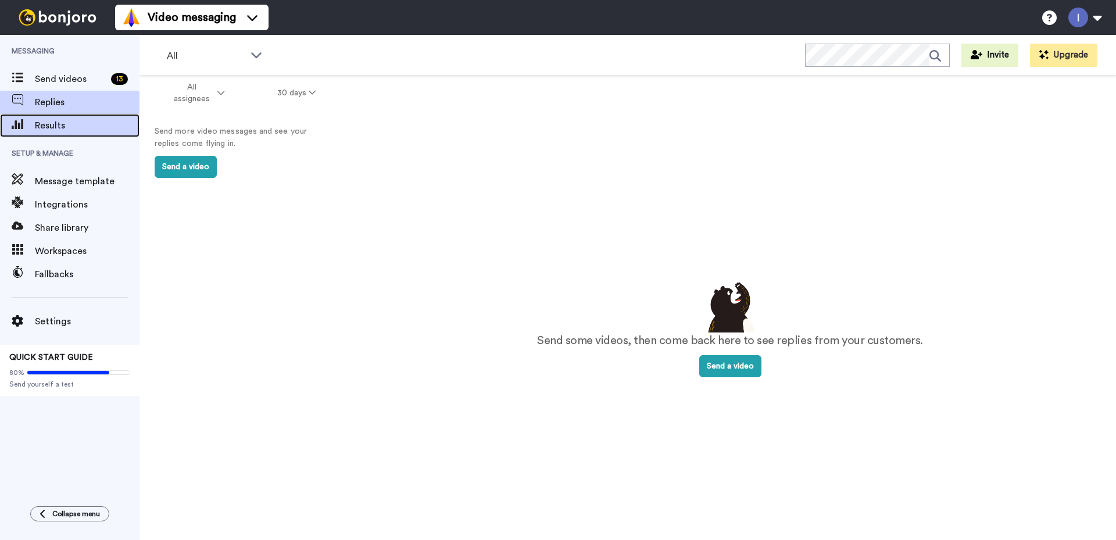
click at [51, 124] on span "Results" at bounding box center [87, 126] width 105 height 14
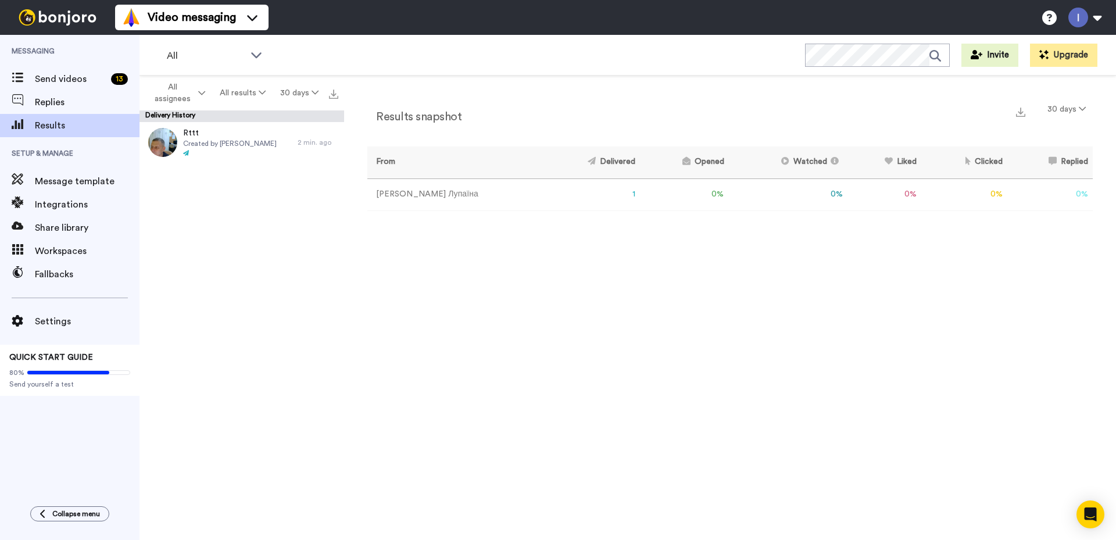
click at [394, 193] on td "[PERSON_NAME]" at bounding box center [454, 194] width 175 height 32
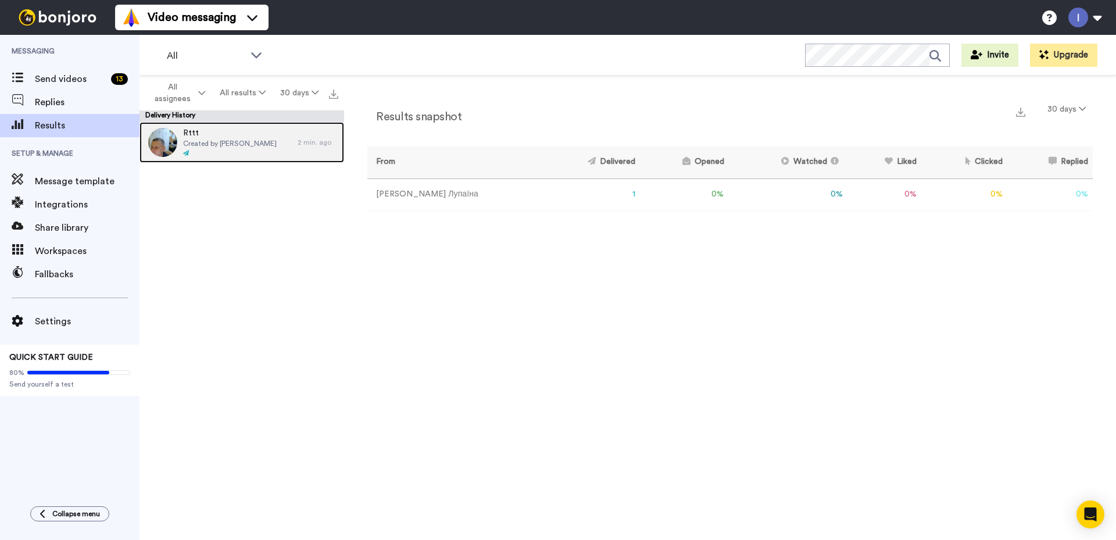
click at [203, 139] on span "Created by [PERSON_NAME]" at bounding box center [230, 143] width 94 height 9
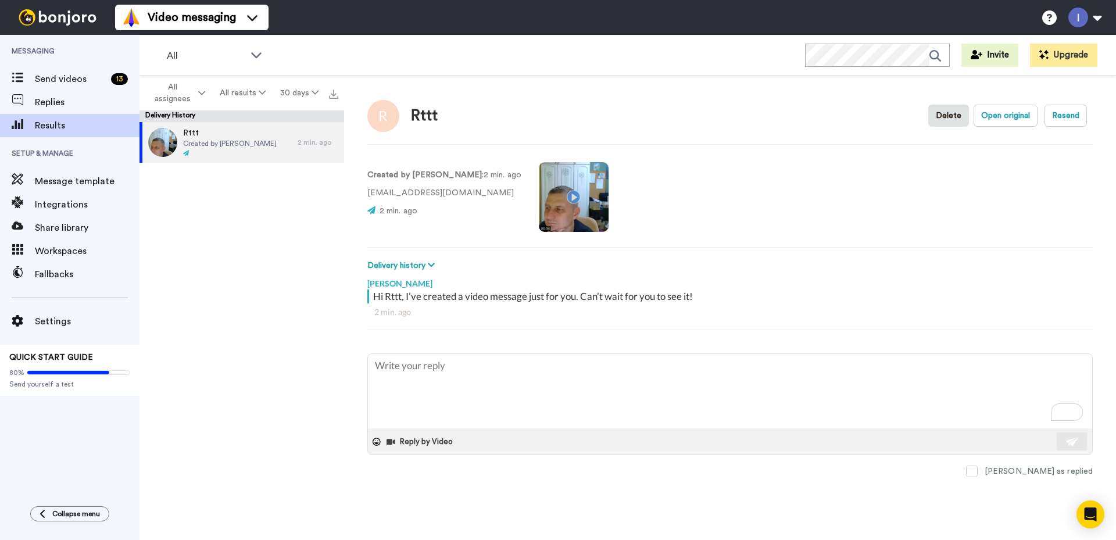
click at [553, 197] on video at bounding box center [574, 197] width 70 height 70
click at [555, 197] on video at bounding box center [574, 197] width 70 height 70
click at [428, 263] on icon at bounding box center [431, 265] width 7 height 8
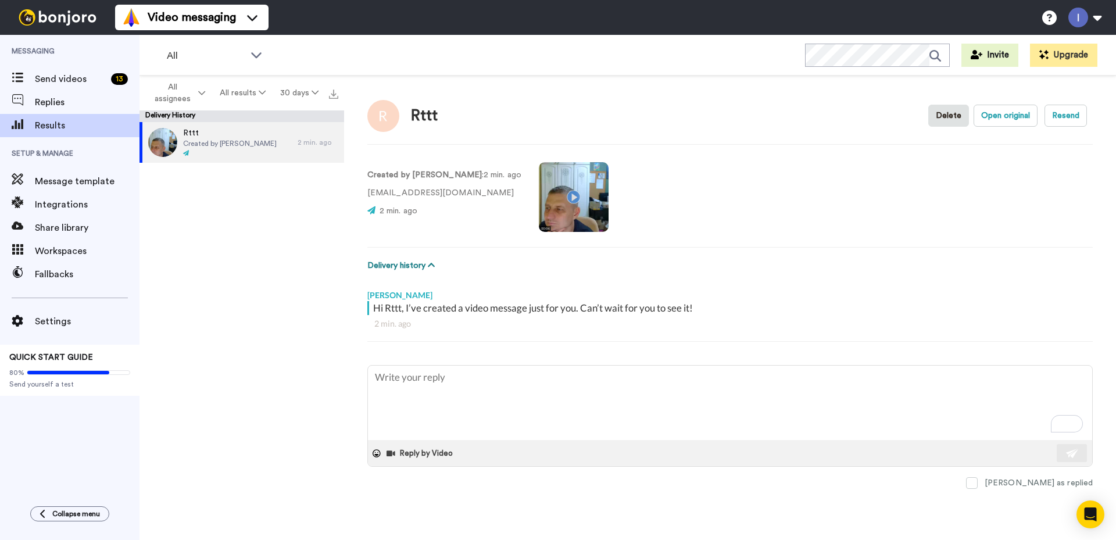
click at [429, 263] on icon at bounding box center [431, 265] width 7 height 8
type textarea "x"
